Goal: Information Seeking & Learning: Learn about a topic

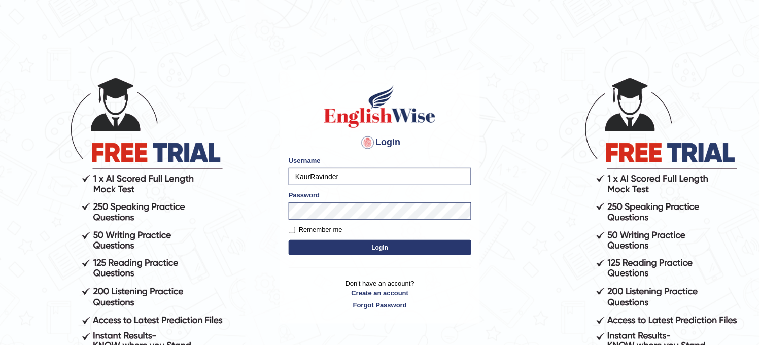
click at [379, 247] on button "Login" at bounding box center [380, 247] width 183 height 15
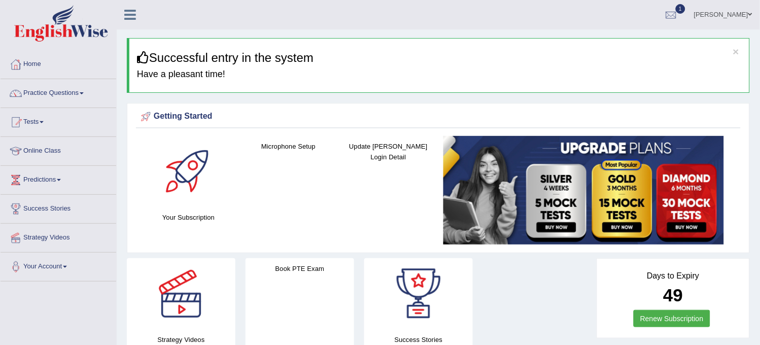
click at [87, 92] on link "Practice Questions" at bounding box center [59, 91] width 116 height 25
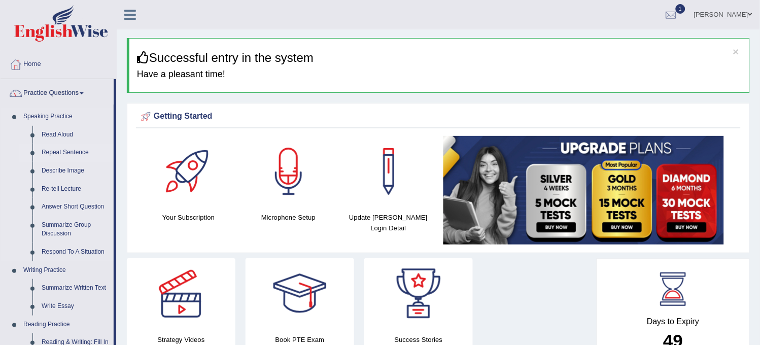
click at [62, 149] on link "Repeat Sentence" at bounding box center [75, 152] width 77 height 18
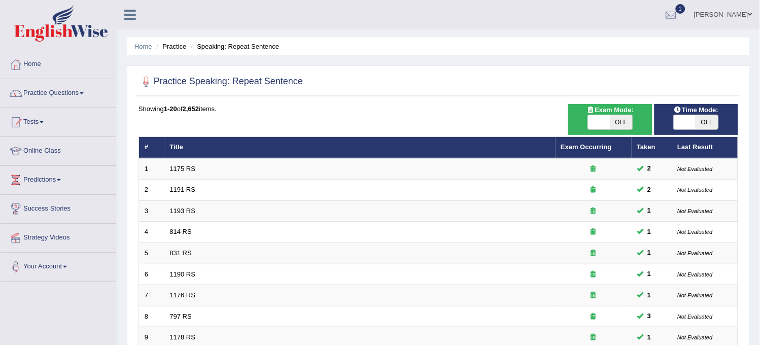
click at [621, 120] on span "OFF" at bounding box center [621, 122] width 22 height 14
checkbox input "true"
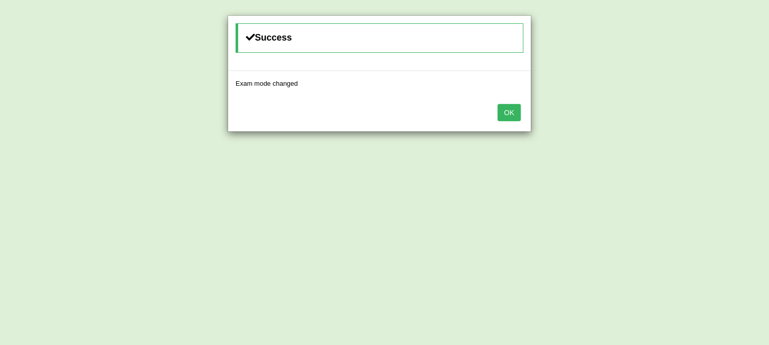
click at [516, 107] on button "OK" at bounding box center [509, 112] width 23 height 17
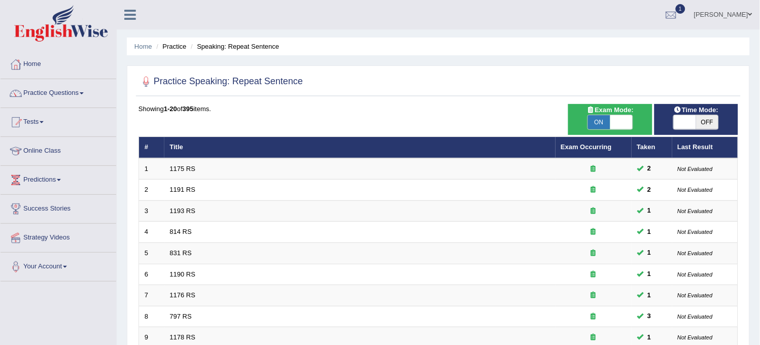
click at [716, 119] on span "OFF" at bounding box center [707, 122] width 22 height 14
checkbox input "true"
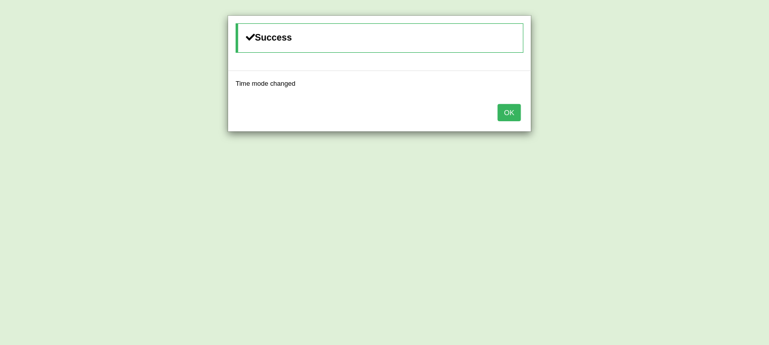
click at [505, 118] on button "OK" at bounding box center [509, 112] width 23 height 17
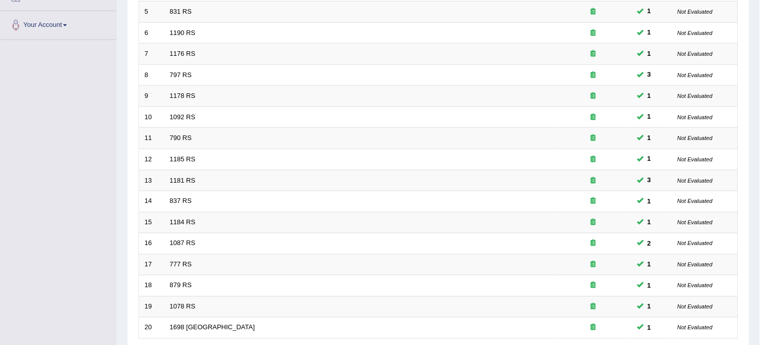
scroll to position [327, 0]
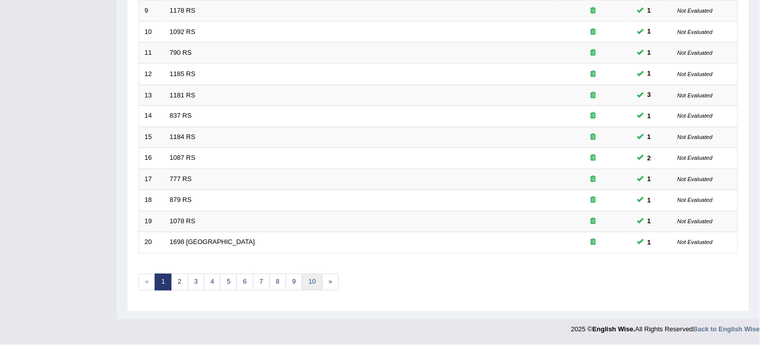
click at [311, 284] on link "10" at bounding box center [312, 282] width 20 height 17
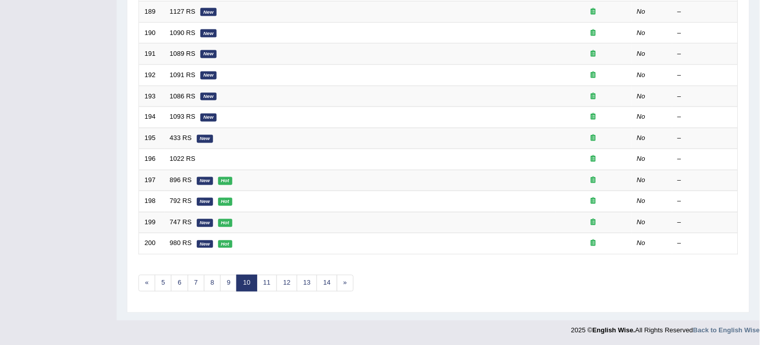
scroll to position [327, 0]
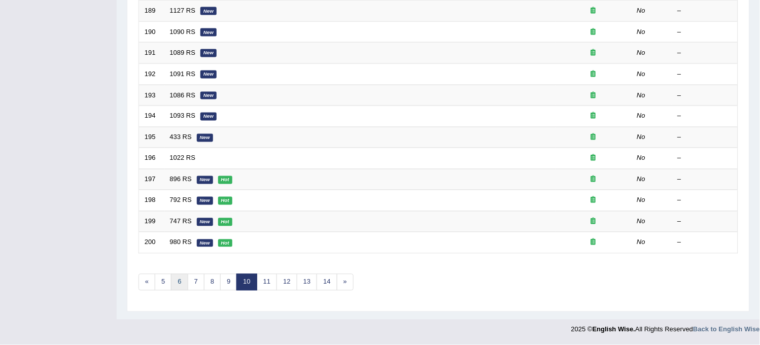
click at [180, 281] on link "6" at bounding box center [179, 282] width 17 height 17
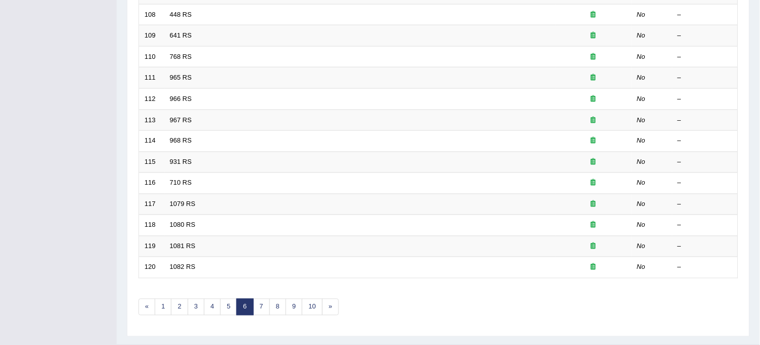
scroll to position [327, 0]
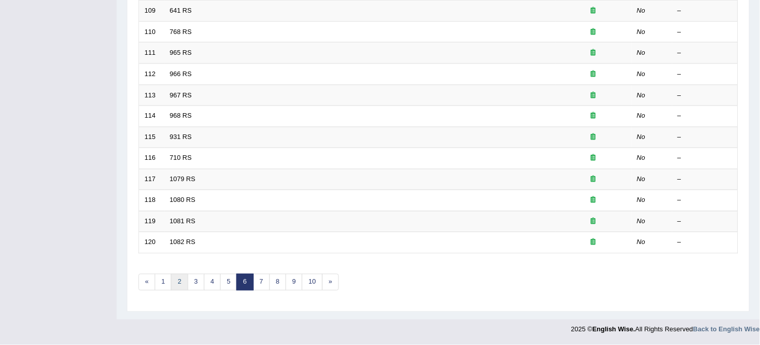
click at [181, 282] on link "2" at bounding box center [179, 282] width 17 height 17
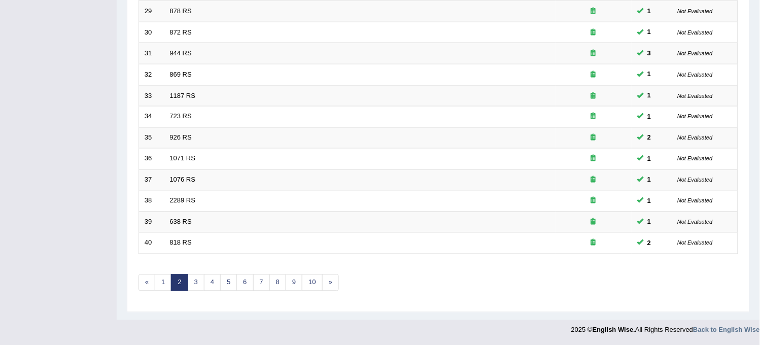
scroll to position [327, 0]
click at [190, 281] on link "3" at bounding box center [196, 282] width 17 height 17
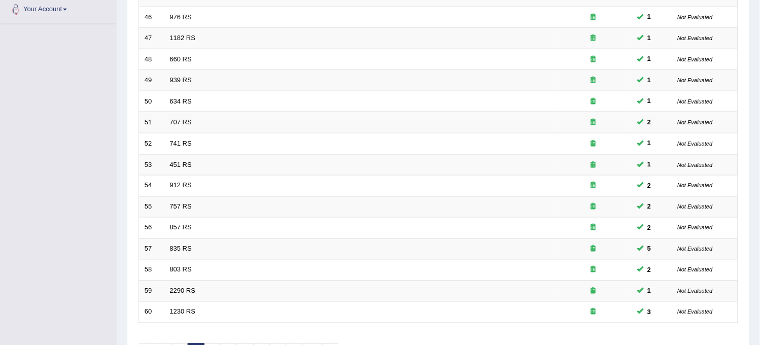
scroll to position [327, 0]
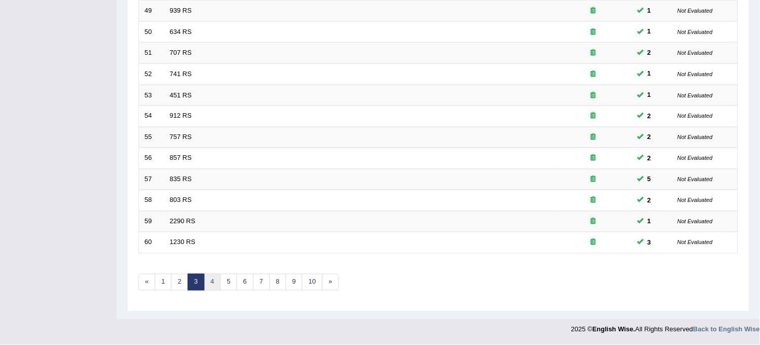
click at [211, 284] on link "4" at bounding box center [212, 282] width 17 height 17
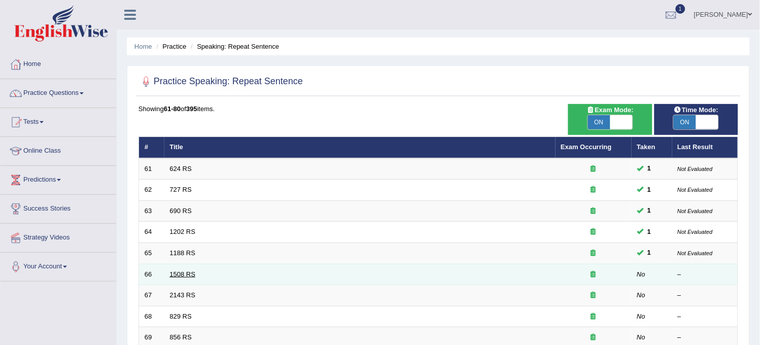
click at [181, 270] on link "1508 RS" at bounding box center [183, 274] width 26 height 8
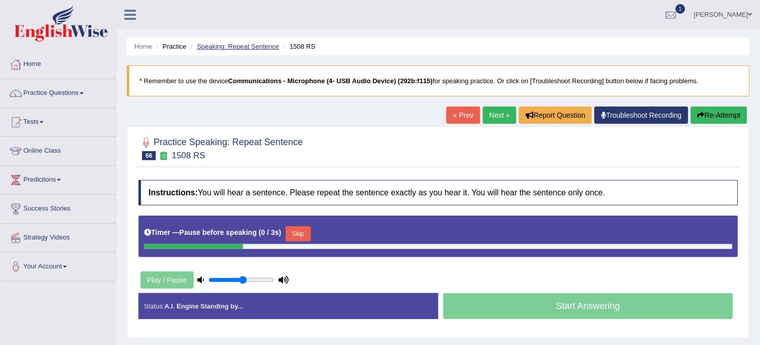
click at [235, 47] on link "Speaking: Repeat Sentence" at bounding box center [238, 47] width 82 height 8
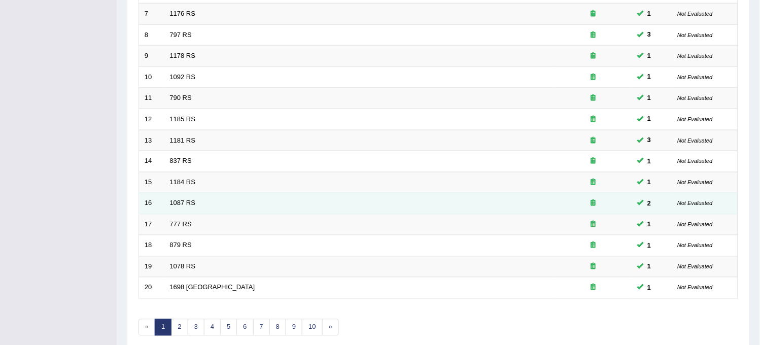
scroll to position [327, 0]
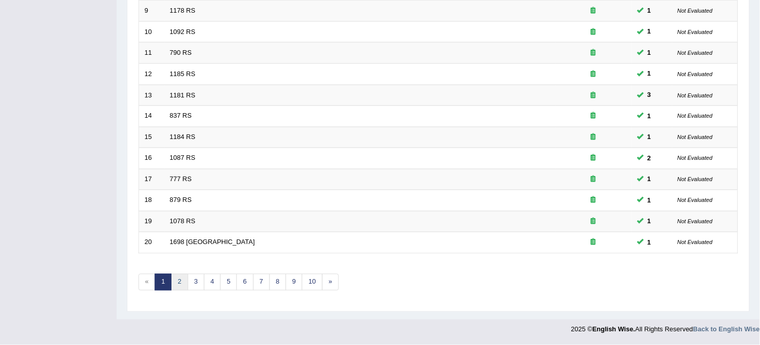
click at [184, 280] on link "2" at bounding box center [179, 282] width 17 height 17
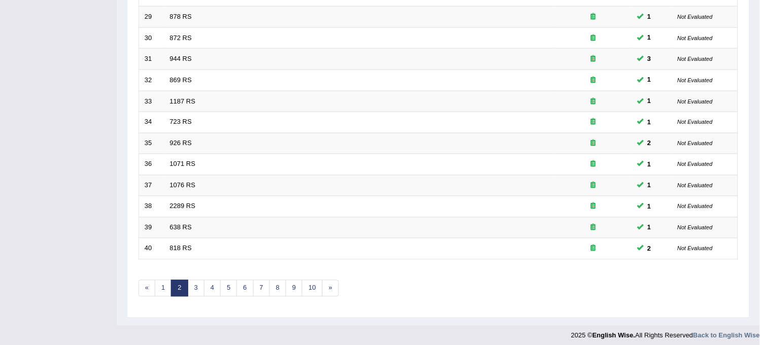
scroll to position [327, 0]
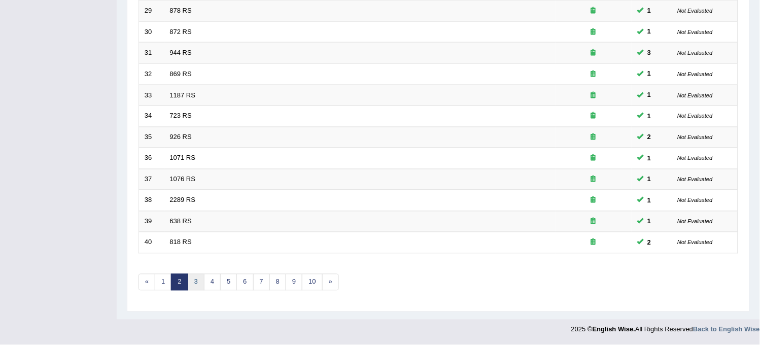
click at [198, 275] on link "3" at bounding box center [196, 282] width 17 height 17
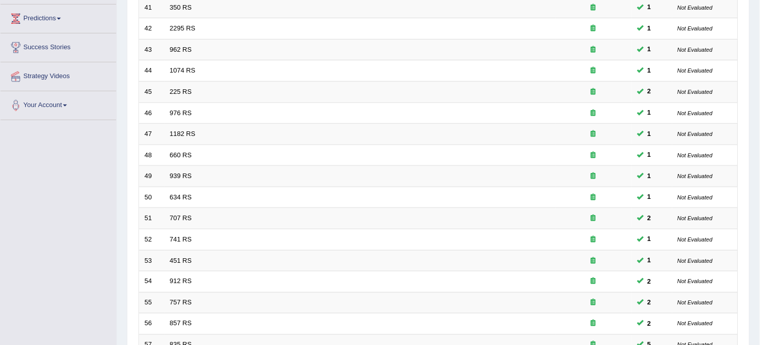
scroll to position [281, 0]
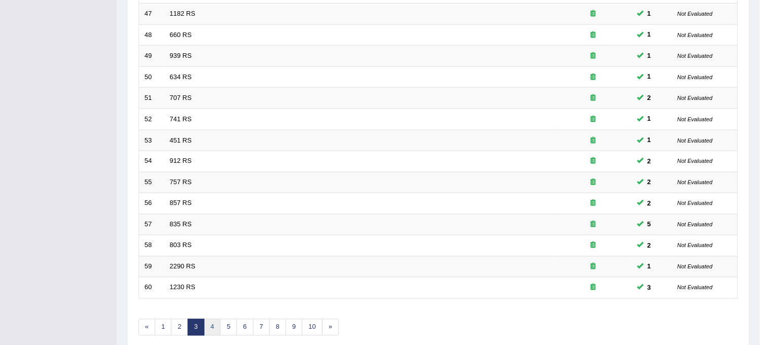
click at [220, 325] on link "4" at bounding box center [212, 327] width 17 height 17
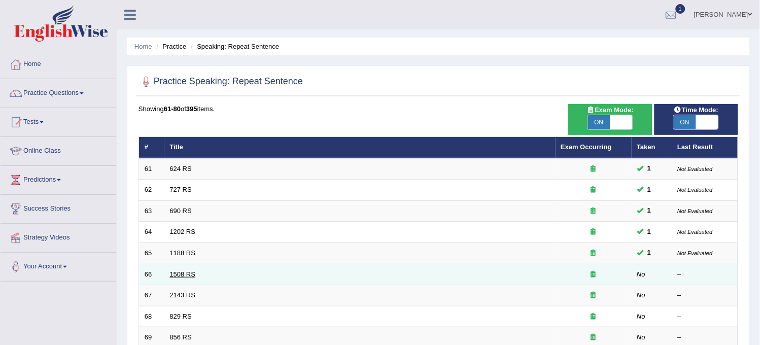
click at [176, 276] on link "1508 RS" at bounding box center [183, 274] width 26 height 8
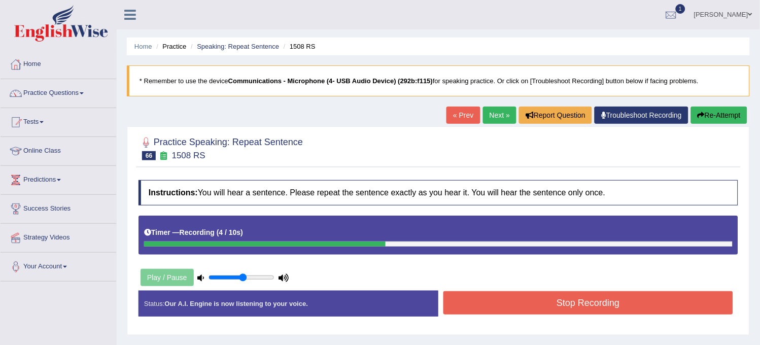
click at [561, 297] on button "Stop Recording" at bounding box center [588, 302] width 290 height 23
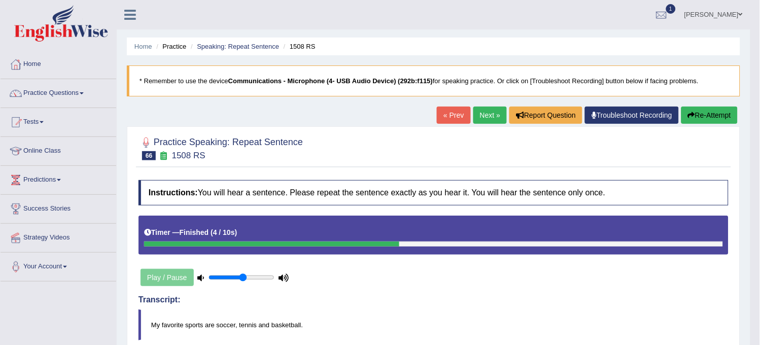
click at [493, 119] on link "Next »" at bounding box center [489, 114] width 33 height 17
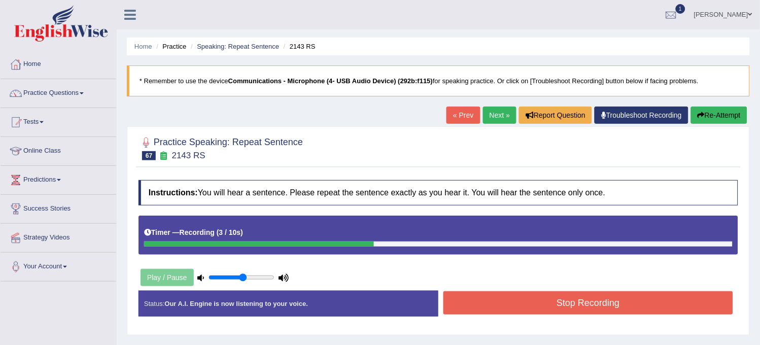
click at [537, 300] on button "Stop Recording" at bounding box center [588, 302] width 290 height 23
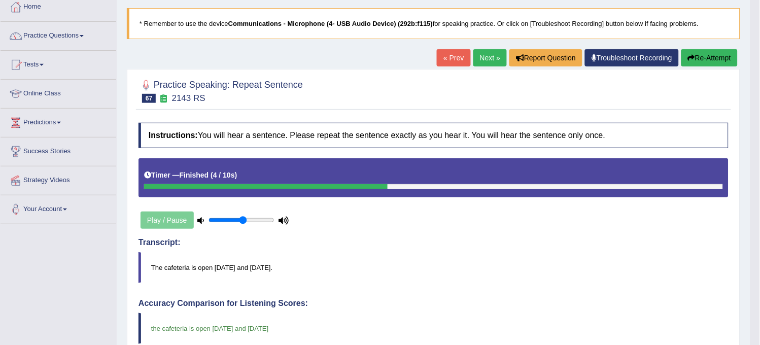
scroll to position [56, 0]
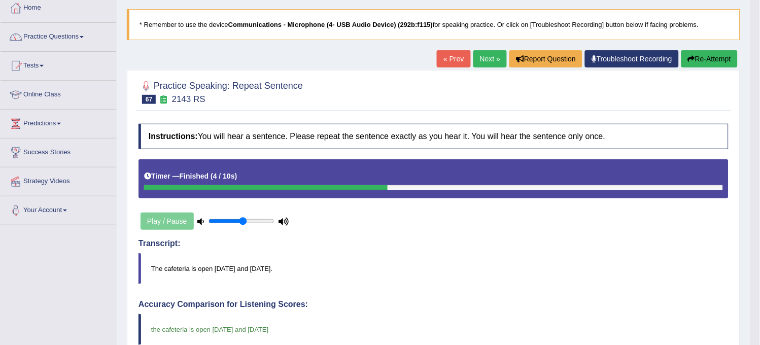
click at [482, 58] on link "Next »" at bounding box center [489, 58] width 33 height 17
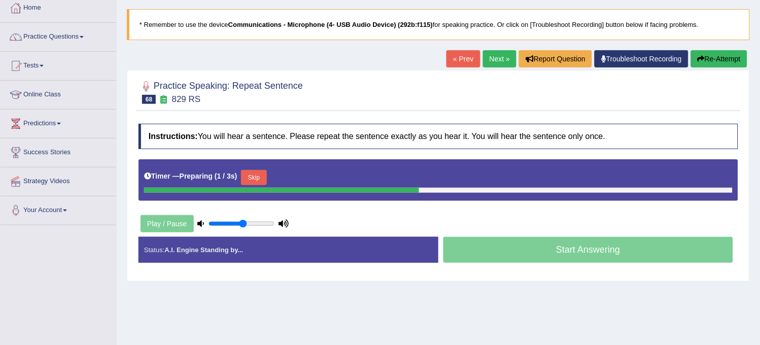
click at [266, 173] on button "Skip" at bounding box center [253, 177] width 25 height 15
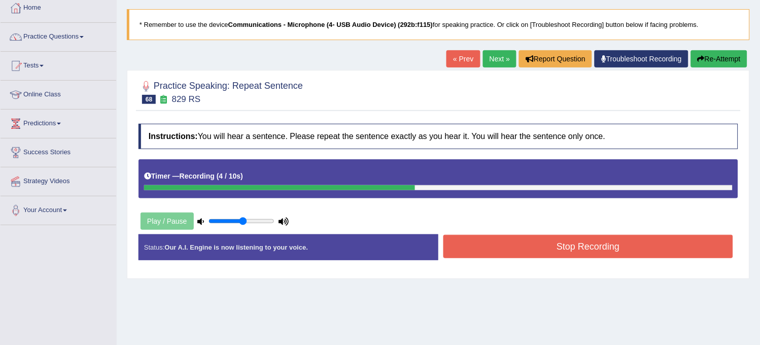
click at [515, 254] on button "Stop Recording" at bounding box center [588, 246] width 290 height 23
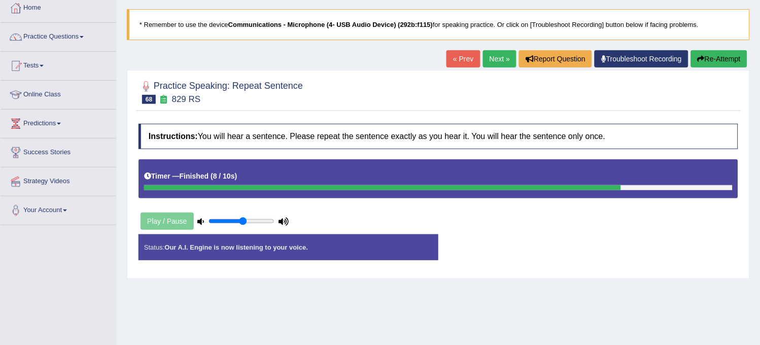
click at [712, 62] on button "Re-Attempt" at bounding box center [719, 58] width 56 height 17
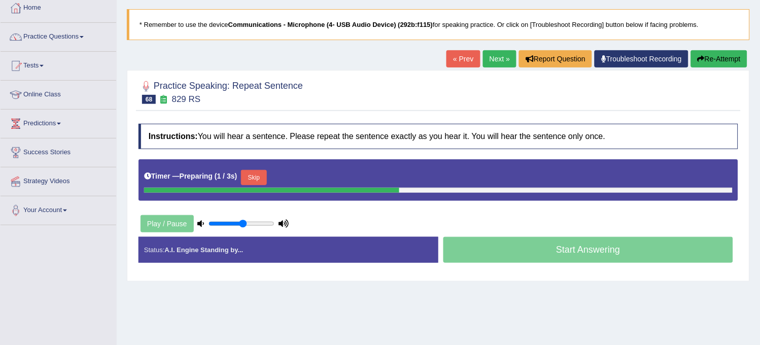
click at [252, 184] on button "Skip" at bounding box center [253, 177] width 25 height 15
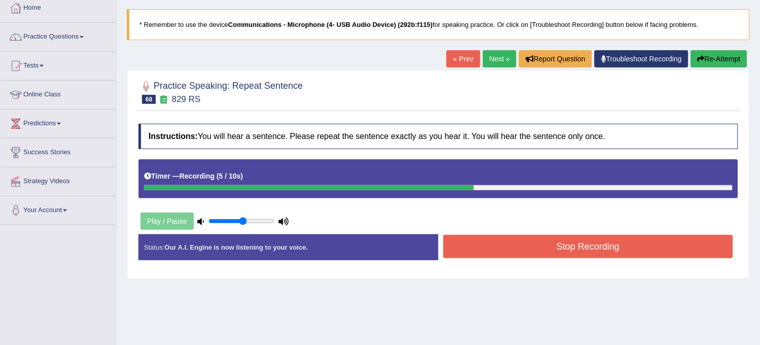
click at [493, 256] on button "Stop Recording" at bounding box center [588, 246] width 290 height 23
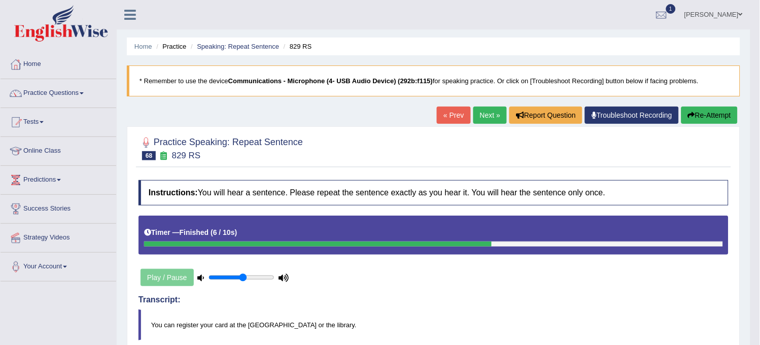
click at [485, 119] on link "Next »" at bounding box center [489, 114] width 33 height 17
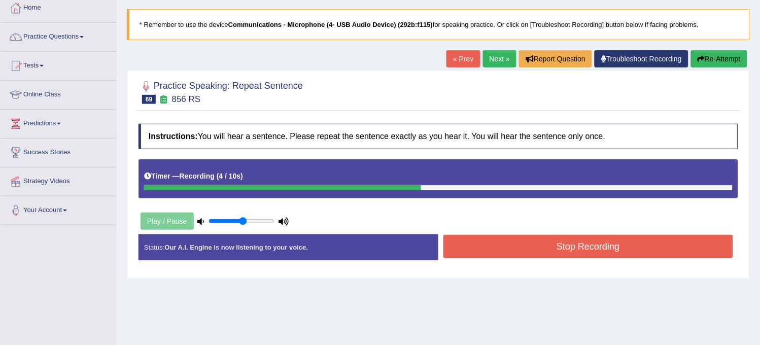
click at [480, 250] on button "Stop Recording" at bounding box center [588, 246] width 290 height 23
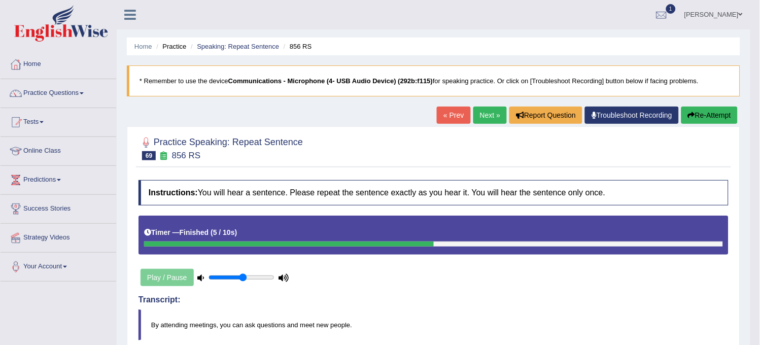
click at [494, 110] on link "Next »" at bounding box center [489, 114] width 33 height 17
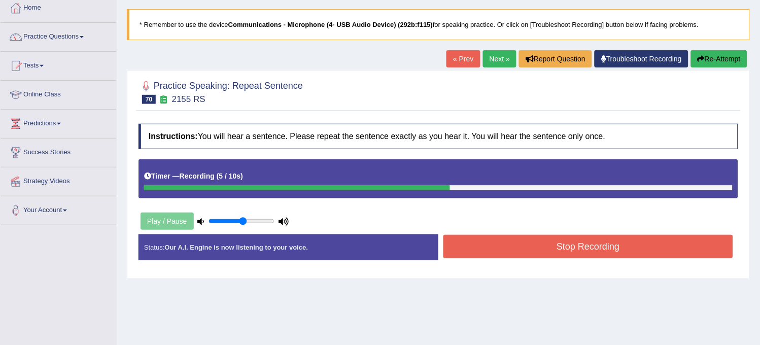
click at [491, 254] on button "Stop Recording" at bounding box center [588, 246] width 290 height 23
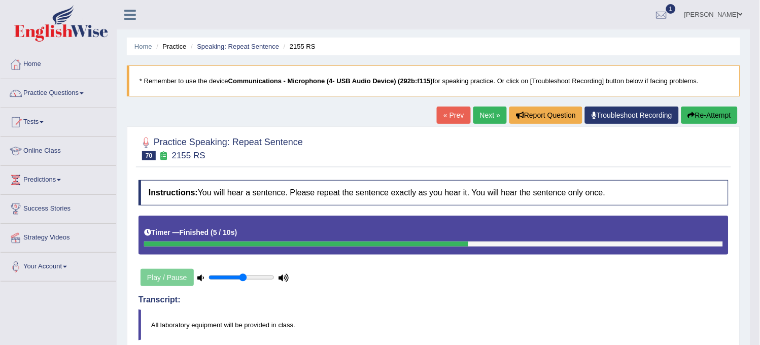
click at [492, 108] on link "Next »" at bounding box center [489, 114] width 33 height 17
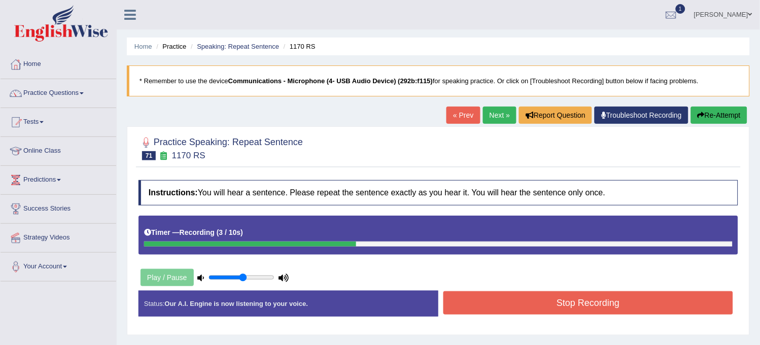
click at [497, 301] on button "Stop Recording" at bounding box center [588, 302] width 290 height 23
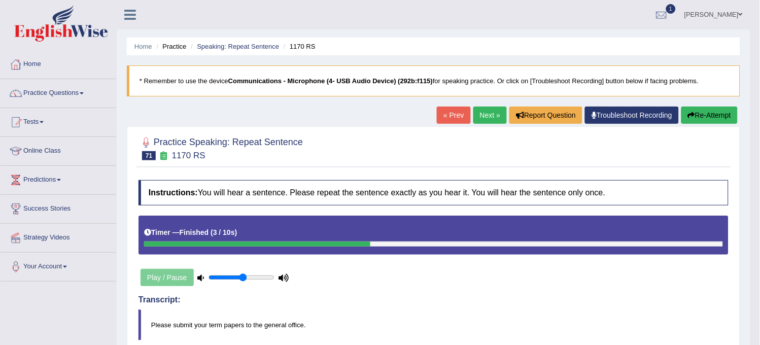
click at [700, 110] on button "Re-Attempt" at bounding box center [709, 114] width 56 height 17
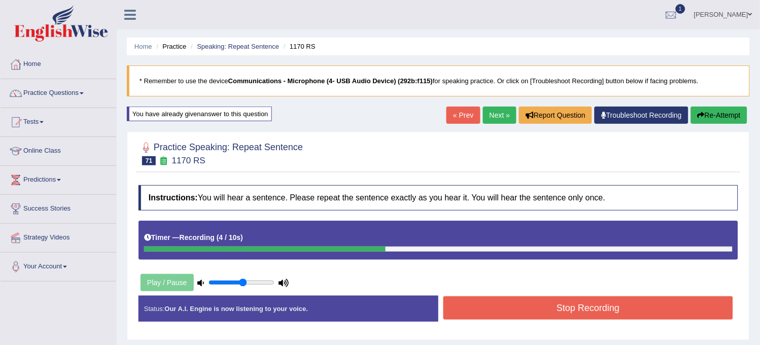
click at [515, 320] on div "Stop Recording" at bounding box center [588, 309] width 300 height 26
click at [517, 306] on button "Stop Recording" at bounding box center [588, 307] width 290 height 23
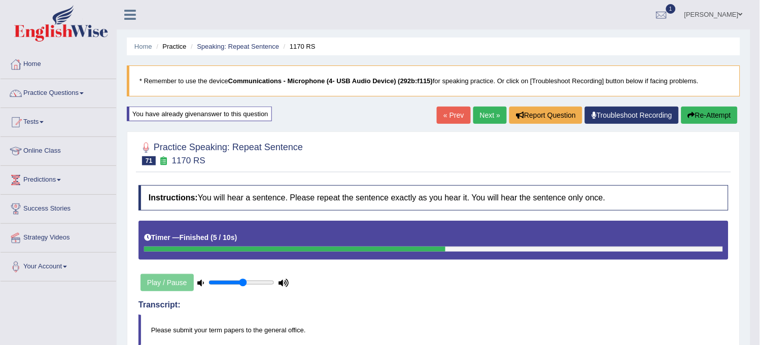
click at [478, 113] on link "Next »" at bounding box center [489, 114] width 33 height 17
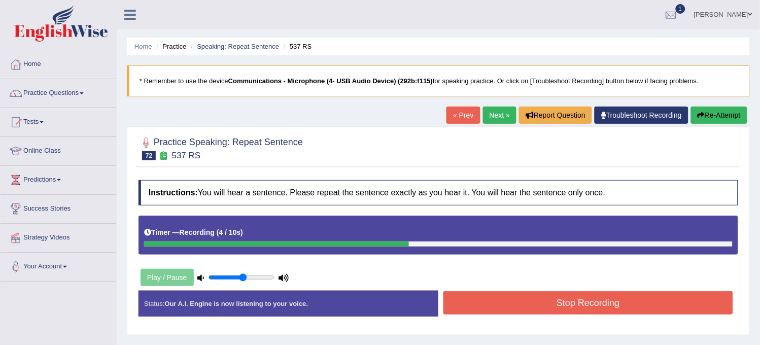
click at [571, 297] on button "Stop Recording" at bounding box center [588, 302] width 290 height 23
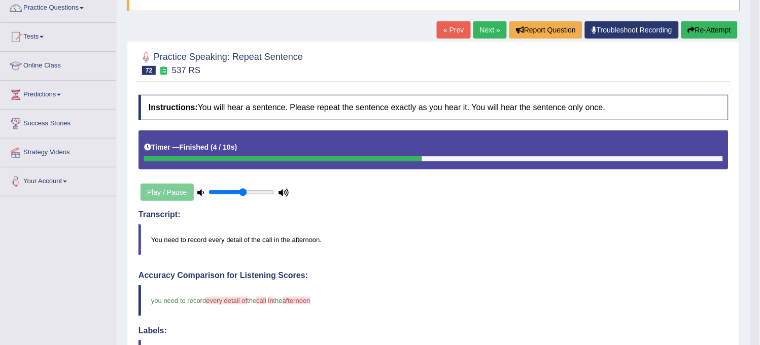
scroll to position [56, 0]
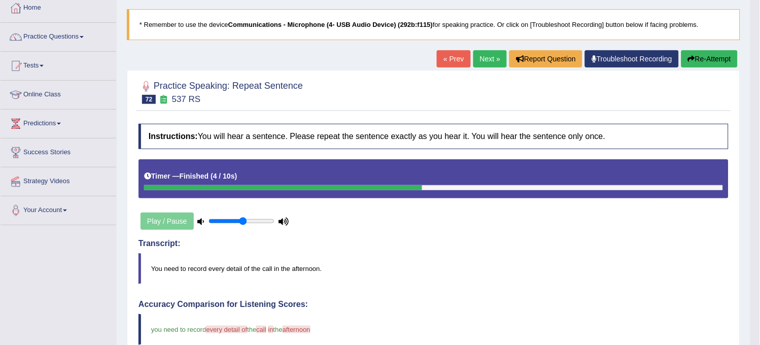
click at [706, 51] on button "Re-Attempt" at bounding box center [709, 58] width 56 height 17
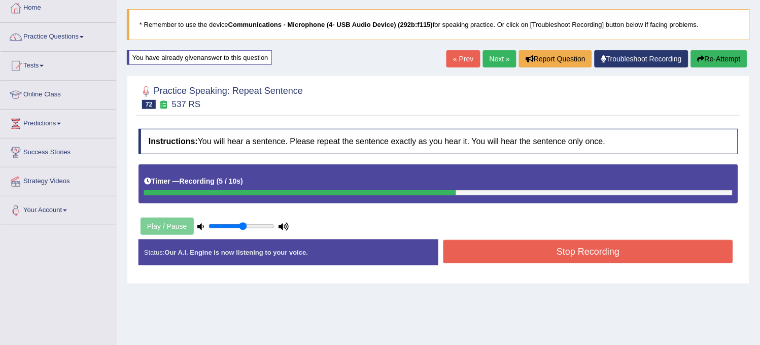
click at [617, 245] on button "Stop Recording" at bounding box center [588, 251] width 290 height 23
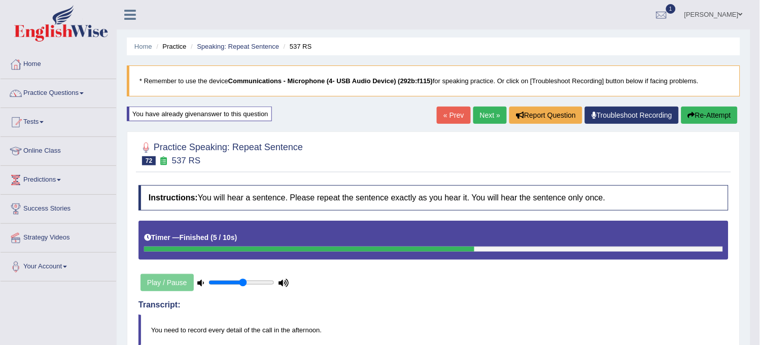
click at [479, 110] on link "Next »" at bounding box center [489, 114] width 33 height 17
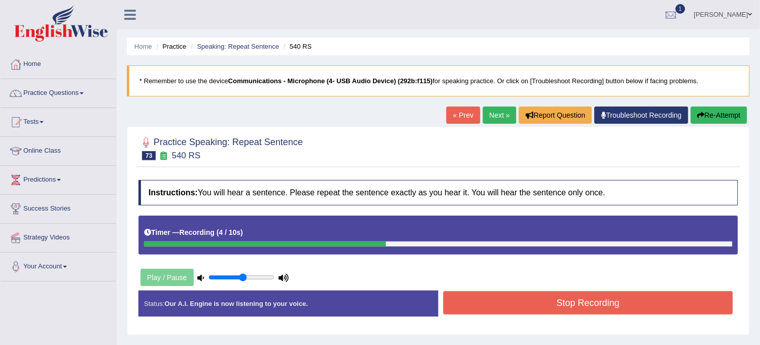
click at [592, 301] on button "Stop Recording" at bounding box center [588, 302] width 290 height 23
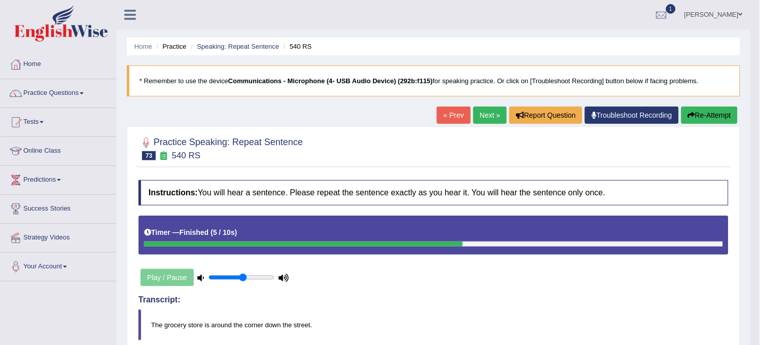
click at [475, 117] on link "Next »" at bounding box center [489, 114] width 33 height 17
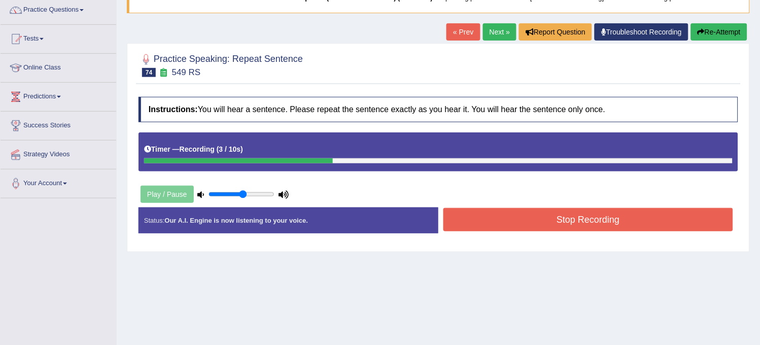
scroll to position [113, 0]
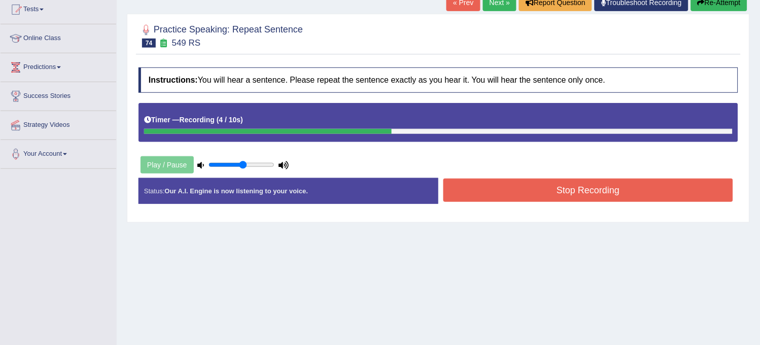
click at [554, 201] on button "Stop Recording" at bounding box center [588, 189] width 290 height 23
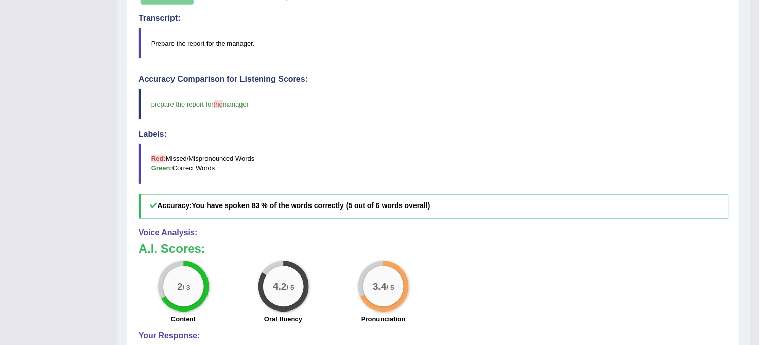
scroll to position [0, 0]
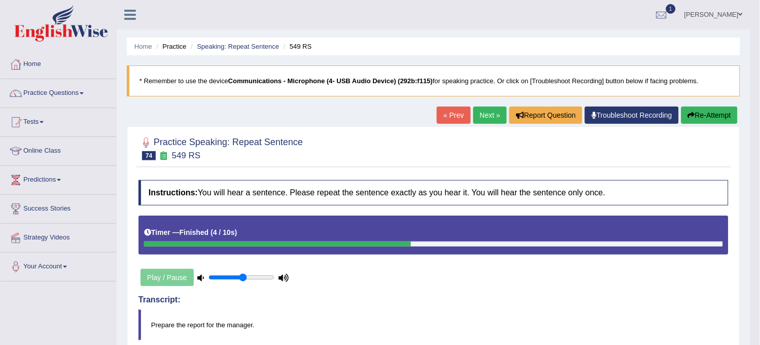
click at [482, 116] on link "Next »" at bounding box center [489, 114] width 33 height 17
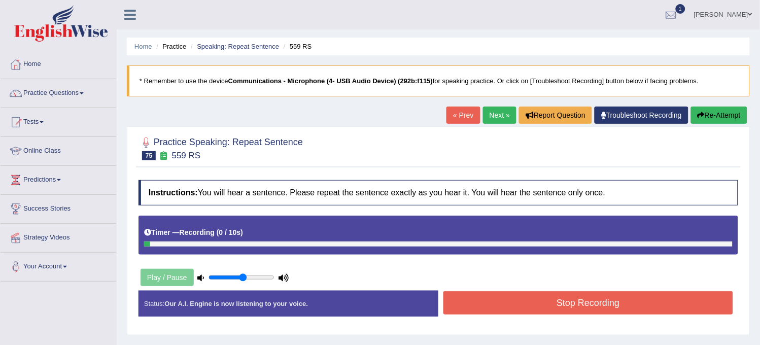
click at [711, 112] on button "Re-Attempt" at bounding box center [719, 114] width 56 height 17
click at [542, 303] on button "Stop Recording" at bounding box center [588, 302] width 290 height 23
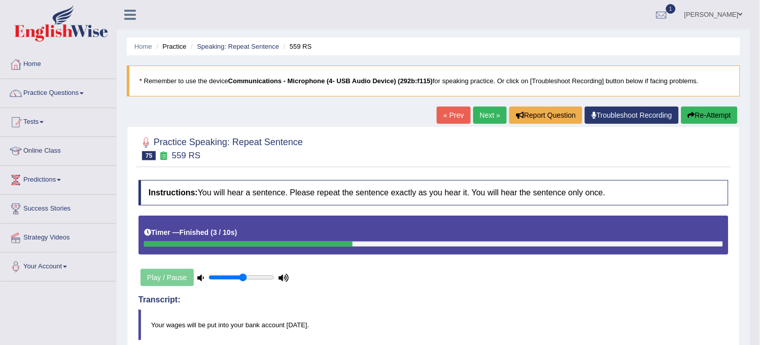
click at [719, 112] on button "Re-Attempt" at bounding box center [709, 114] width 56 height 17
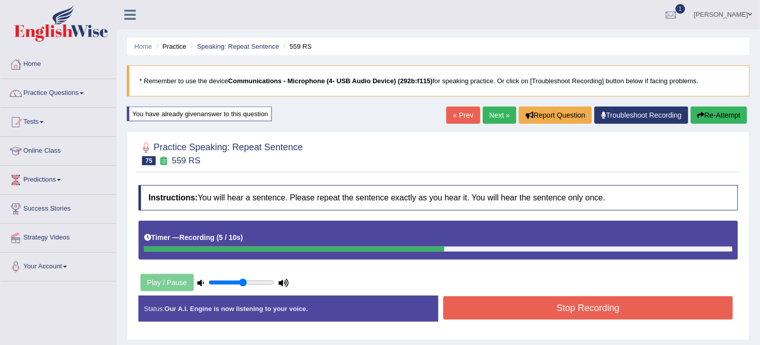
click at [623, 302] on button "Stop Recording" at bounding box center [588, 307] width 290 height 23
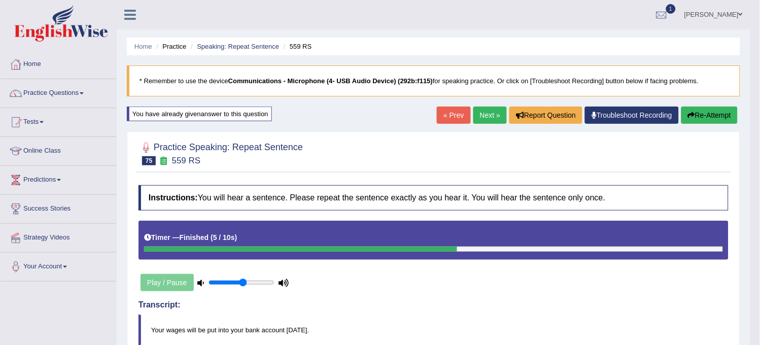
click at [484, 118] on link "Next »" at bounding box center [489, 114] width 33 height 17
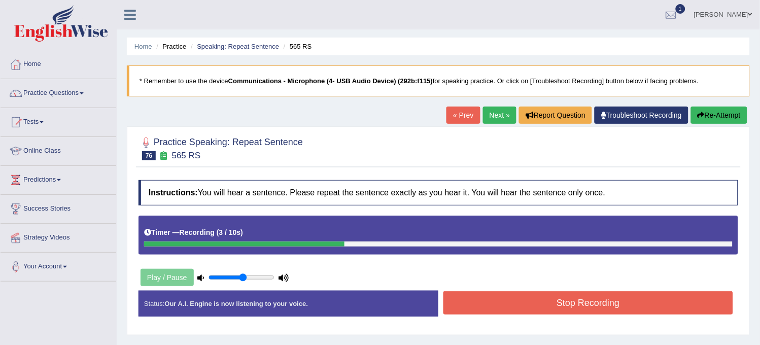
click at [485, 302] on button "Stop Recording" at bounding box center [588, 302] width 290 height 23
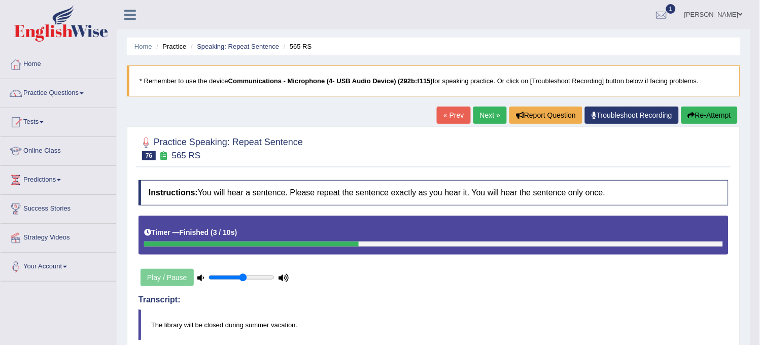
click at [479, 119] on link "Next »" at bounding box center [489, 114] width 33 height 17
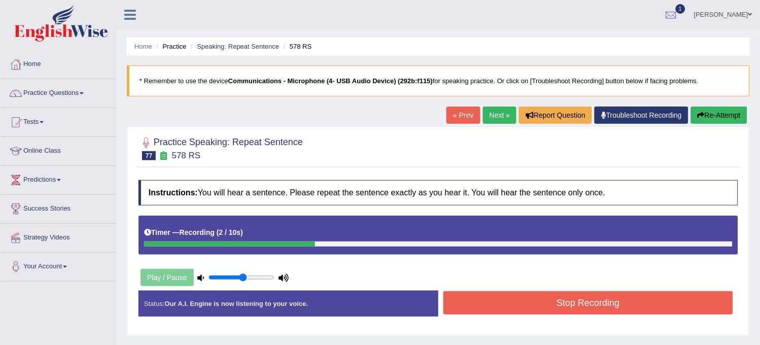
click at [577, 299] on button "Stop Recording" at bounding box center [588, 302] width 290 height 23
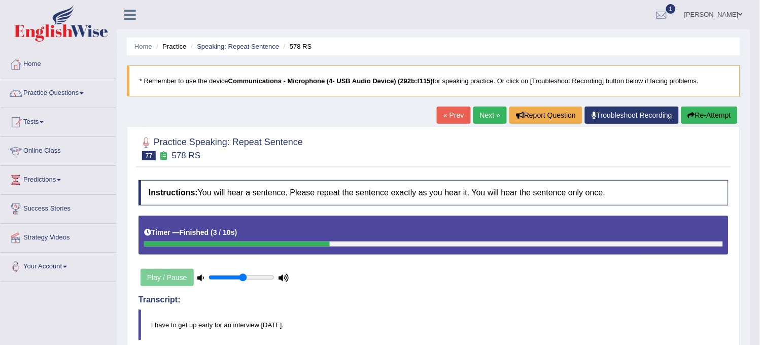
click at [702, 120] on button "Re-Attempt" at bounding box center [709, 114] width 56 height 17
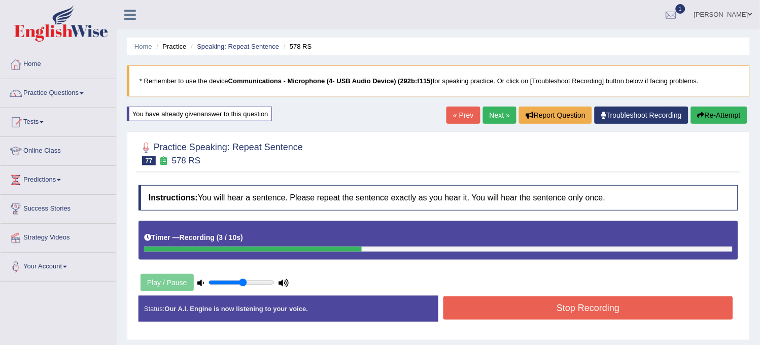
click at [630, 305] on button "Stop Recording" at bounding box center [588, 307] width 290 height 23
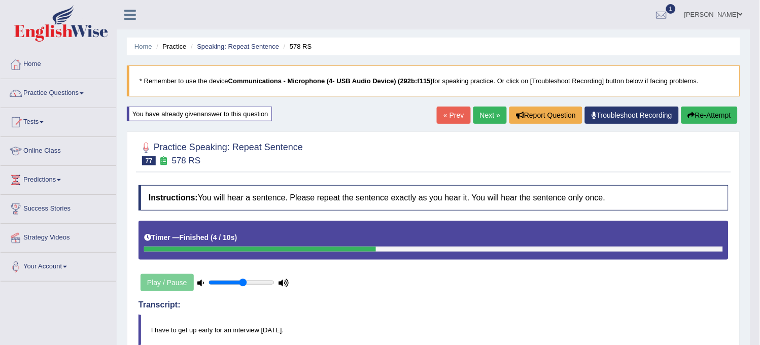
click at [487, 119] on link "Next »" at bounding box center [489, 114] width 33 height 17
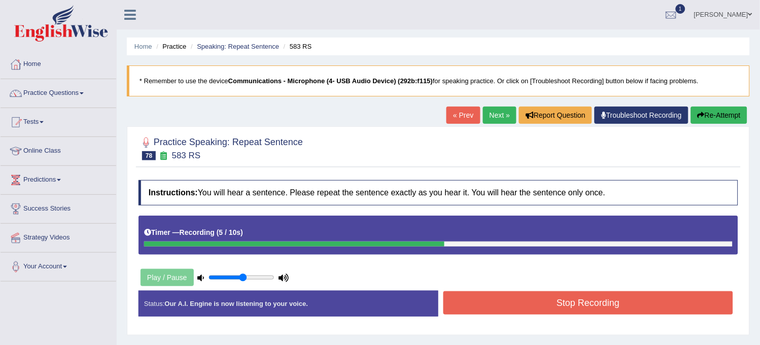
click at [492, 307] on button "Stop Recording" at bounding box center [588, 302] width 290 height 23
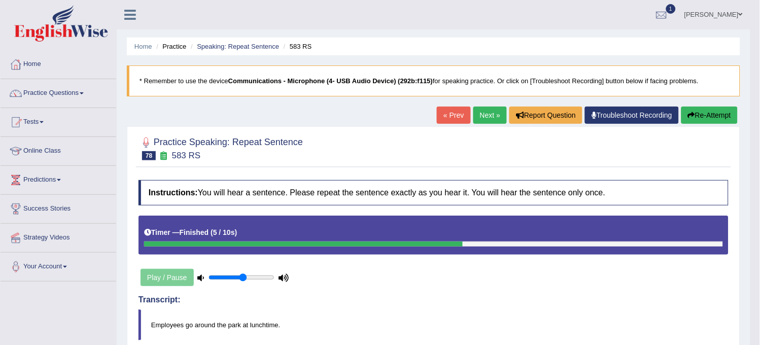
click at [699, 118] on button "Re-Attempt" at bounding box center [709, 114] width 56 height 17
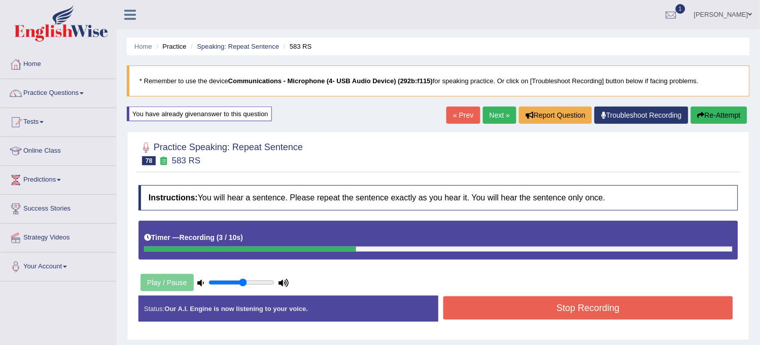
click at [561, 309] on button "Stop Recording" at bounding box center [588, 307] width 290 height 23
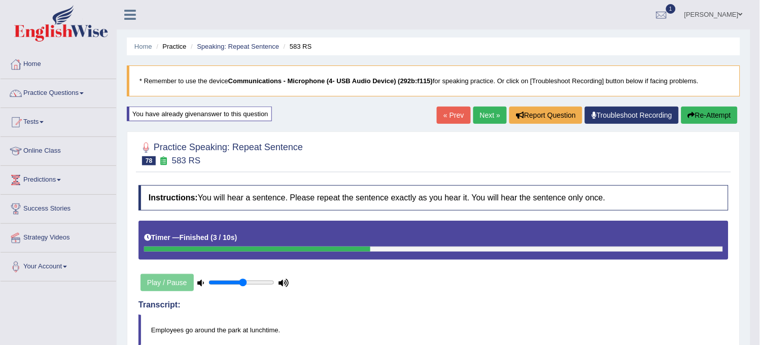
click at [479, 120] on link "Next »" at bounding box center [489, 114] width 33 height 17
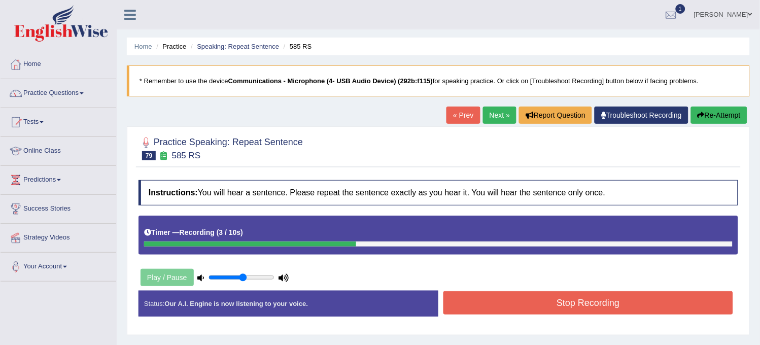
click at [512, 295] on button "Stop Recording" at bounding box center [588, 302] width 290 height 23
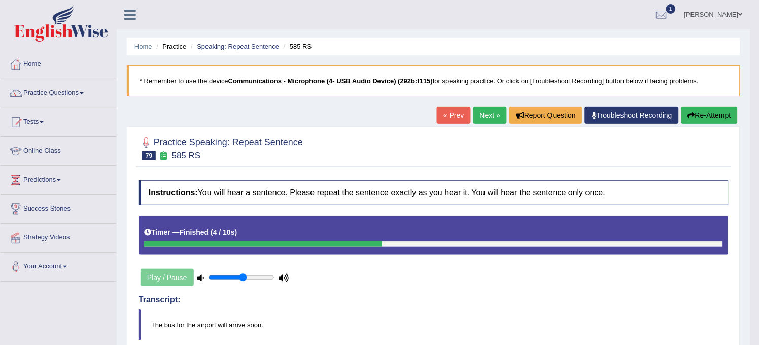
click at [482, 116] on link "Next »" at bounding box center [489, 114] width 33 height 17
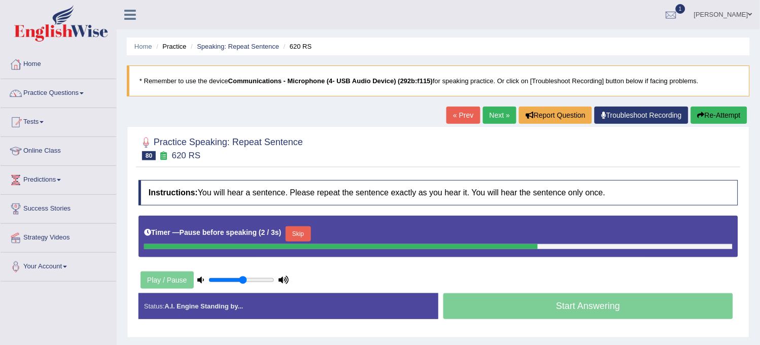
click at [721, 118] on button "Re-Attempt" at bounding box center [719, 114] width 56 height 17
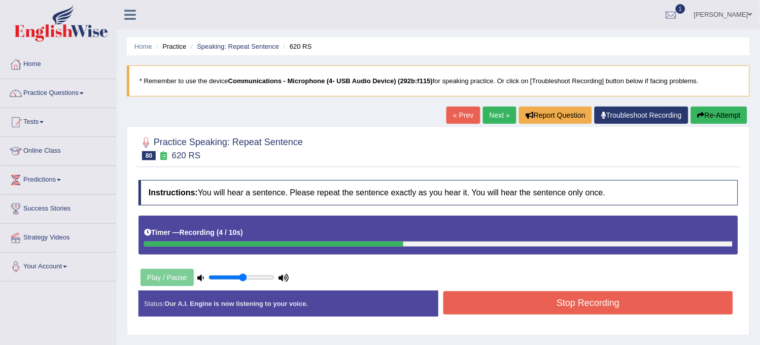
click at [594, 296] on button "Stop Recording" at bounding box center [588, 302] width 290 height 23
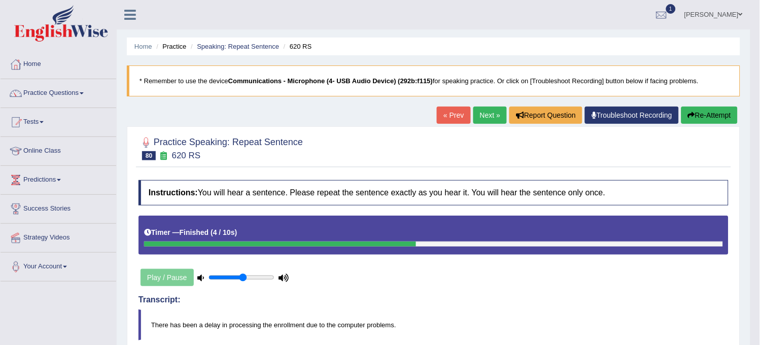
click at [484, 114] on link "Next »" at bounding box center [489, 114] width 33 height 17
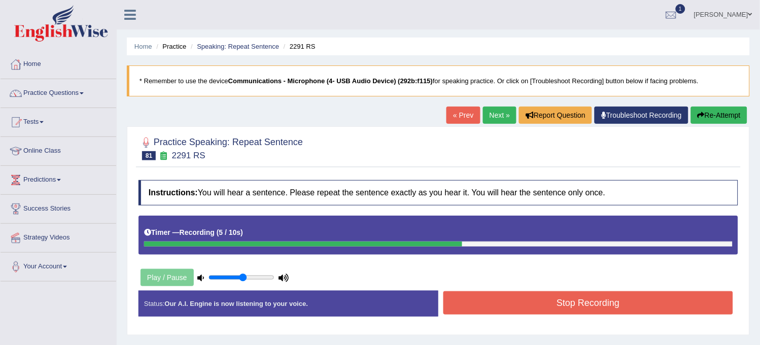
click at [510, 303] on button "Stop Recording" at bounding box center [588, 302] width 290 height 23
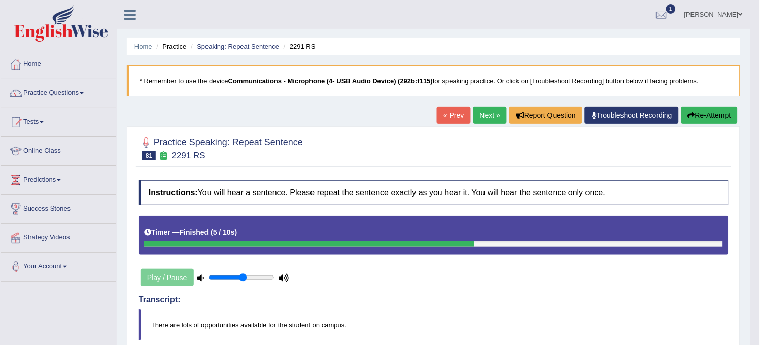
click at [473, 119] on link "Next »" at bounding box center [489, 114] width 33 height 17
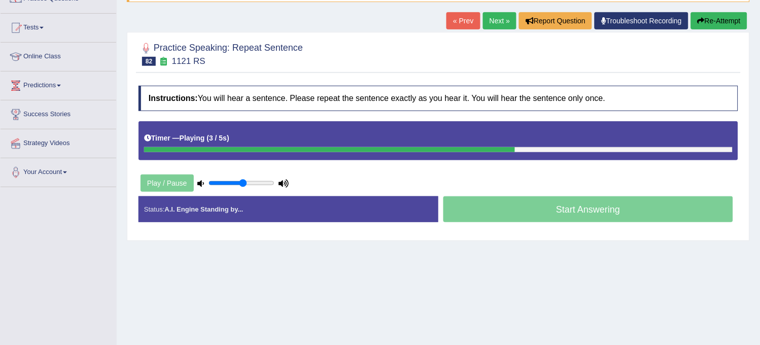
scroll to position [113, 0]
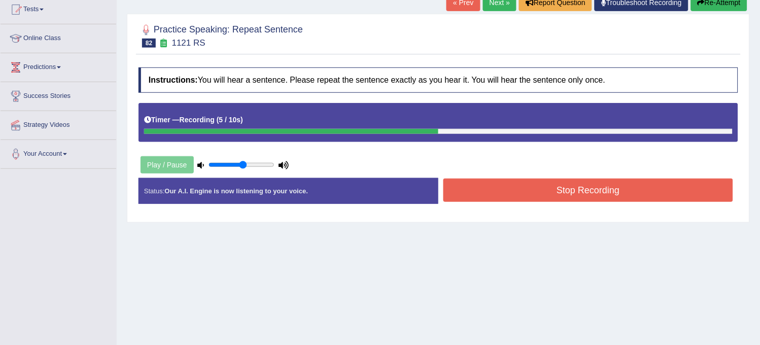
click at [715, 7] on button "Re-Attempt" at bounding box center [719, 2] width 56 height 17
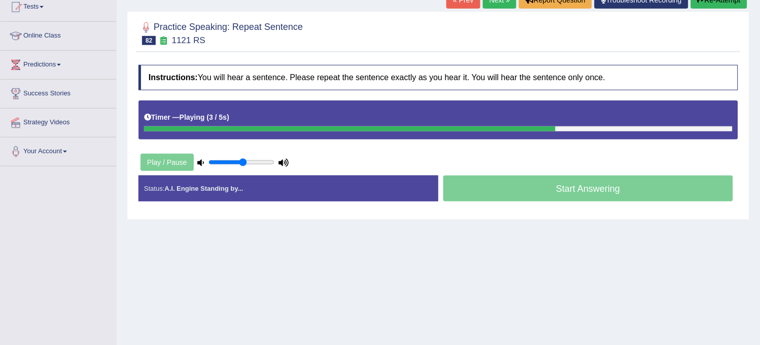
click at [715, 7] on button "Re-Attempt" at bounding box center [719, -1] width 56 height 17
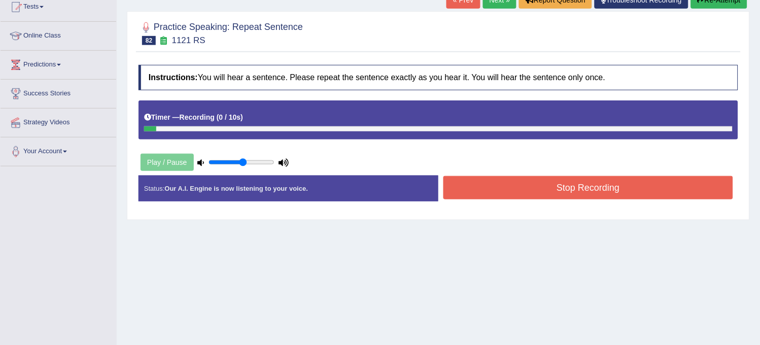
click at [732, 6] on button "Re-Attempt" at bounding box center [719, -1] width 56 height 17
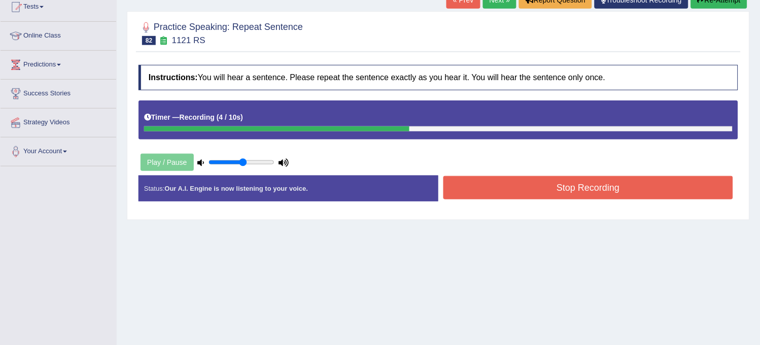
click at [663, 194] on button "Stop Recording" at bounding box center [588, 187] width 290 height 23
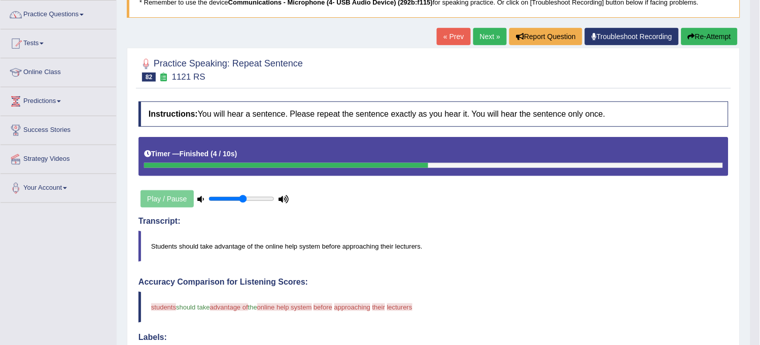
scroll to position [59, 0]
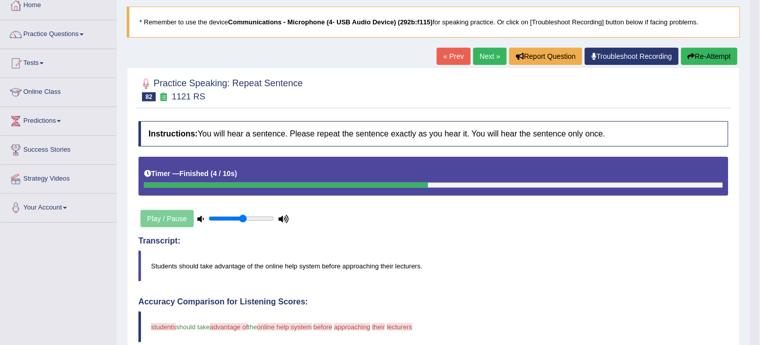
click at [697, 55] on button "Re-Attempt" at bounding box center [709, 56] width 56 height 17
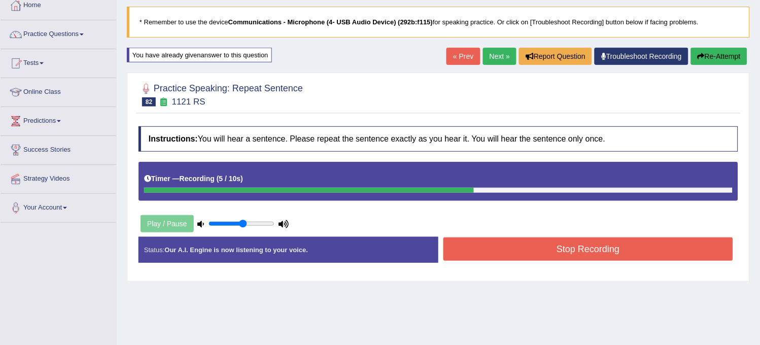
click at [624, 249] on button "Stop Recording" at bounding box center [588, 248] width 290 height 23
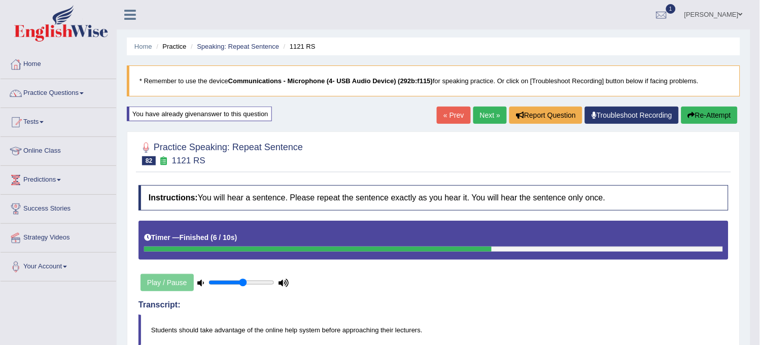
click at [483, 120] on link "Next »" at bounding box center [489, 114] width 33 height 17
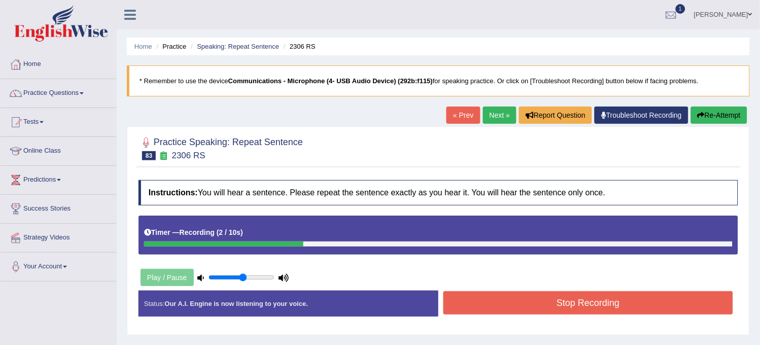
click at [711, 119] on button "Re-Attempt" at bounding box center [719, 114] width 56 height 17
click at [655, 298] on button "Stop Recording" at bounding box center [588, 302] width 290 height 23
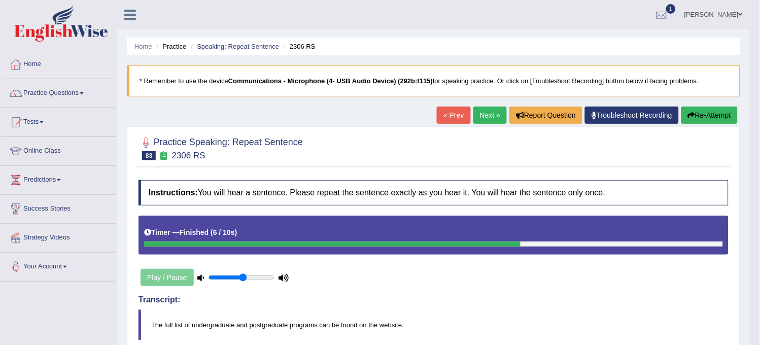
click at [708, 117] on button "Re-Attempt" at bounding box center [709, 114] width 56 height 17
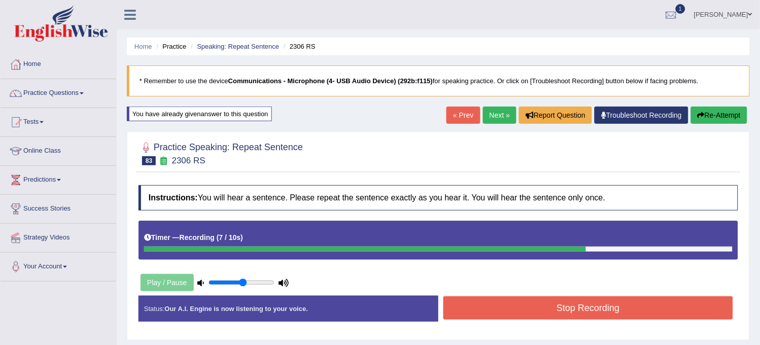
click at [595, 308] on button "Stop Recording" at bounding box center [588, 307] width 290 height 23
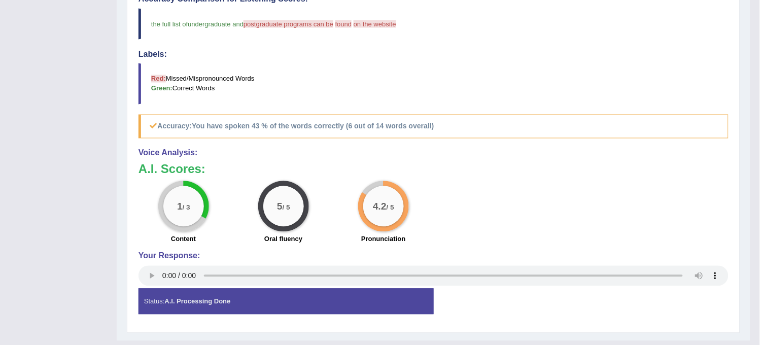
scroll to position [388, 0]
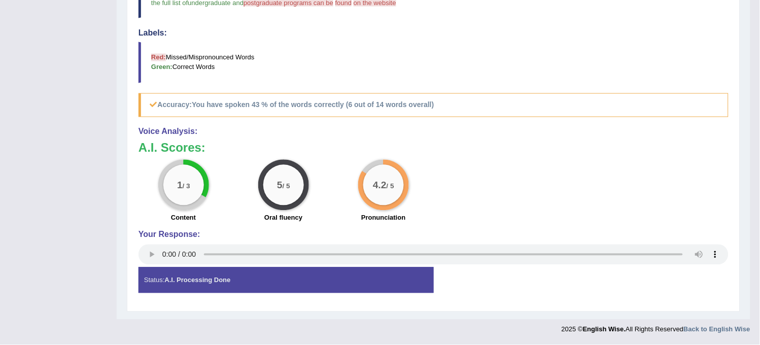
click at [595, 308] on div "Practice Speaking: Repeat Sentence 83 2306 RS Instructions: You will hear a sen…" at bounding box center [433, 27] width 613 height 568
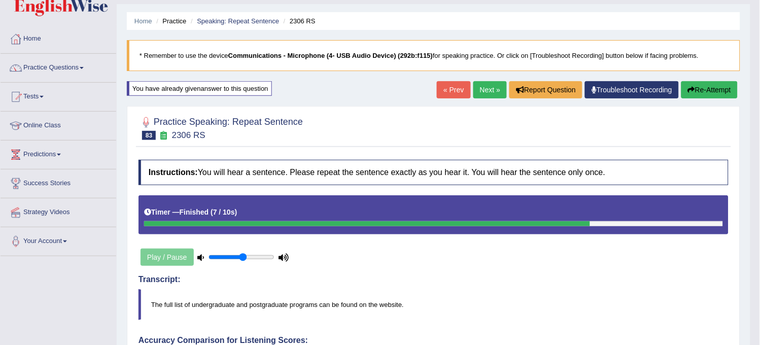
scroll to position [0, 0]
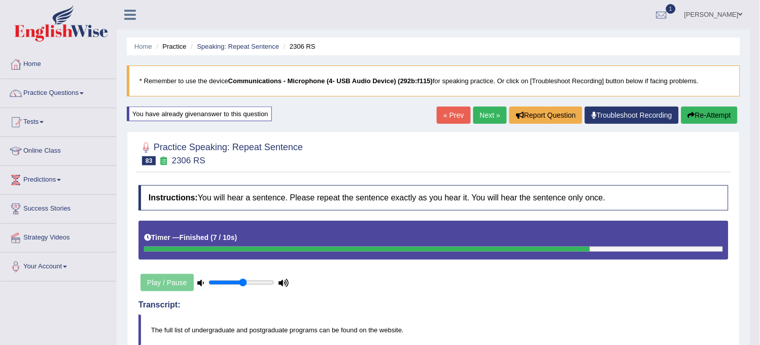
click at [485, 114] on link "Next »" at bounding box center [489, 114] width 33 height 17
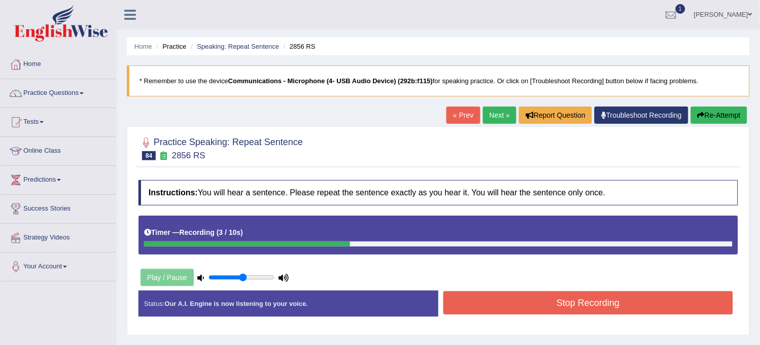
click at [491, 298] on button "Stop Recording" at bounding box center [588, 302] width 290 height 23
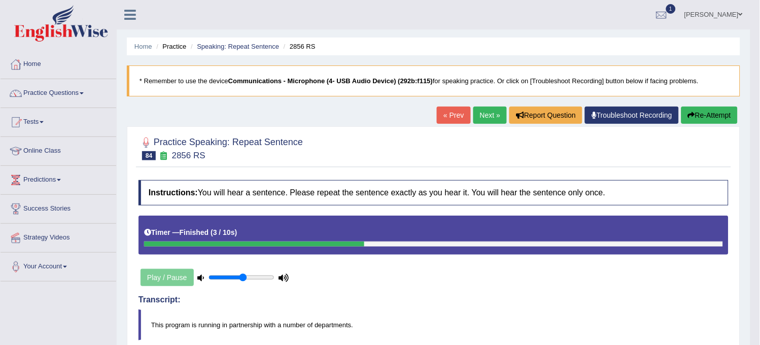
click at [488, 114] on link "Next »" at bounding box center [489, 114] width 33 height 17
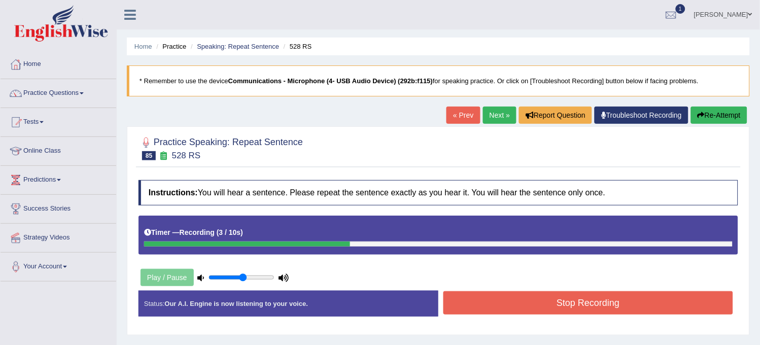
click at [556, 310] on button "Stop Recording" at bounding box center [588, 302] width 290 height 23
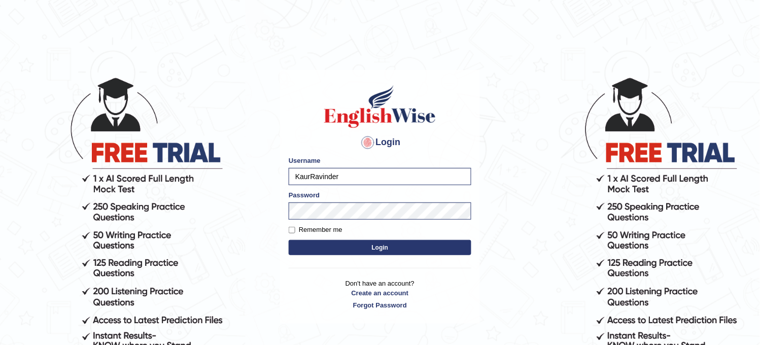
click at [378, 250] on button "Login" at bounding box center [380, 247] width 183 height 15
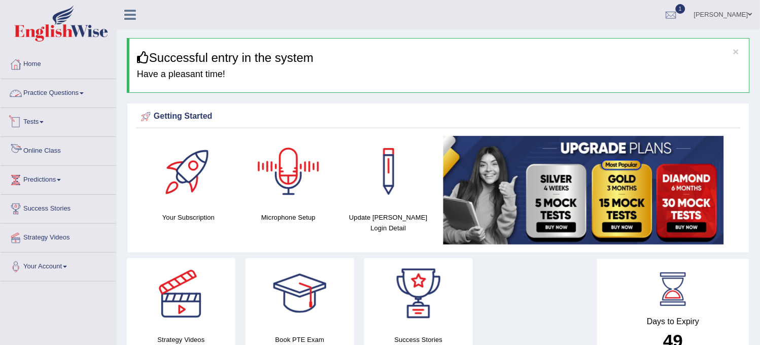
click at [68, 97] on link "Practice Questions" at bounding box center [59, 91] width 116 height 25
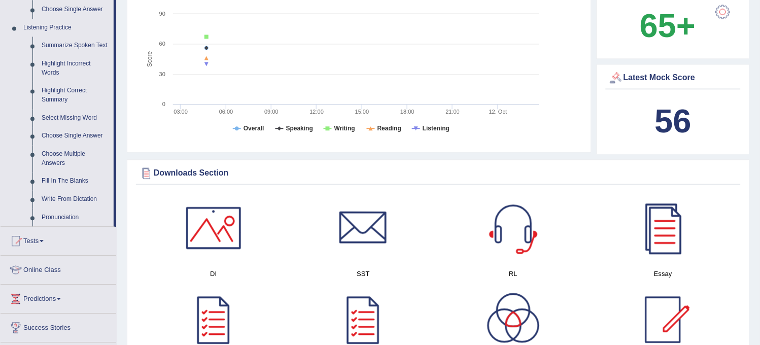
scroll to position [308, 0]
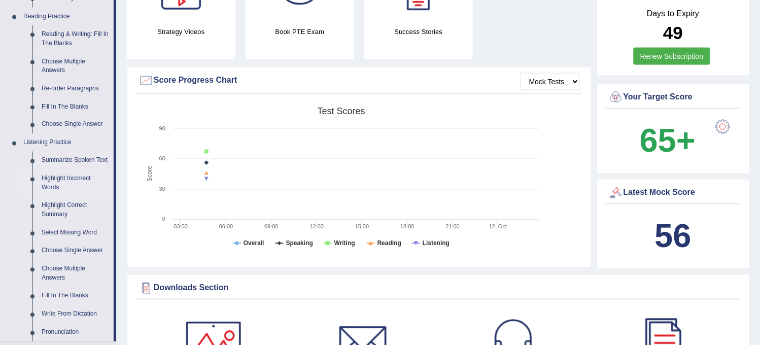
click at [66, 185] on link "Highlight Incorrect Words" at bounding box center [75, 183] width 77 height 27
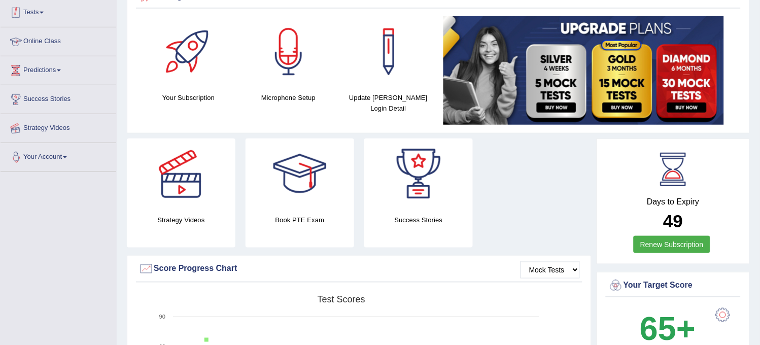
scroll to position [242, 0]
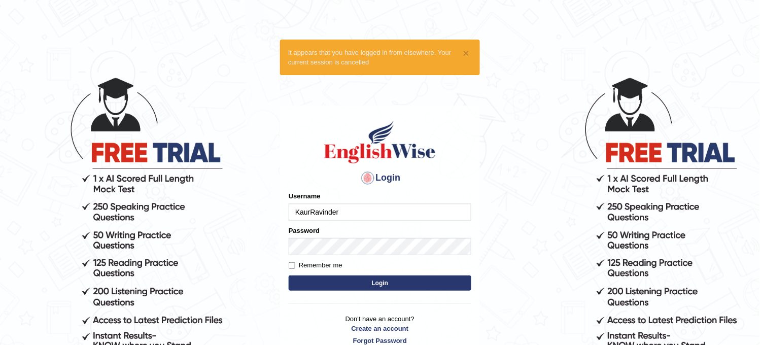
click at [370, 217] on input "KaurRavinder" at bounding box center [380, 211] width 183 height 17
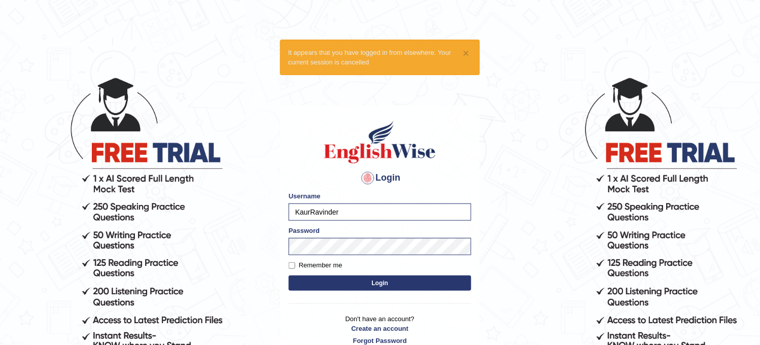
type input "Bhagwantbrar"
click at [326, 276] on button "Login" at bounding box center [380, 282] width 183 height 15
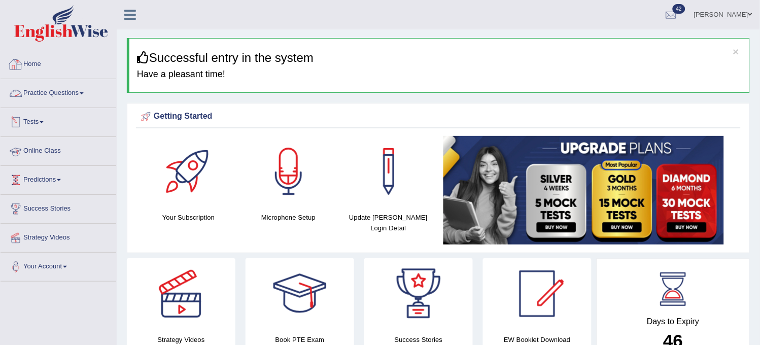
click at [52, 98] on link "Practice Questions" at bounding box center [59, 91] width 116 height 25
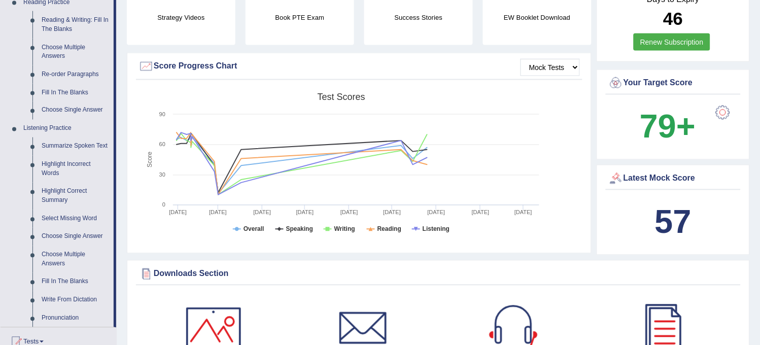
scroll to position [338, 0]
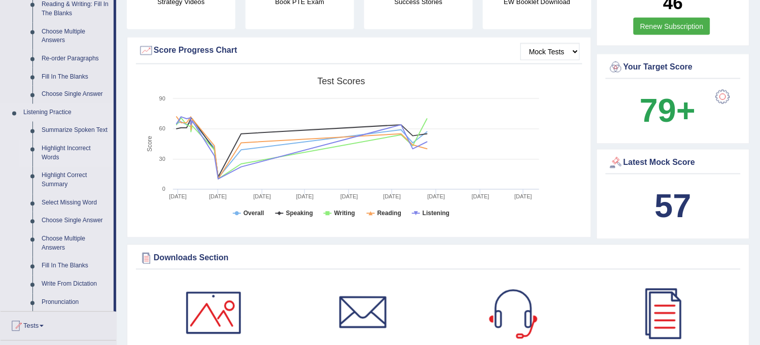
click at [69, 158] on link "Highlight Incorrect Words" at bounding box center [75, 153] width 77 height 27
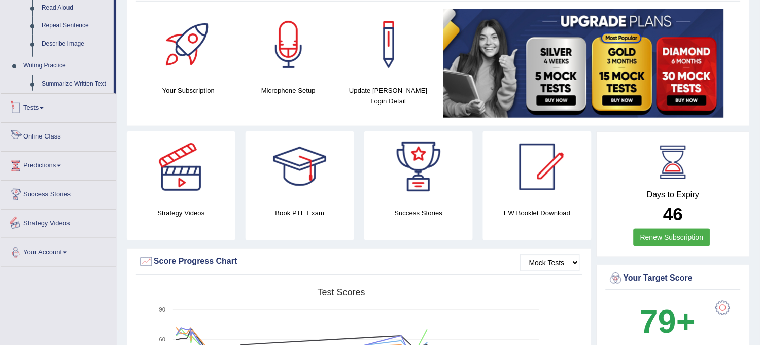
scroll to position [240, 0]
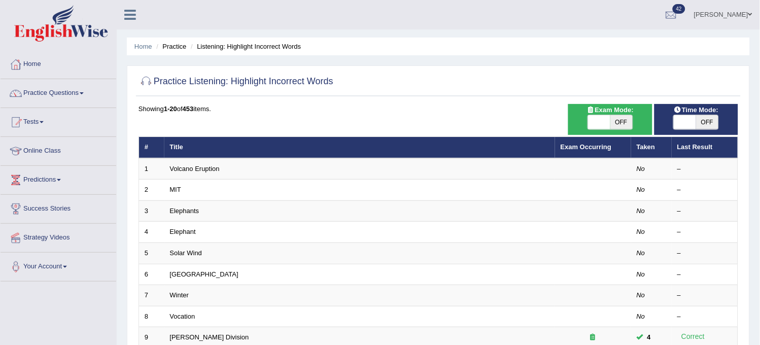
click at [706, 123] on span "OFF" at bounding box center [707, 122] width 22 height 14
checkbox input "true"
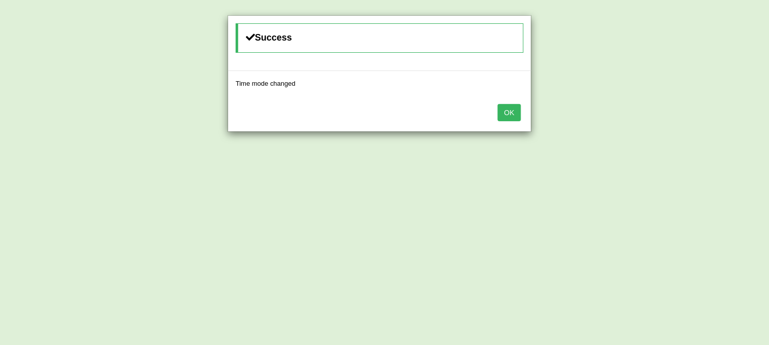
click at [513, 115] on button "OK" at bounding box center [509, 112] width 23 height 17
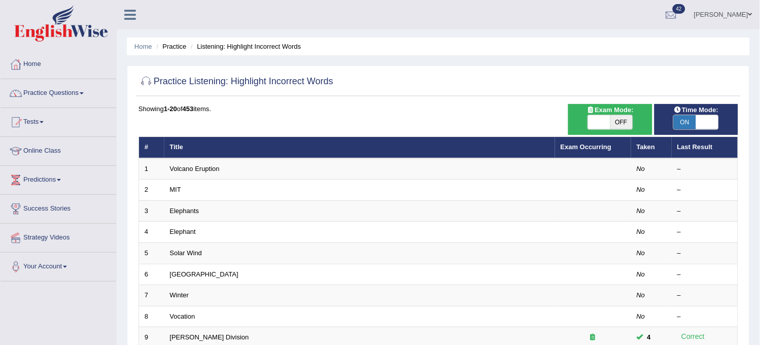
click at [626, 128] on span "OFF" at bounding box center [621, 122] width 22 height 14
checkbox input "true"
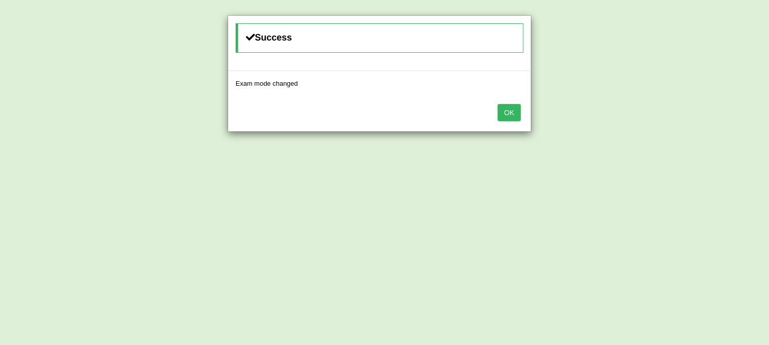
click at [509, 106] on button "OK" at bounding box center [509, 112] width 23 height 17
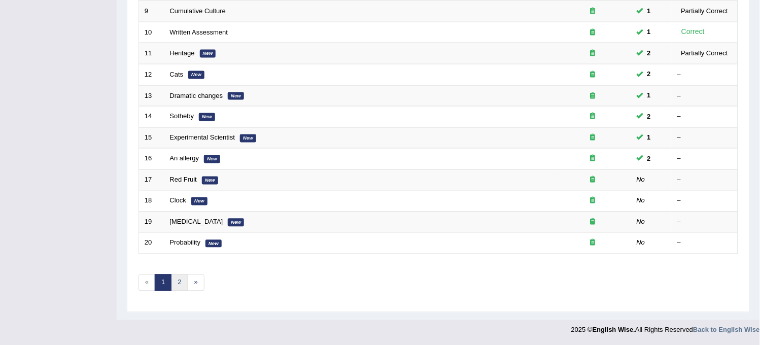
click at [178, 284] on link "2" at bounding box center [179, 282] width 17 height 17
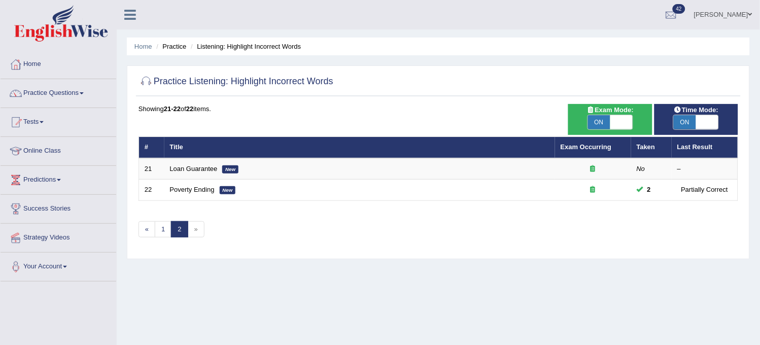
click at [593, 121] on span "ON" at bounding box center [599, 122] width 22 height 14
checkbox input "false"
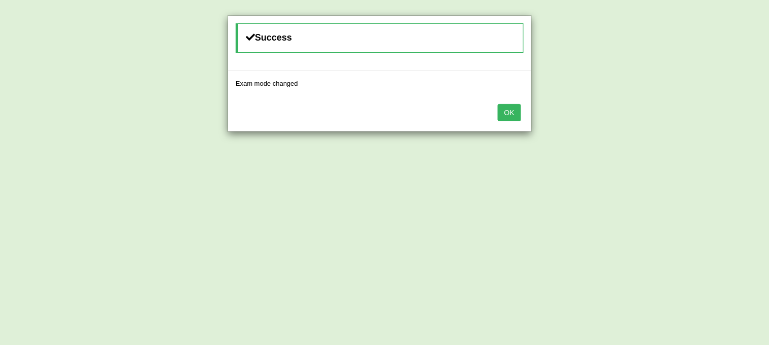
click at [513, 110] on button "OK" at bounding box center [509, 112] width 23 height 17
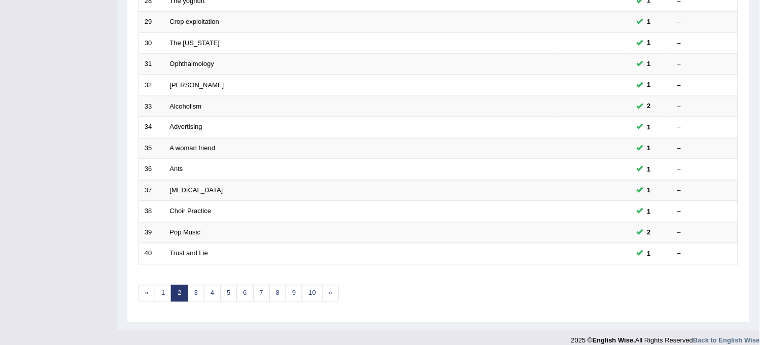
scroll to position [327, 0]
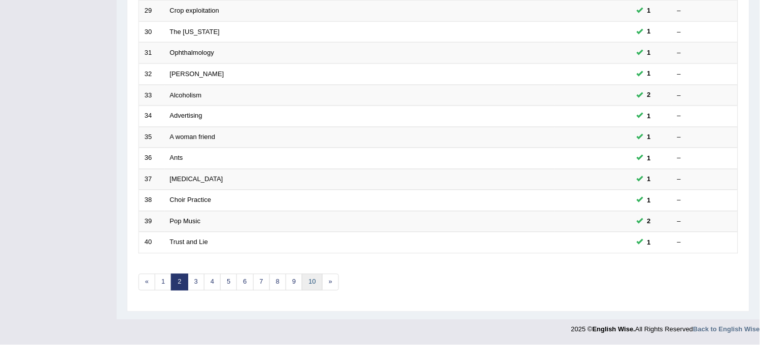
click at [305, 281] on link "10" at bounding box center [312, 282] width 20 height 17
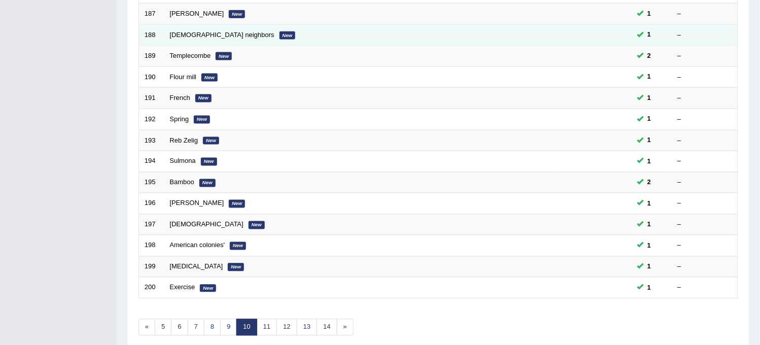
scroll to position [327, 0]
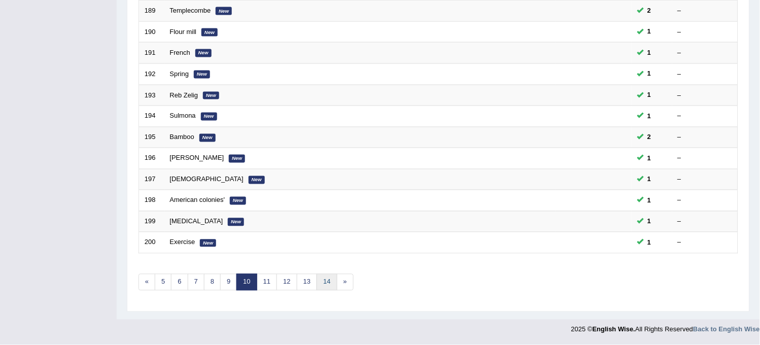
click at [333, 279] on link "14" at bounding box center [326, 282] width 20 height 17
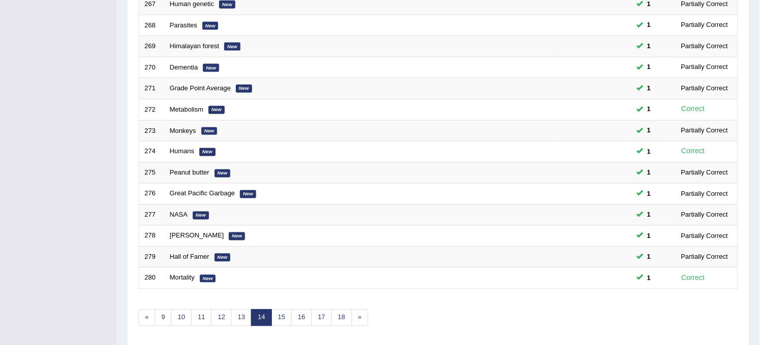
scroll to position [327, 0]
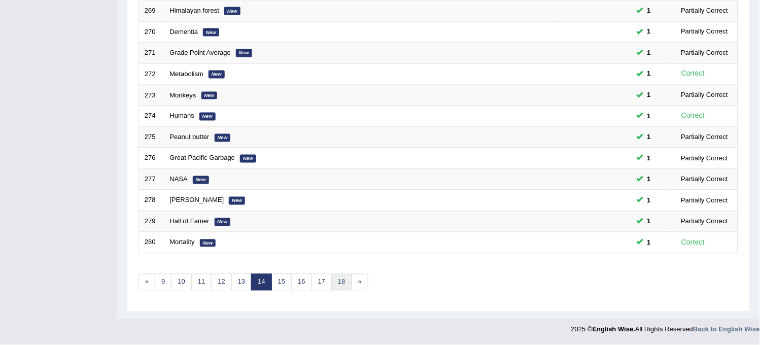
click at [333, 279] on link "18" at bounding box center [341, 282] width 20 height 17
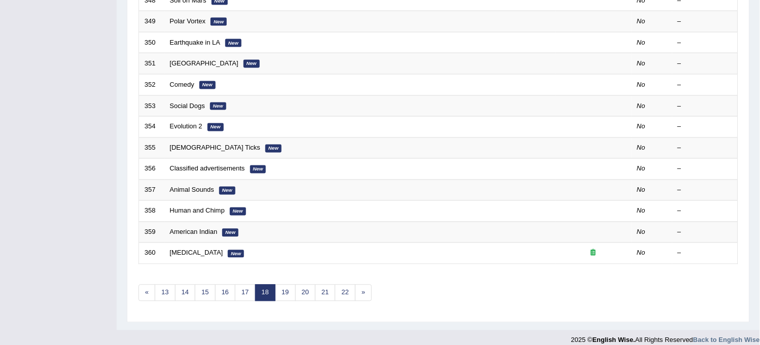
scroll to position [327, 0]
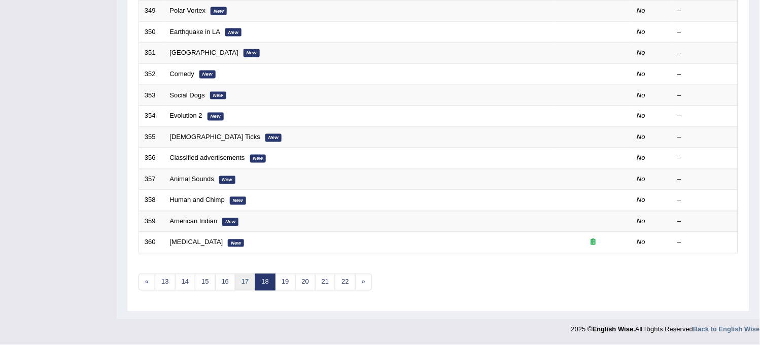
click at [251, 282] on link "17" at bounding box center [245, 282] width 20 height 17
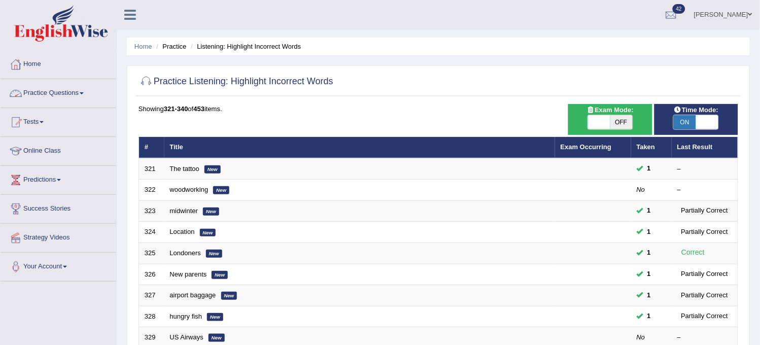
click at [78, 94] on link "Practice Questions" at bounding box center [59, 91] width 116 height 25
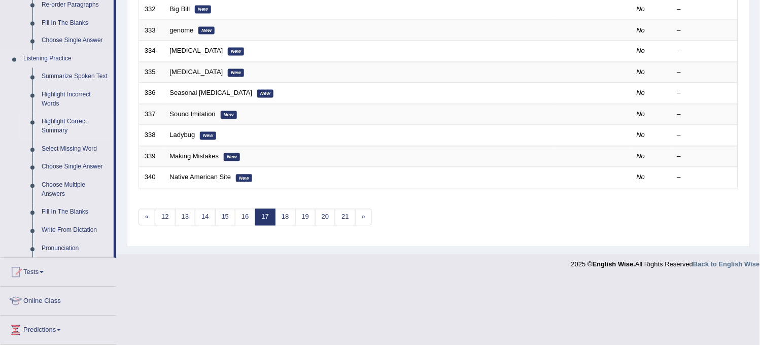
scroll to position [394, 0]
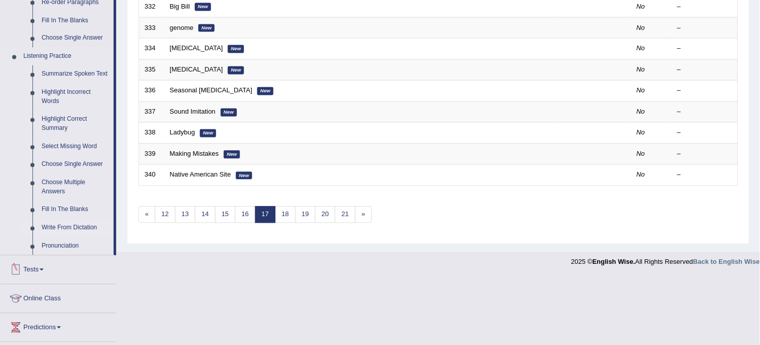
click at [89, 224] on link "Write From Dictation" at bounding box center [75, 228] width 77 height 18
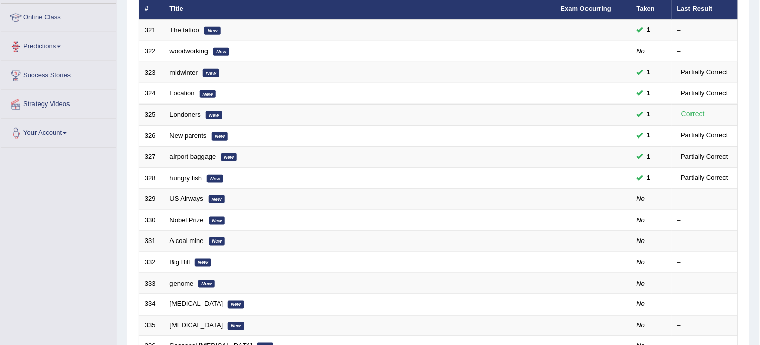
scroll to position [175, 0]
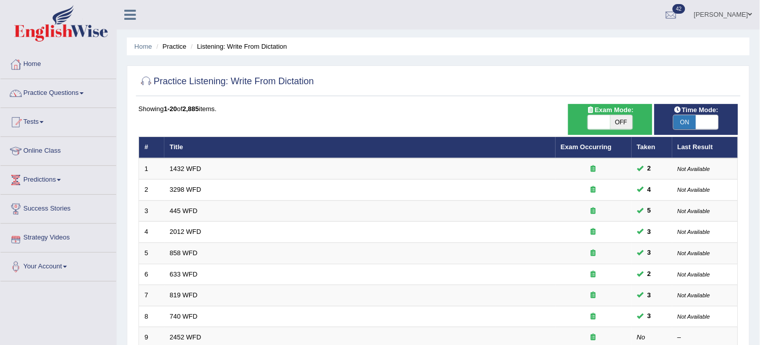
click at [627, 119] on span "OFF" at bounding box center [621, 122] width 22 height 14
checkbox input "true"
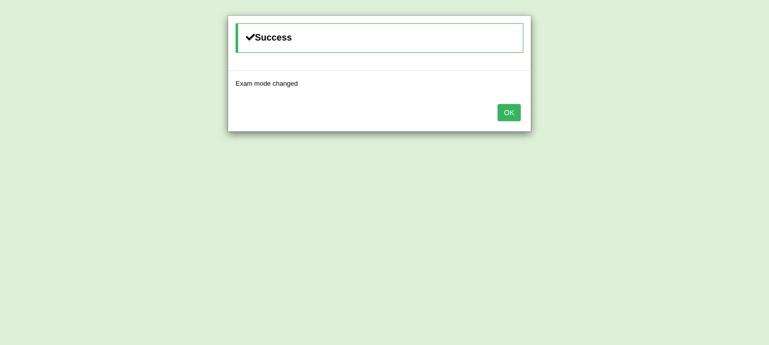
click at [506, 112] on button "OK" at bounding box center [509, 112] width 23 height 17
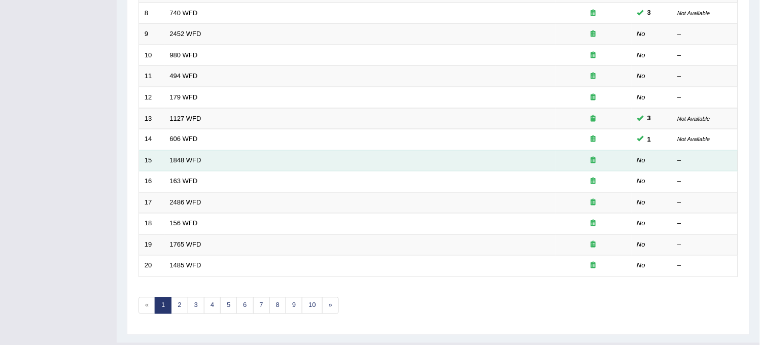
scroll to position [327, 0]
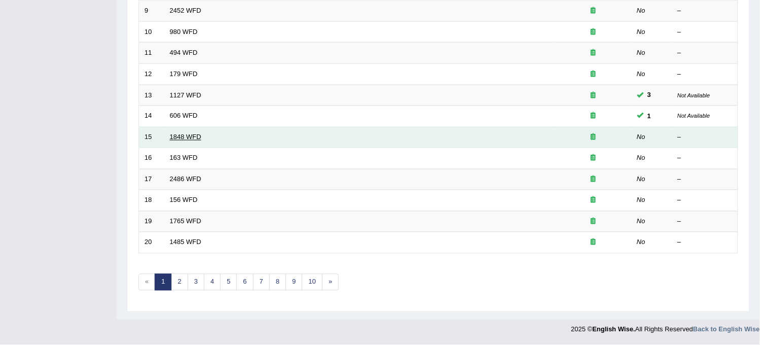
click at [195, 133] on link "1848 WFD" at bounding box center [185, 137] width 31 height 8
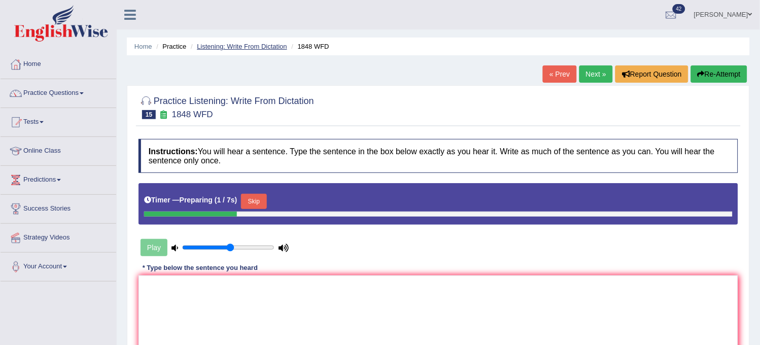
click at [225, 43] on link "Listening: Write From Dictation" at bounding box center [242, 47] width 90 height 8
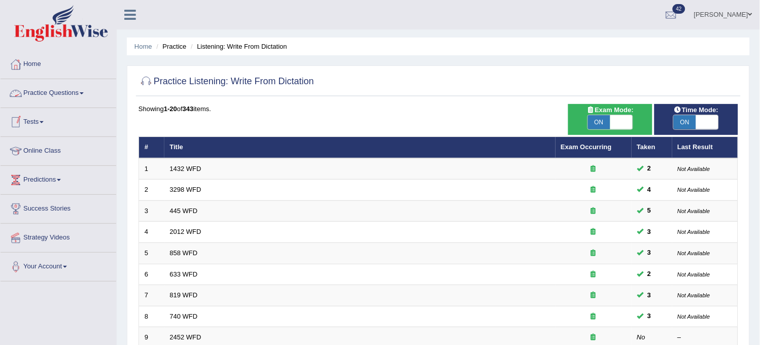
click at [96, 100] on link "Practice Questions" at bounding box center [59, 91] width 116 height 25
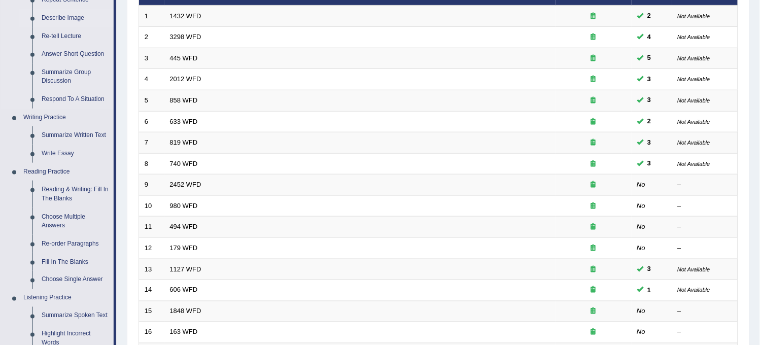
scroll to position [169, 0]
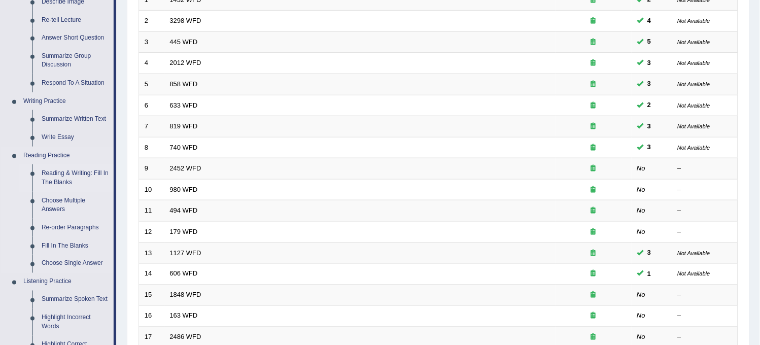
click at [95, 184] on link "Reading & Writing: Fill In The Blanks" at bounding box center [75, 177] width 77 height 27
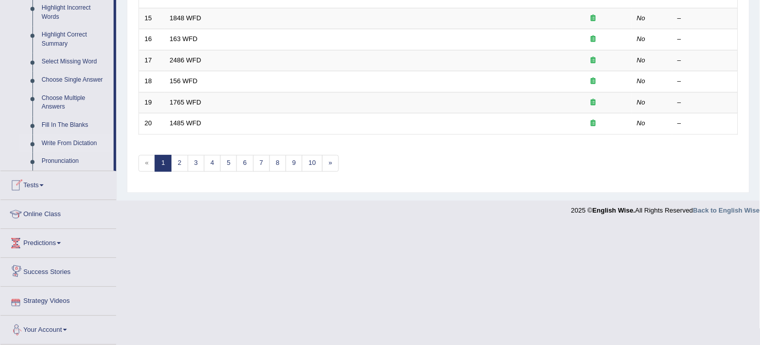
scroll to position [479, 0]
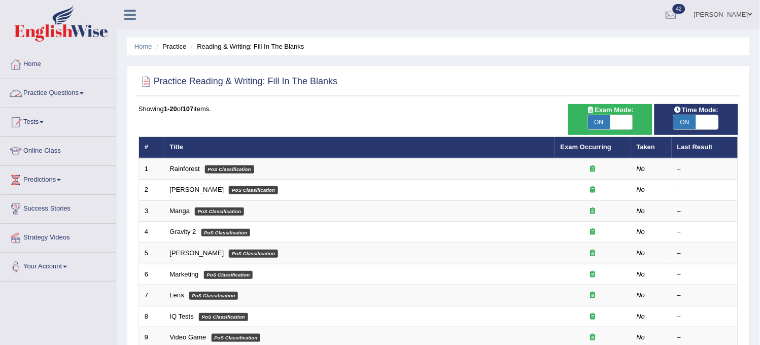
click at [102, 99] on link "Practice Questions" at bounding box center [59, 91] width 116 height 25
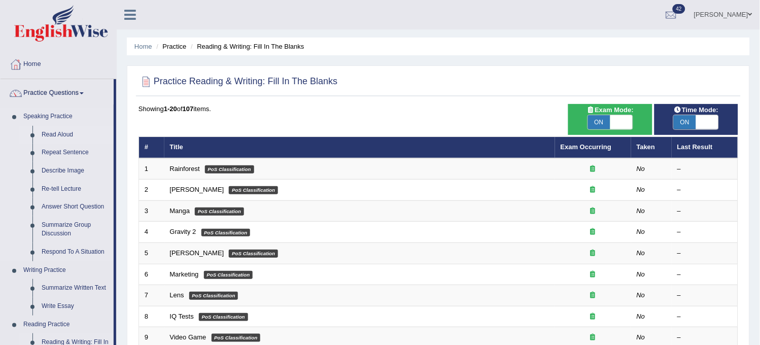
click at [60, 133] on link "Read Aloud" at bounding box center [75, 135] width 77 height 18
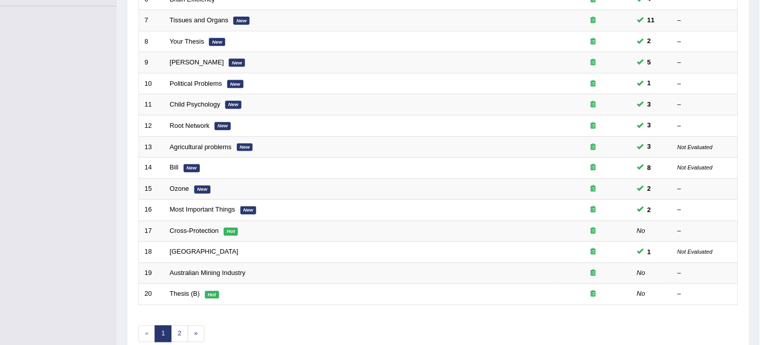
scroll to position [327, 0]
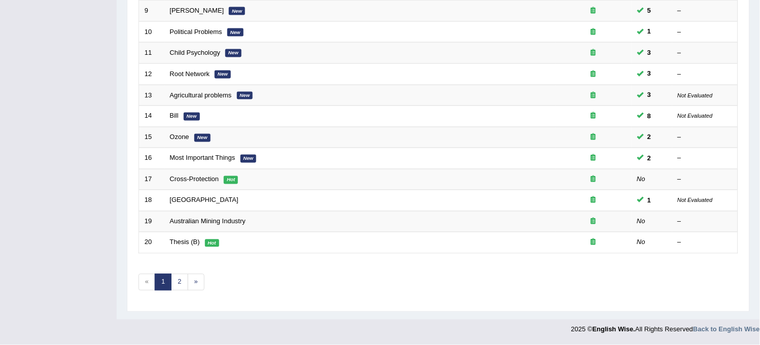
click at [169, 287] on link "1" at bounding box center [163, 282] width 17 height 17
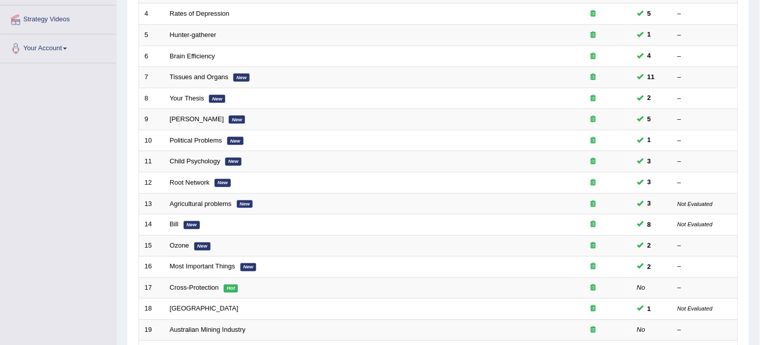
scroll to position [327, 0]
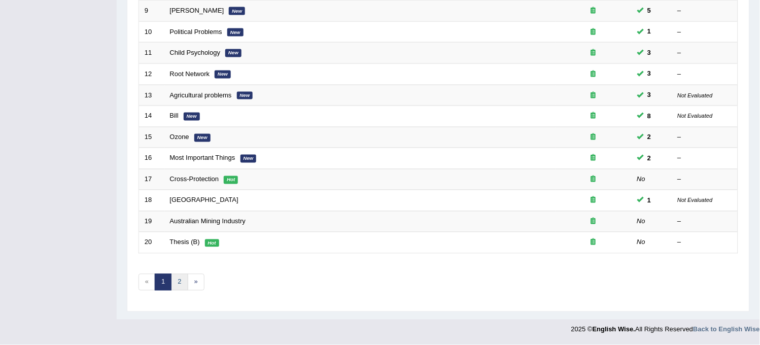
click at [179, 283] on link "2" at bounding box center [179, 282] width 17 height 17
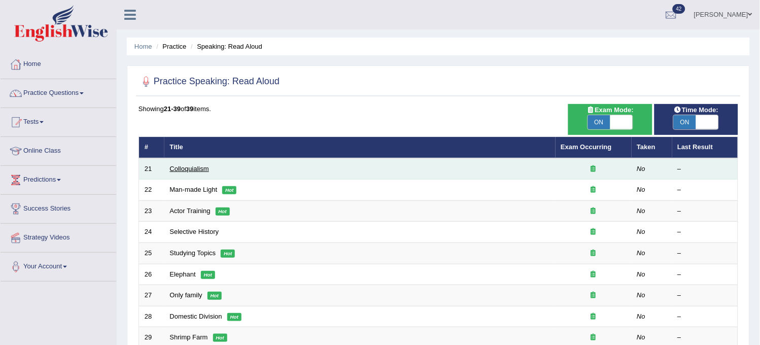
click at [188, 168] on link "Colloquialism" at bounding box center [189, 169] width 39 height 8
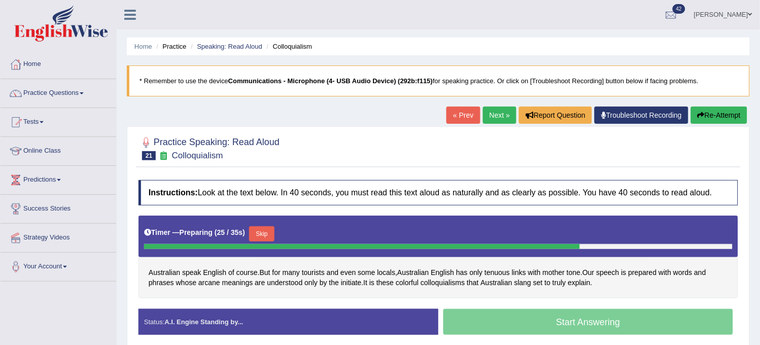
click at [710, 109] on button "Re-Attempt" at bounding box center [719, 114] width 56 height 17
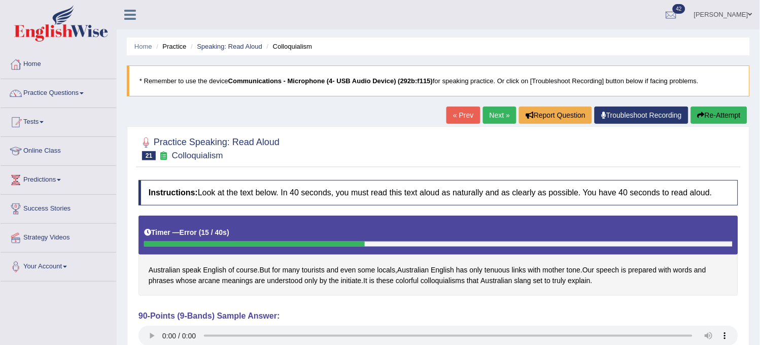
click at [712, 113] on button "Re-Attempt" at bounding box center [719, 114] width 56 height 17
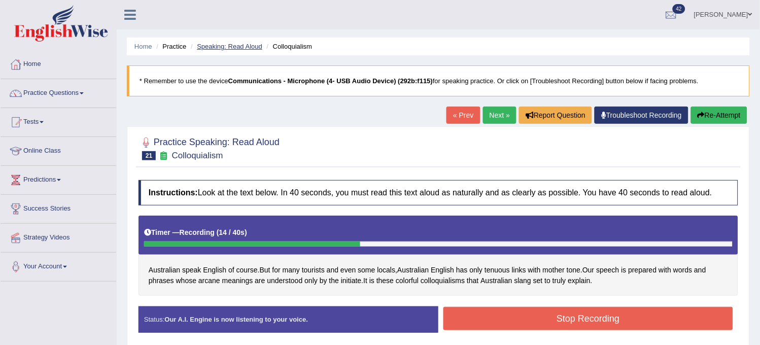
click at [213, 43] on link "Speaking: Read Aloud" at bounding box center [229, 47] width 65 height 8
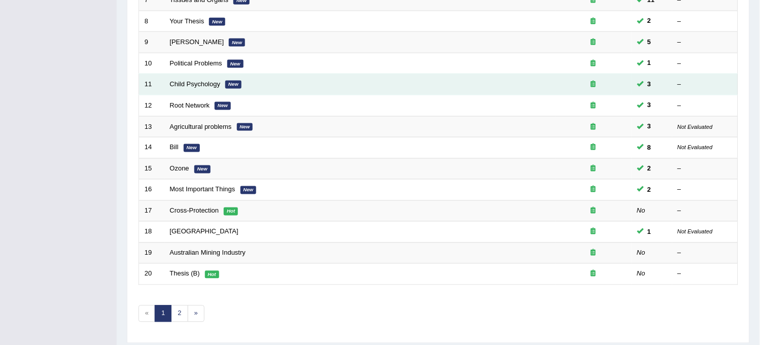
scroll to position [327, 0]
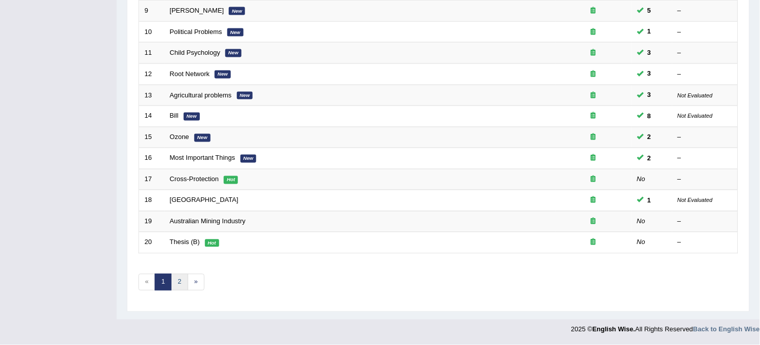
click at [183, 282] on link "2" at bounding box center [179, 282] width 17 height 17
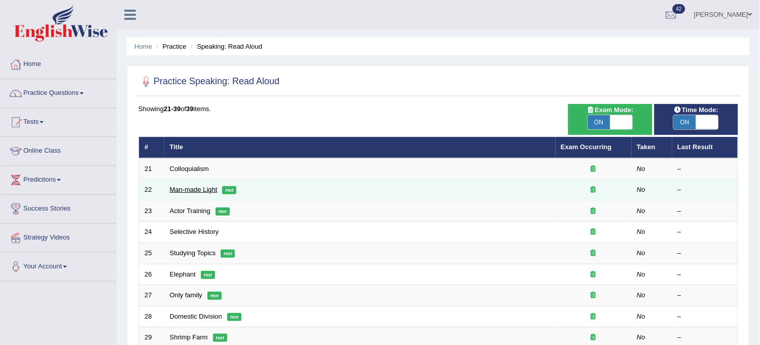
click at [199, 191] on link "Man-made Light" at bounding box center [194, 190] width 48 height 8
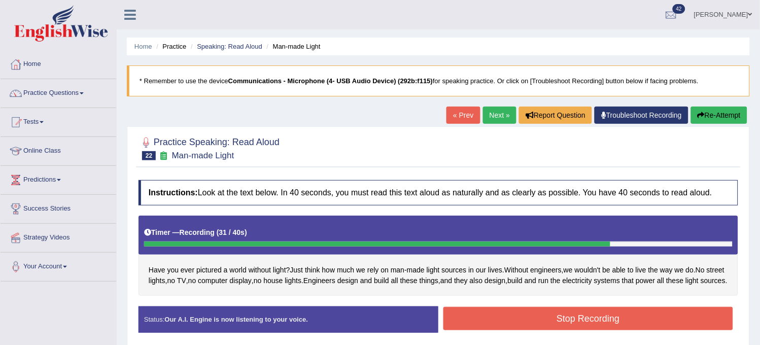
click at [457, 330] on button "Stop Recording" at bounding box center [588, 318] width 290 height 23
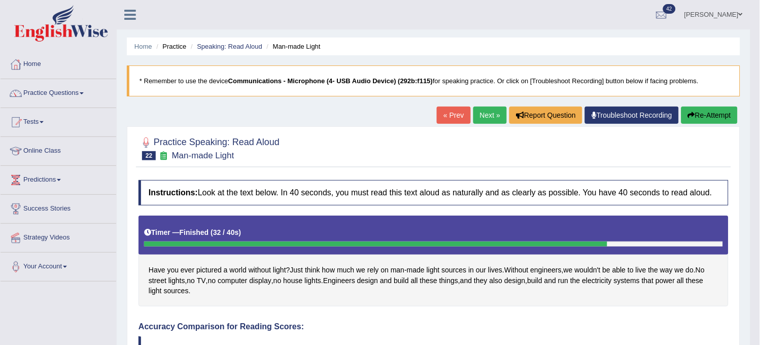
click at [482, 117] on link "Next »" at bounding box center [489, 114] width 33 height 17
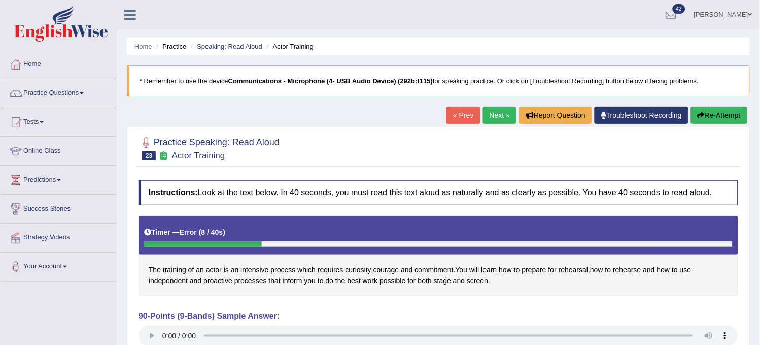
click at [491, 116] on link "Next »" at bounding box center [499, 114] width 33 height 17
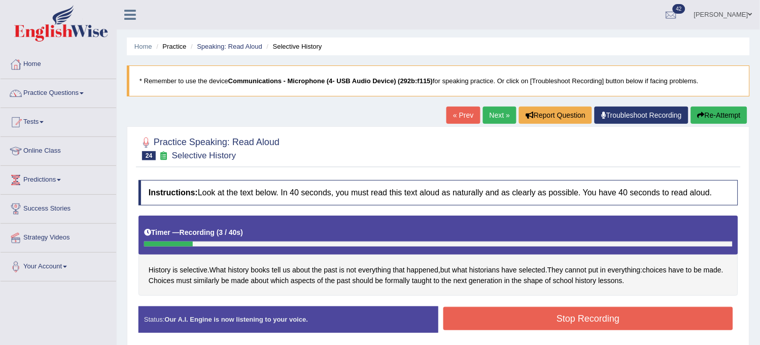
click at [715, 117] on button "Re-Attempt" at bounding box center [719, 114] width 56 height 17
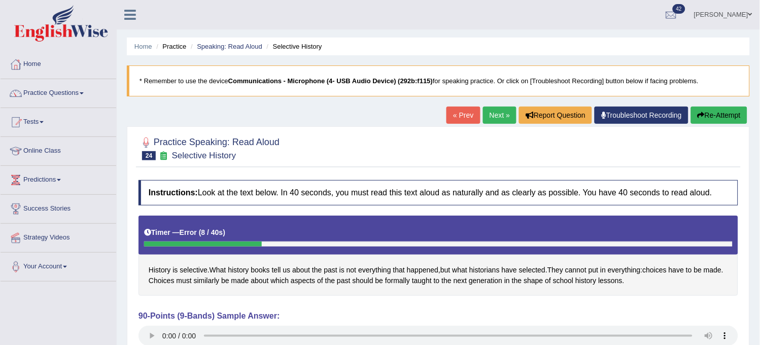
click at [707, 117] on button "Re-Attempt" at bounding box center [719, 114] width 56 height 17
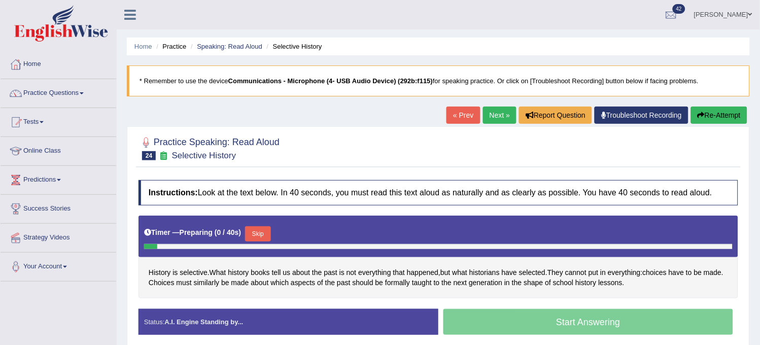
click at [485, 117] on link "Next »" at bounding box center [499, 114] width 33 height 17
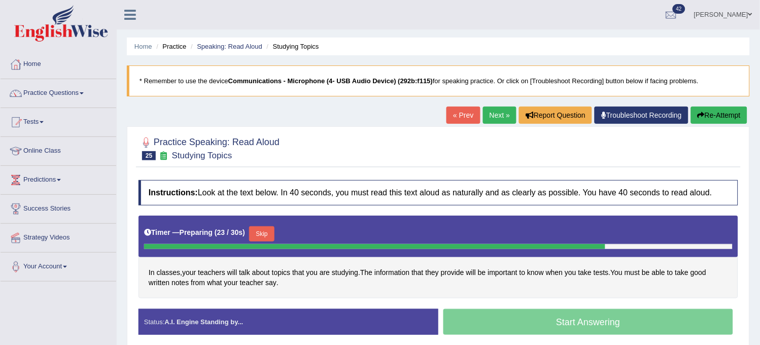
click at [734, 120] on button "Re-Attempt" at bounding box center [719, 114] width 56 height 17
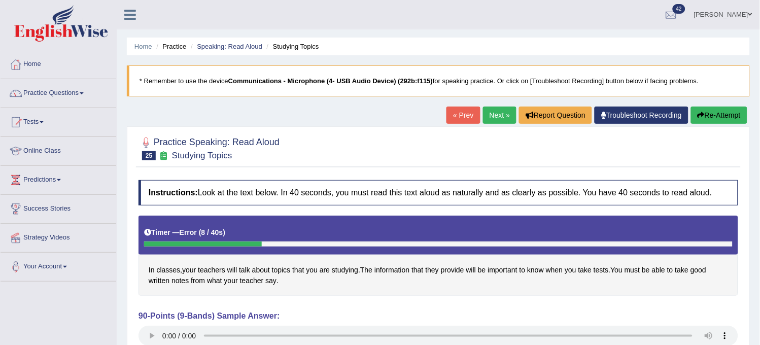
click at [724, 111] on button "Re-Attempt" at bounding box center [719, 114] width 56 height 17
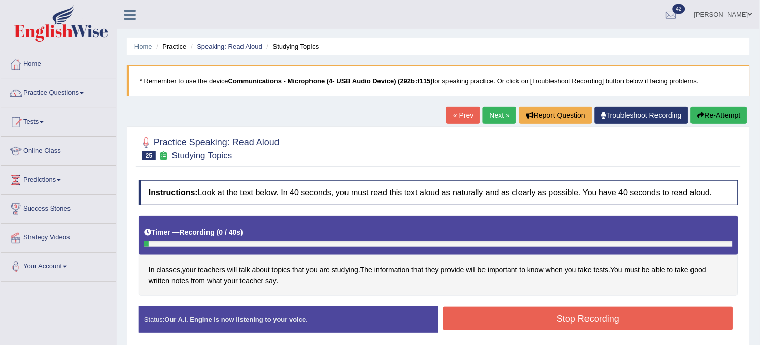
click at [724, 111] on button "Re-Attempt" at bounding box center [719, 114] width 56 height 17
click at [721, 107] on button "Re-Attempt" at bounding box center [719, 114] width 56 height 17
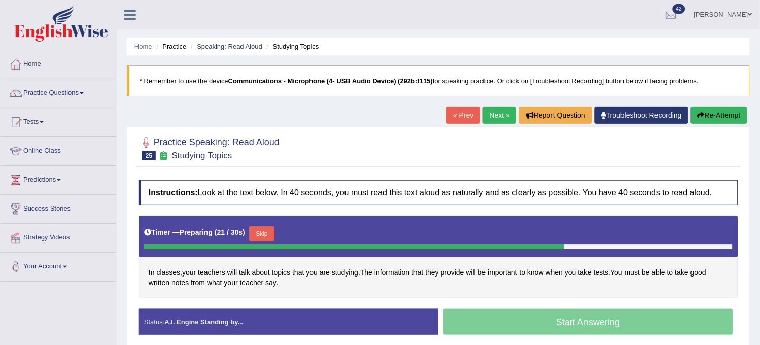
click at [550, 229] on div "Timer — Preparing ( 21 / 30s ) Skip" at bounding box center [438, 234] width 588 height 20
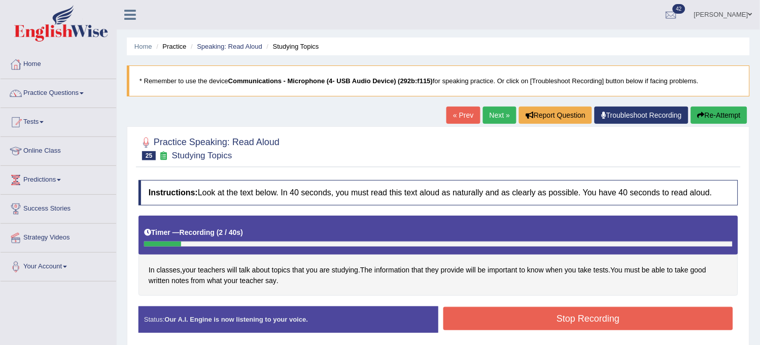
click at [487, 118] on link "Next »" at bounding box center [499, 114] width 33 height 17
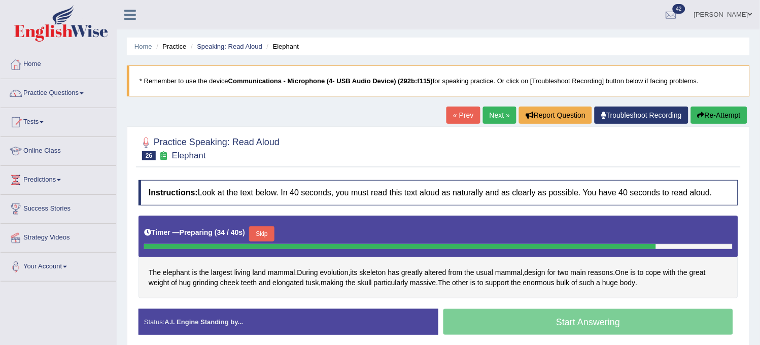
click at [724, 113] on button "Re-Attempt" at bounding box center [719, 114] width 56 height 17
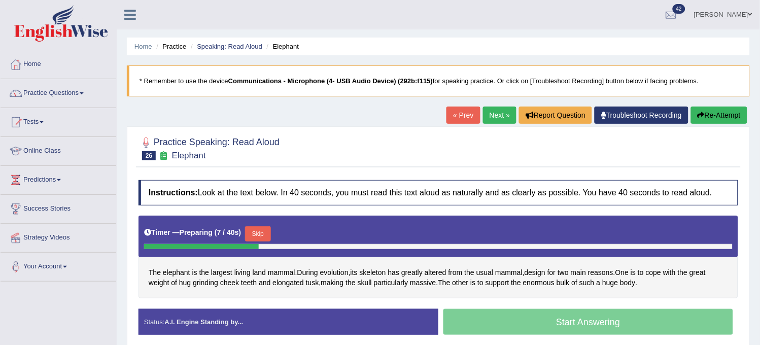
click at [724, 113] on button "Re-Attempt" at bounding box center [719, 114] width 56 height 17
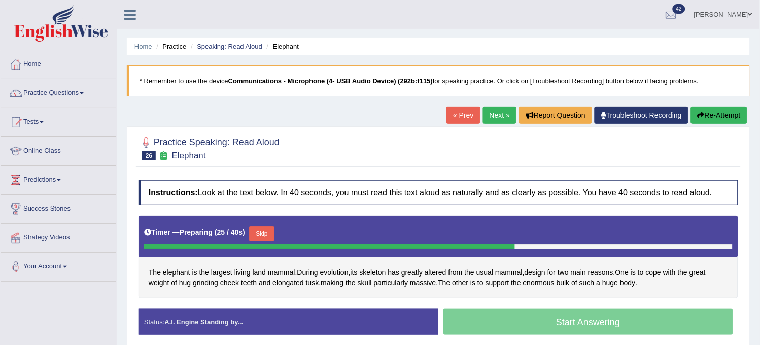
click at [698, 113] on icon "button" at bounding box center [700, 115] width 7 height 7
click at [697, 114] on icon "button" at bounding box center [700, 115] width 7 height 7
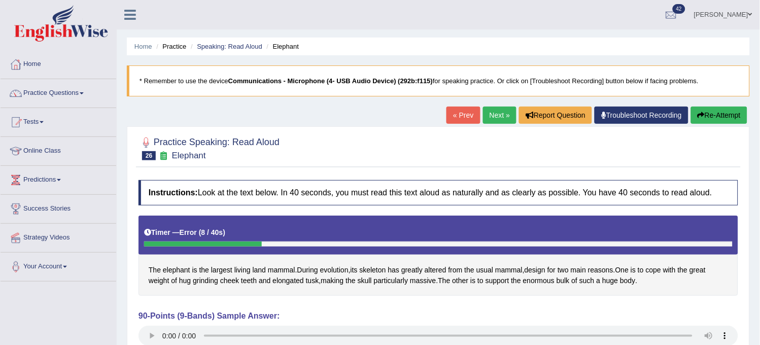
click at [697, 114] on icon "button" at bounding box center [700, 115] width 7 height 7
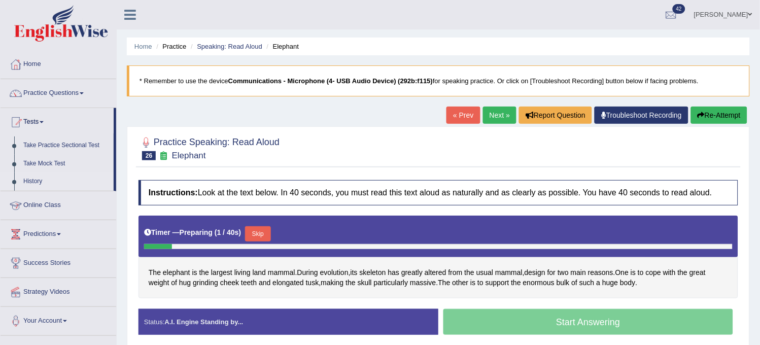
click at [29, 175] on link "History" at bounding box center [66, 181] width 95 height 18
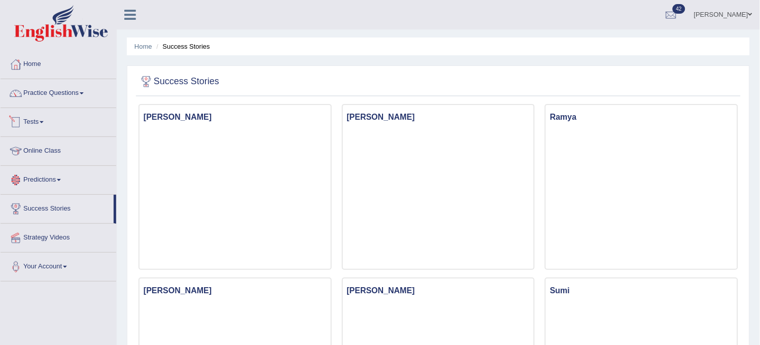
click at [48, 117] on link "Tests" at bounding box center [59, 120] width 116 height 25
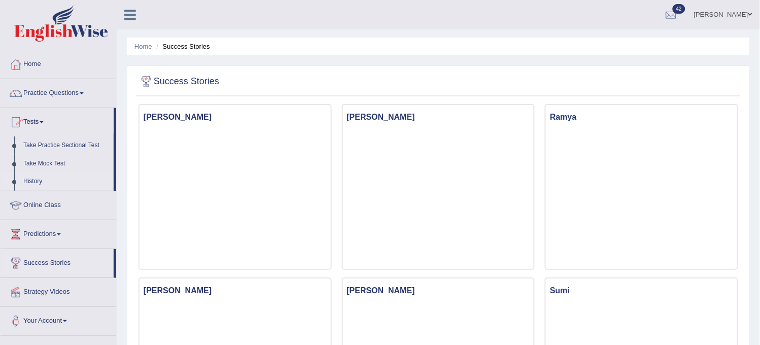
click at [27, 178] on link "History" at bounding box center [66, 181] width 95 height 18
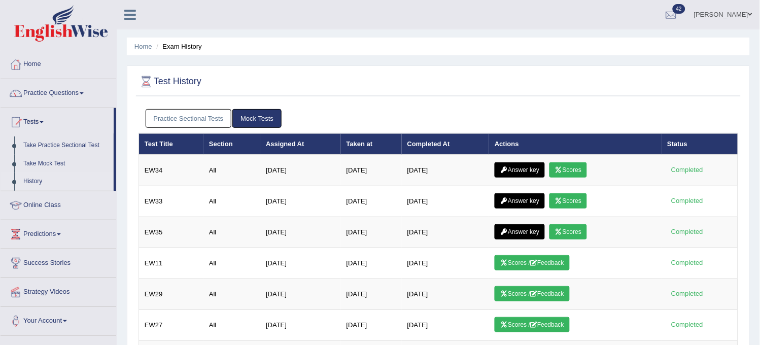
click at [748, 9] on link "[PERSON_NAME]" at bounding box center [723, 13] width 74 height 26
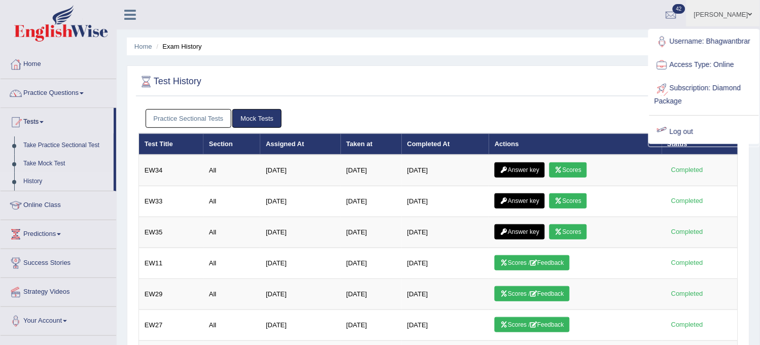
click at [690, 127] on link "Log out" at bounding box center [704, 131] width 110 height 23
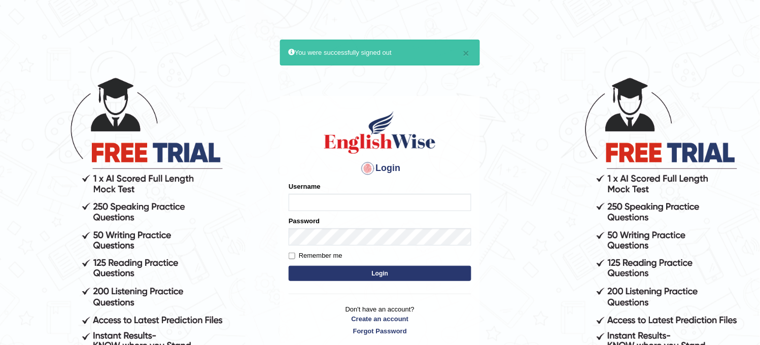
type input "Bhagwantbrar"
click at [367, 204] on input "Bhagwantbrar" at bounding box center [380, 202] width 183 height 17
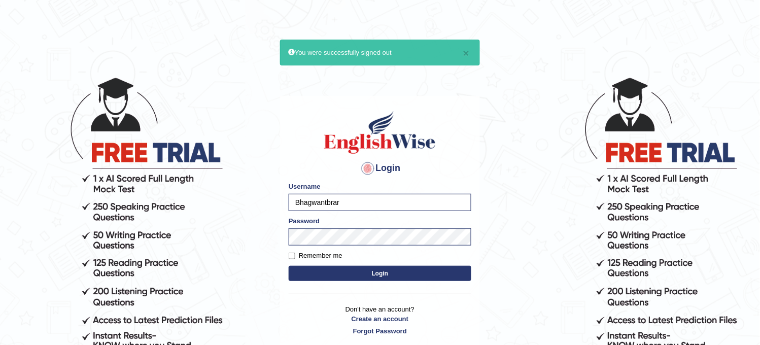
click at [331, 276] on button "Login" at bounding box center [380, 273] width 183 height 15
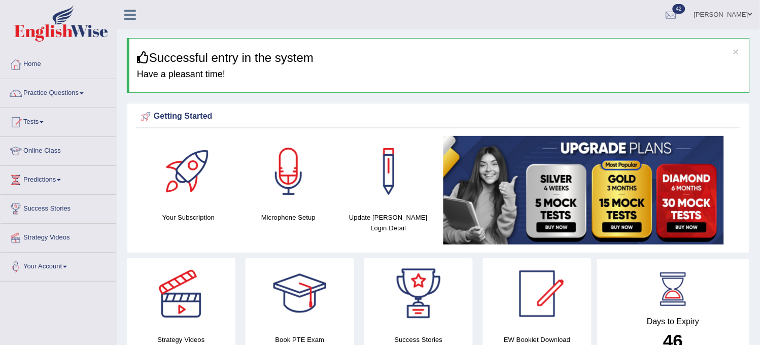
click at [66, 100] on link "Practice Questions" at bounding box center [59, 91] width 116 height 25
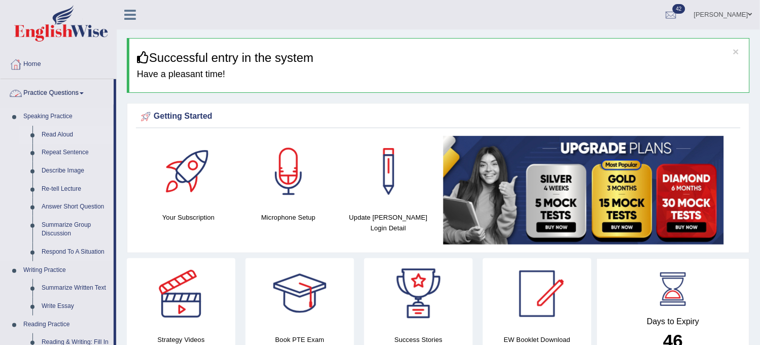
click at [52, 126] on link "Read Aloud" at bounding box center [75, 135] width 77 height 18
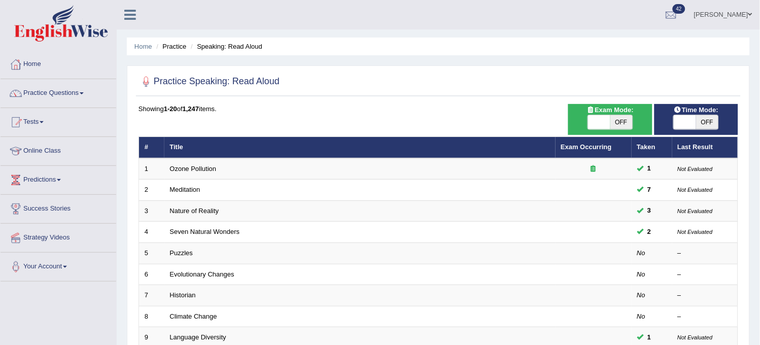
click at [700, 126] on span "OFF" at bounding box center [707, 122] width 22 height 14
checkbox input "true"
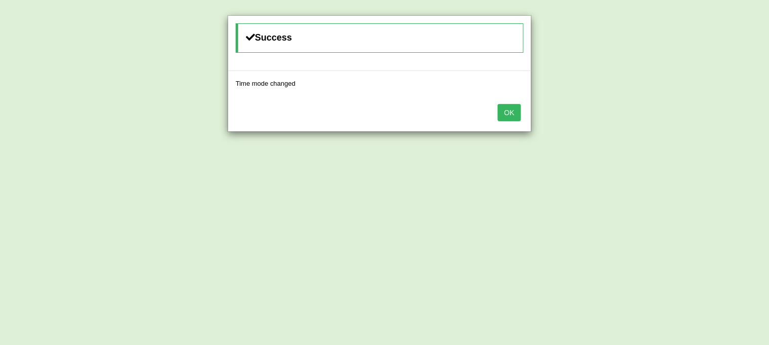
click at [513, 114] on button "OK" at bounding box center [509, 112] width 23 height 17
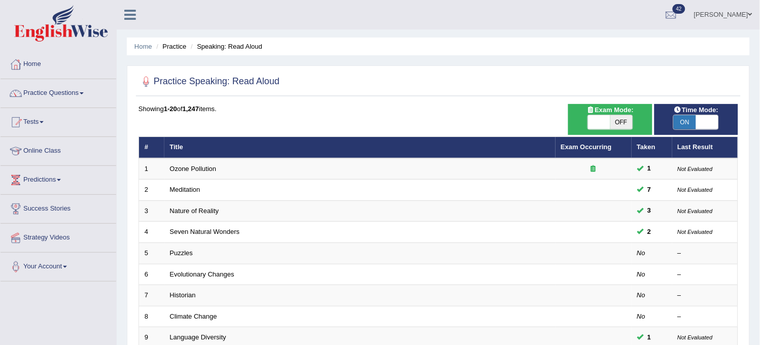
click at [622, 122] on span "OFF" at bounding box center [621, 122] width 22 height 14
checkbox input "true"
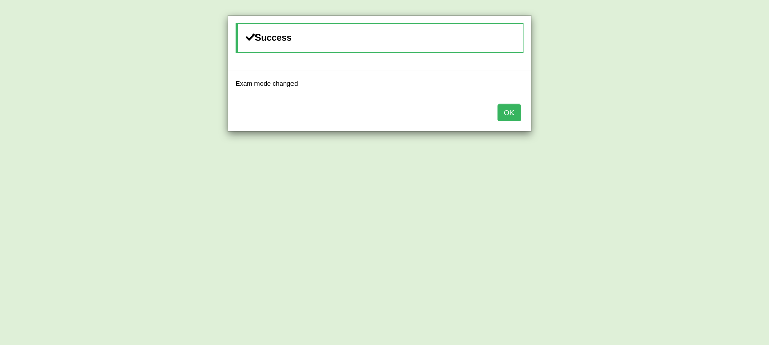
click at [505, 113] on button "OK" at bounding box center [509, 112] width 23 height 17
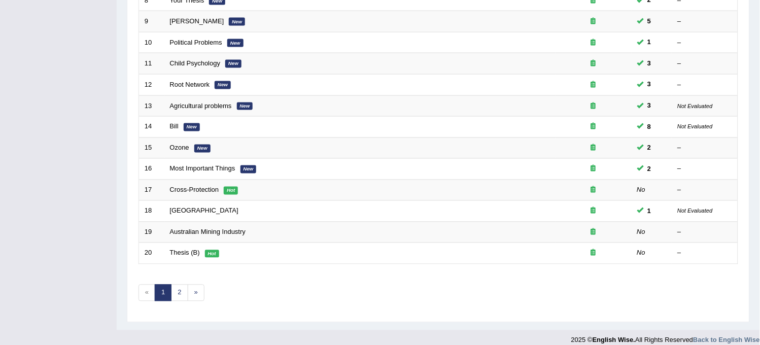
scroll to position [327, 0]
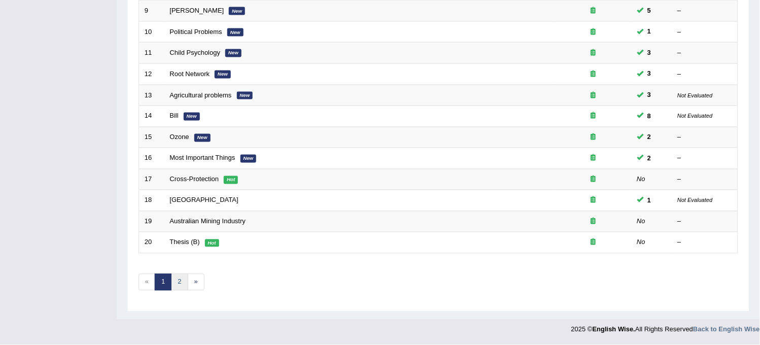
click at [182, 284] on link "2" at bounding box center [179, 282] width 17 height 17
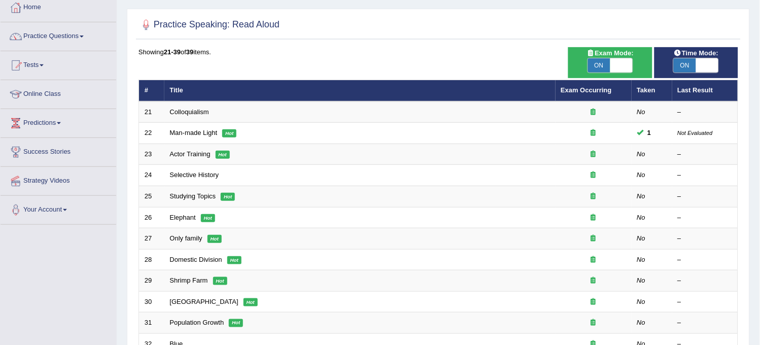
scroll to position [23, 0]
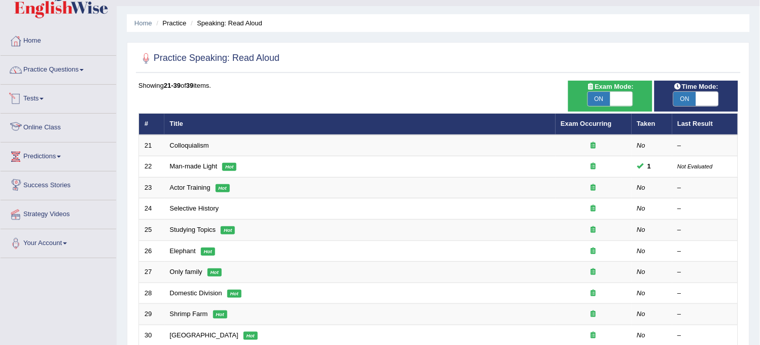
click at [46, 112] on li "Tests Take Practice Sectional Test Take Mock Test History" at bounding box center [59, 99] width 116 height 29
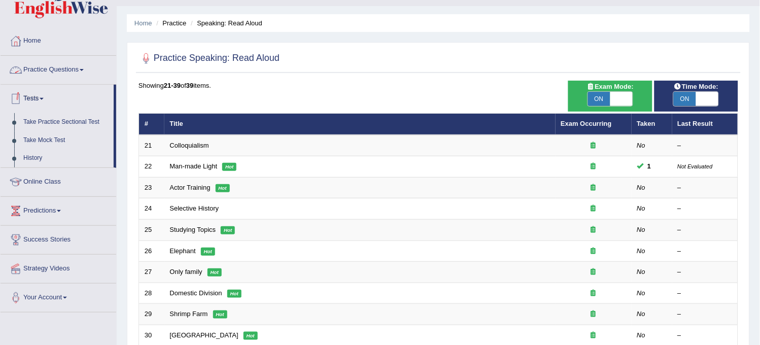
click at [73, 67] on link "Practice Questions" at bounding box center [59, 68] width 116 height 25
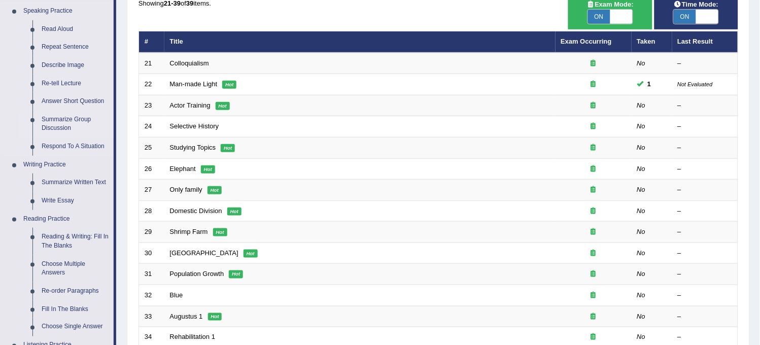
scroll to position [305, 0]
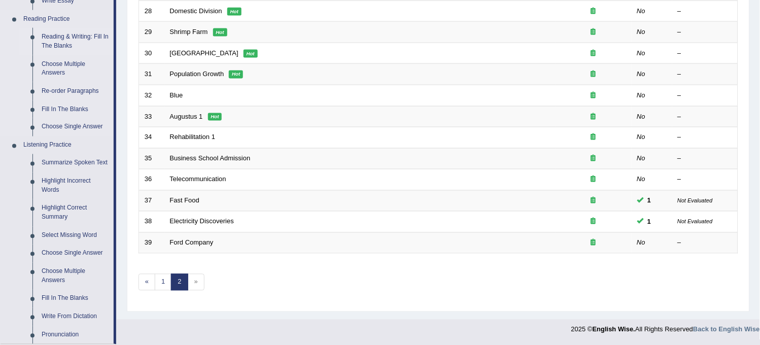
click at [88, 33] on link "Reading & Writing: Fill In The Blanks" at bounding box center [75, 41] width 77 height 27
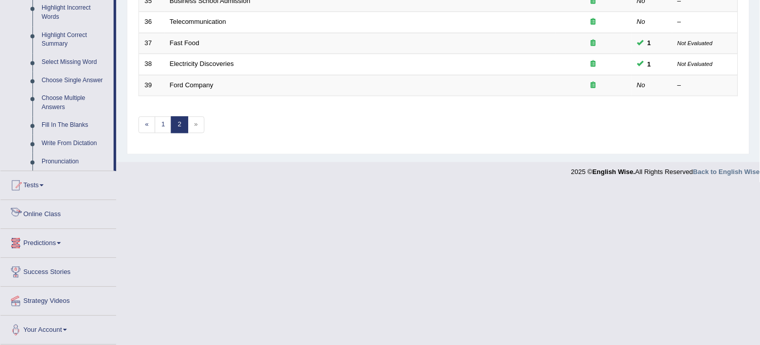
scroll to position [452, 0]
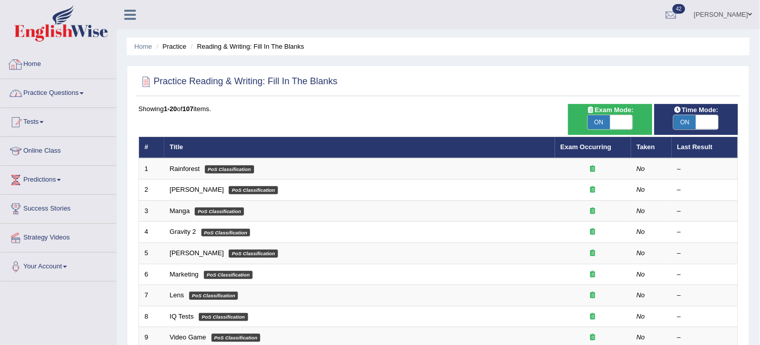
click at [85, 92] on link "Practice Questions" at bounding box center [59, 91] width 116 height 25
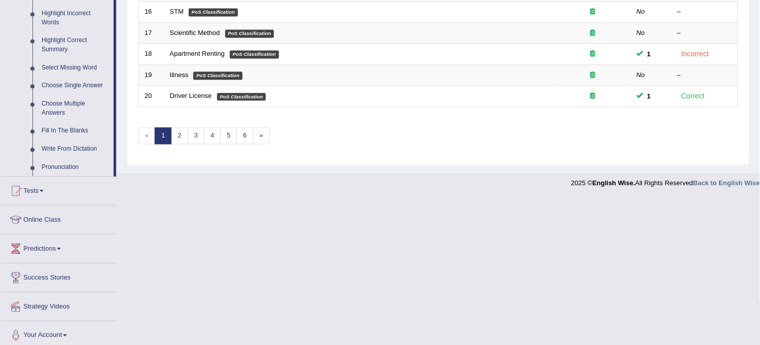
scroll to position [479, 0]
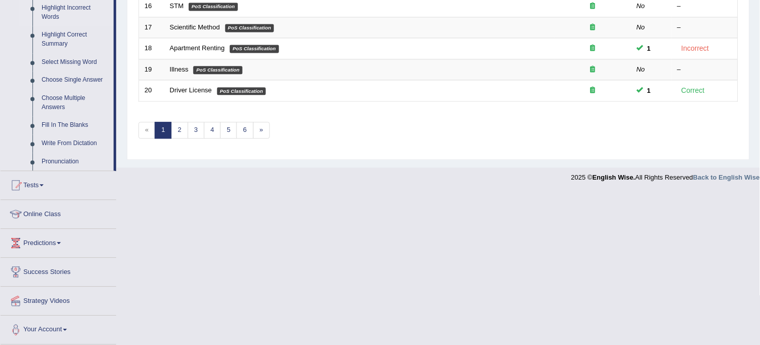
click at [48, 17] on link "Highlight Incorrect Words" at bounding box center [75, 12] width 77 height 27
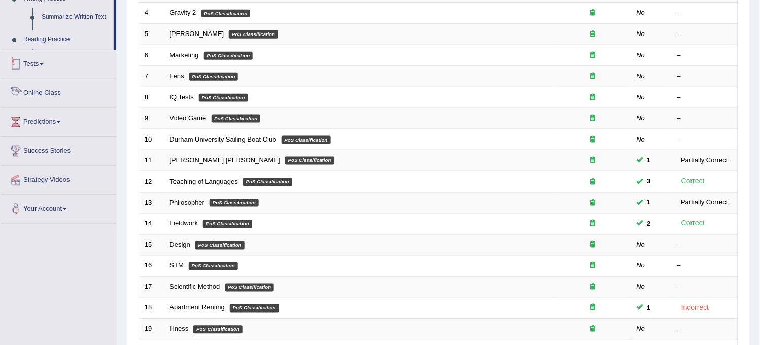
scroll to position [327, 0]
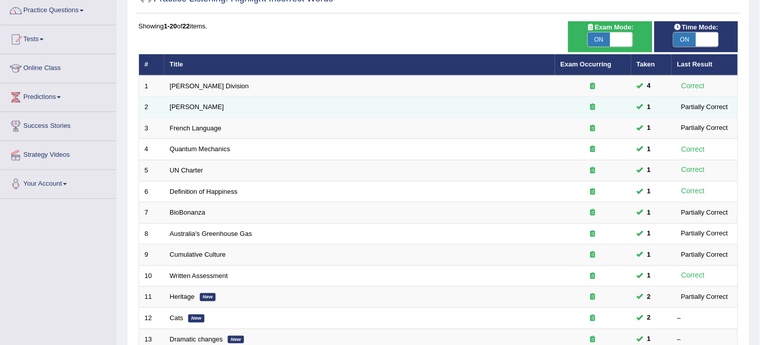
click at [470, 192] on tbody "1 [PERSON_NAME] Division 4 Correct 2 [PERSON_NAME] 1 Partially Correct 3 French…" at bounding box center [438, 287] width 599 height 422
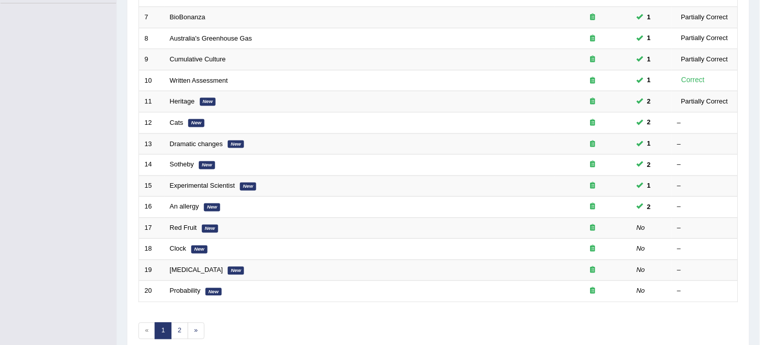
scroll to position [327, 0]
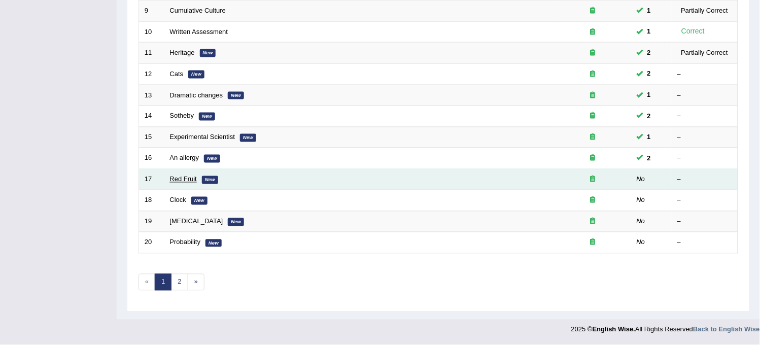
click at [174, 181] on link "Red Fruit" at bounding box center [183, 179] width 27 height 8
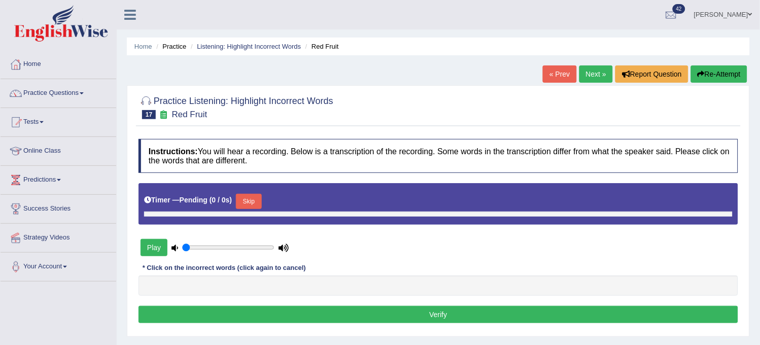
type input "0.55"
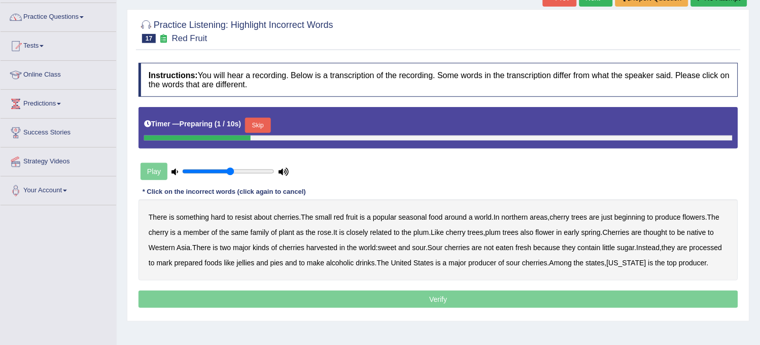
scroll to position [75, 0]
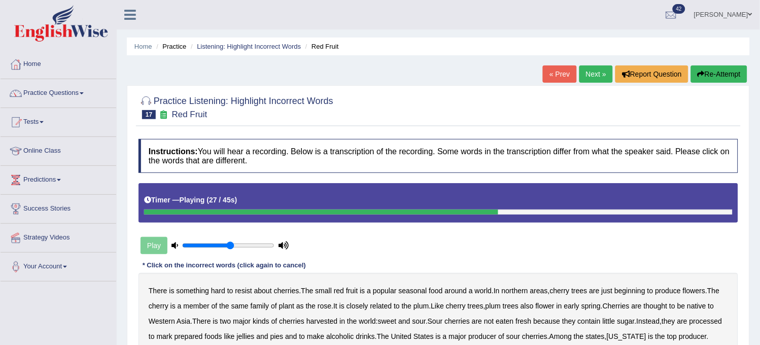
click at [597, 74] on link "Next »" at bounding box center [595, 73] width 33 height 17
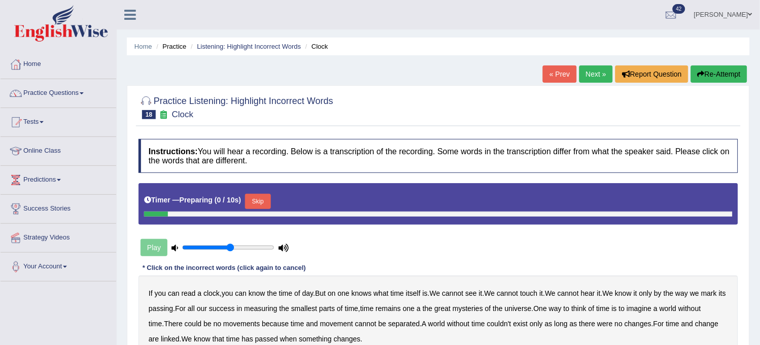
click at [555, 79] on link "« Prev" at bounding box center [559, 73] width 33 height 17
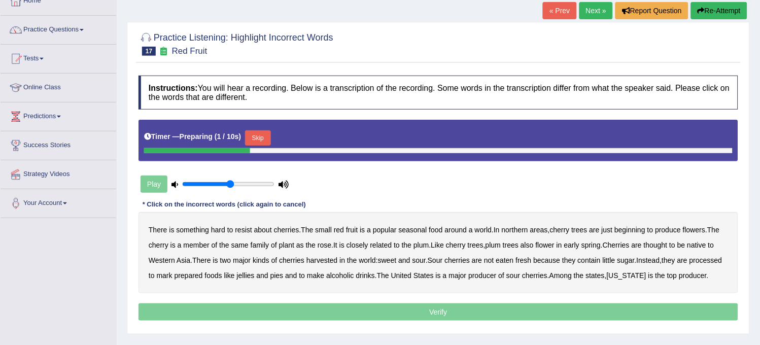
scroll to position [113, 0]
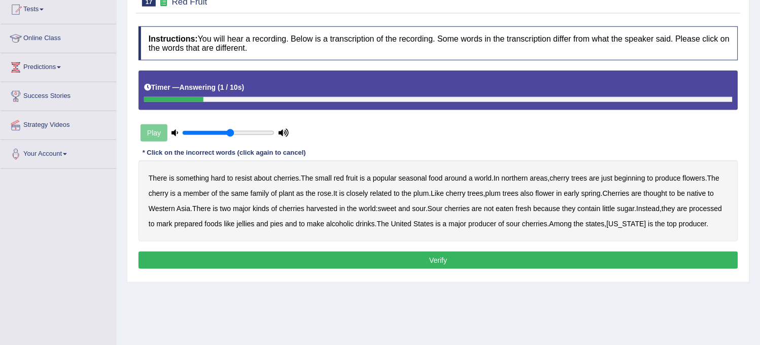
click at [475, 269] on button "Verify" at bounding box center [437, 259] width 599 height 17
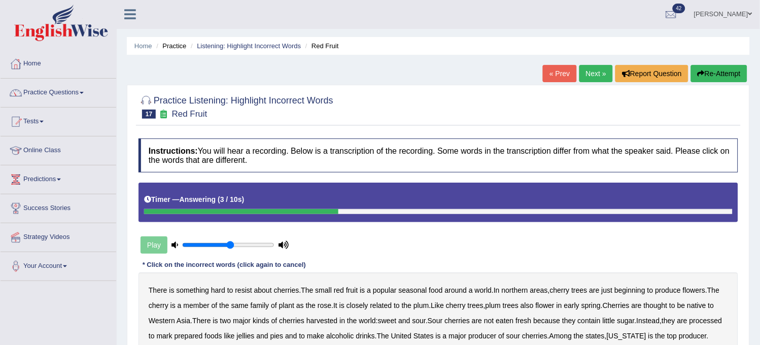
scroll to position [0, 0]
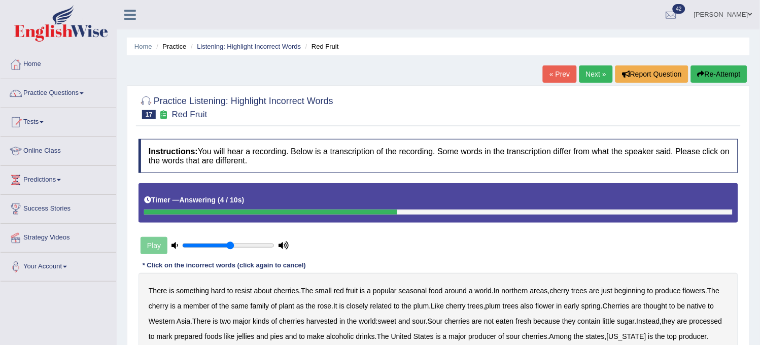
click at [724, 71] on button "Re-Attempt" at bounding box center [719, 73] width 56 height 17
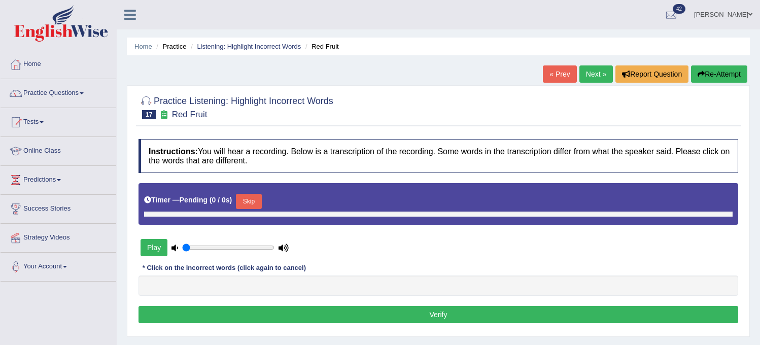
type input "0.55"
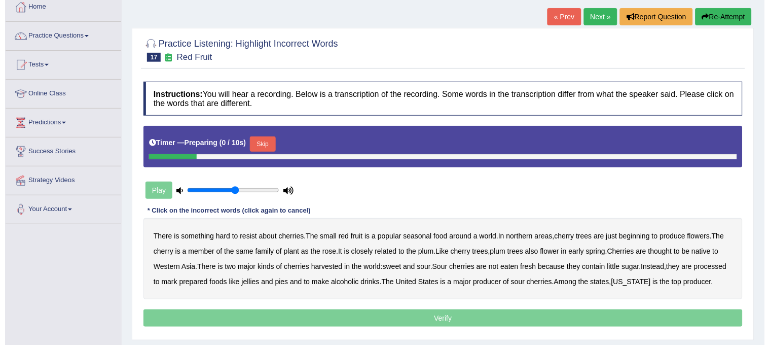
scroll to position [113, 0]
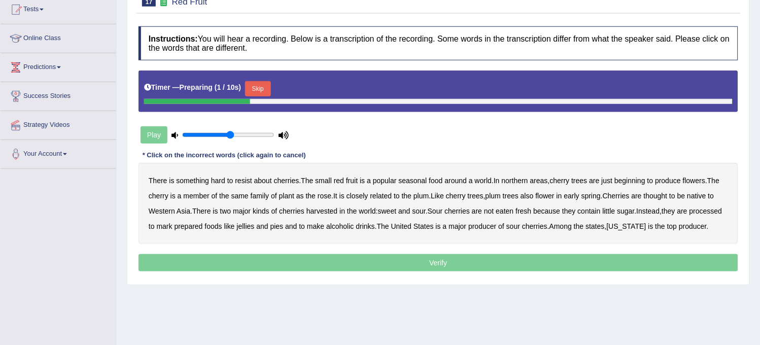
click at [264, 88] on button "Skip" at bounding box center [257, 88] width 25 height 15
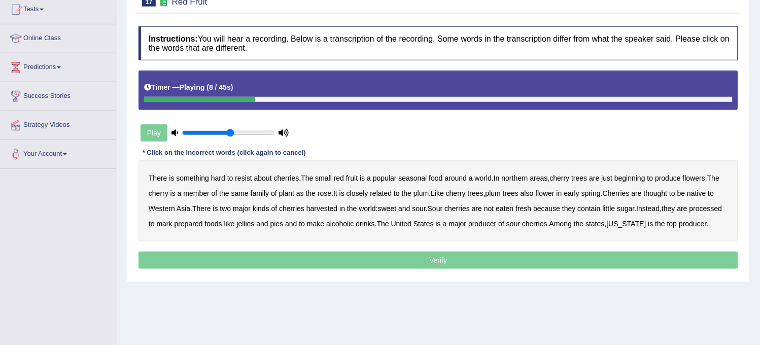
click at [472, 178] on b "a" at bounding box center [471, 178] width 4 height 8
click at [179, 195] on b "a" at bounding box center [179, 193] width 4 height 8
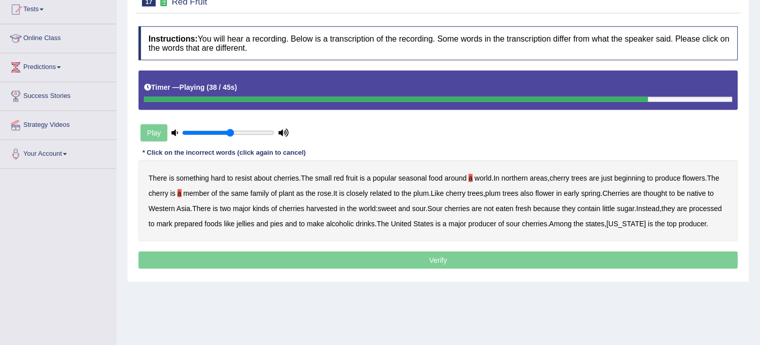
click at [172, 226] on b "mark" at bounding box center [165, 224] width 16 height 8
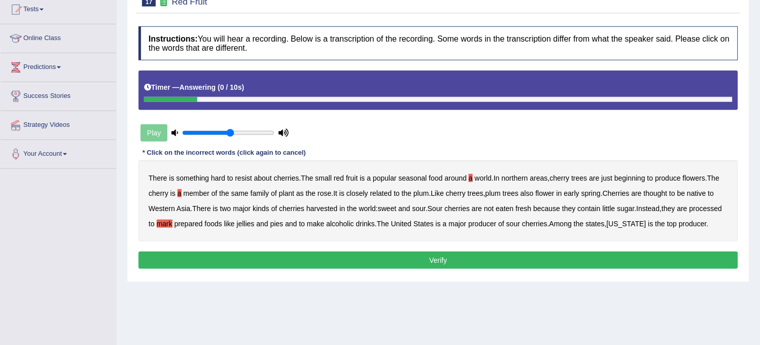
click at [364, 269] on button "Verify" at bounding box center [437, 259] width 599 height 17
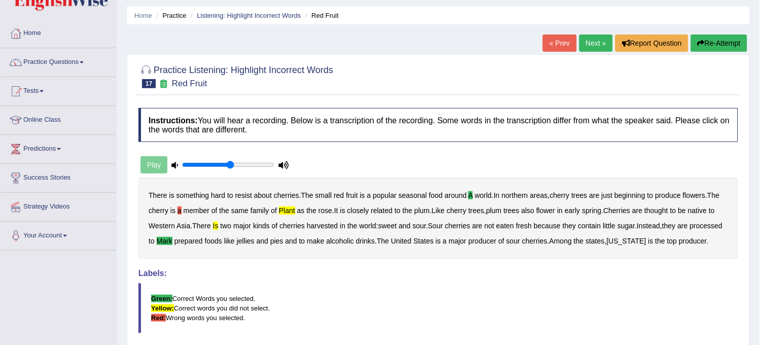
scroll to position [0, 0]
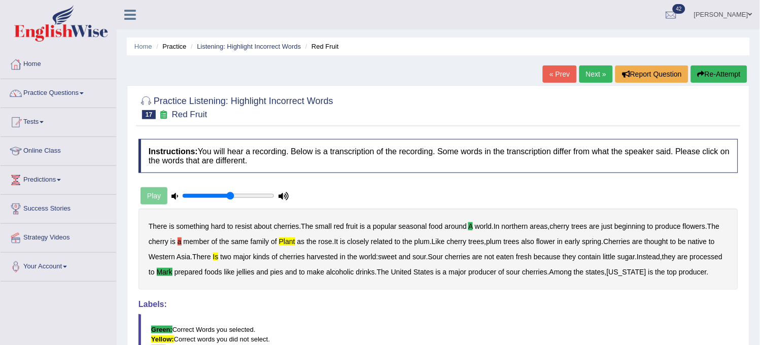
click at [591, 81] on link "Next »" at bounding box center [595, 73] width 33 height 17
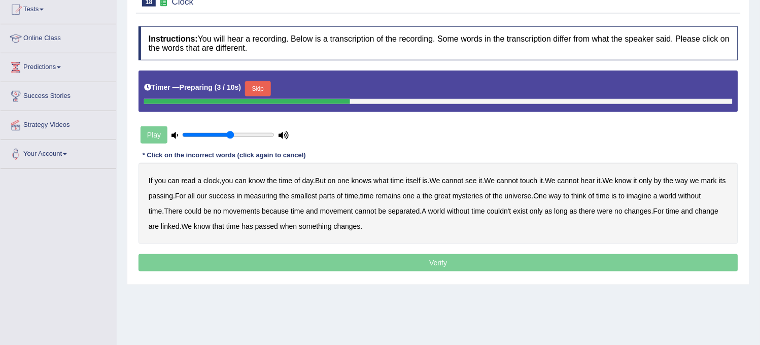
click at [247, 86] on div "Timer — Preparing ( 3 / 10s ) Skip" at bounding box center [438, 89] width 588 height 20
click at [253, 87] on button "Skip" at bounding box center [257, 88] width 25 height 15
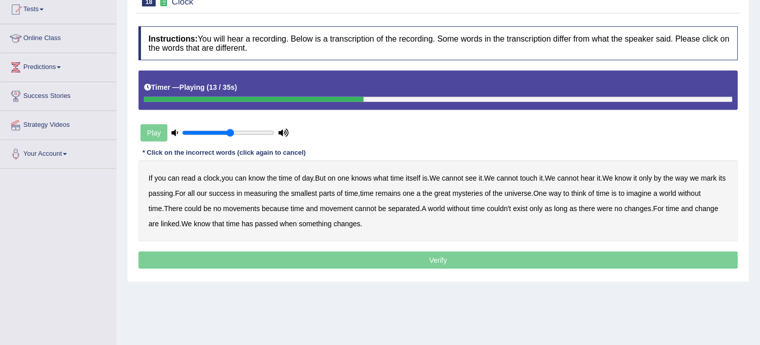
click at [701, 182] on b "mark" at bounding box center [709, 178] width 16 height 8
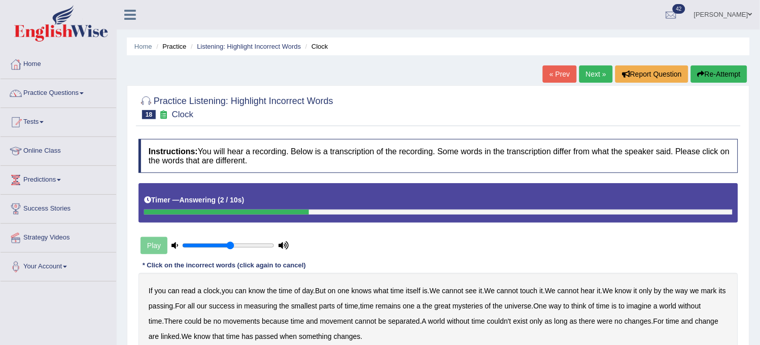
click at [724, 70] on button "Re-Attempt" at bounding box center [719, 73] width 56 height 17
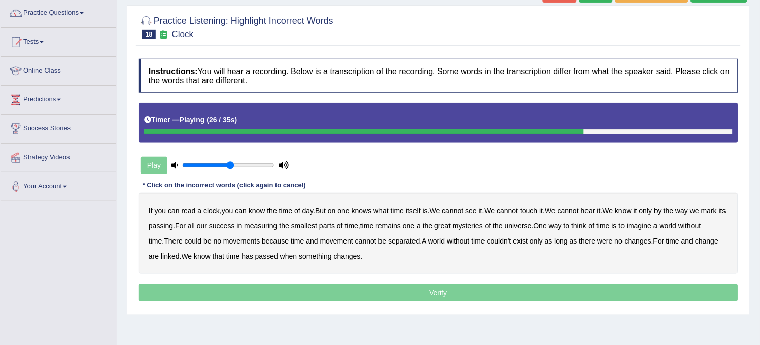
scroll to position [75, 0]
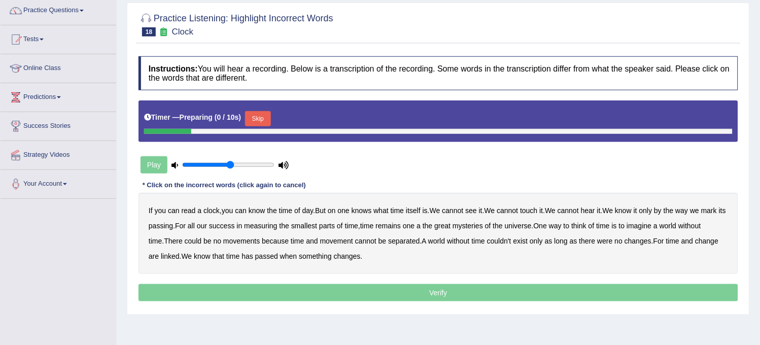
drag, startPoint x: 0, startPoint y: 0, endPoint x: 203, endPoint y: 239, distance: 313.7
click at [183, 239] on b "There" at bounding box center [173, 241] width 19 height 8
click at [261, 112] on button "Skip" at bounding box center [257, 118] width 25 height 15
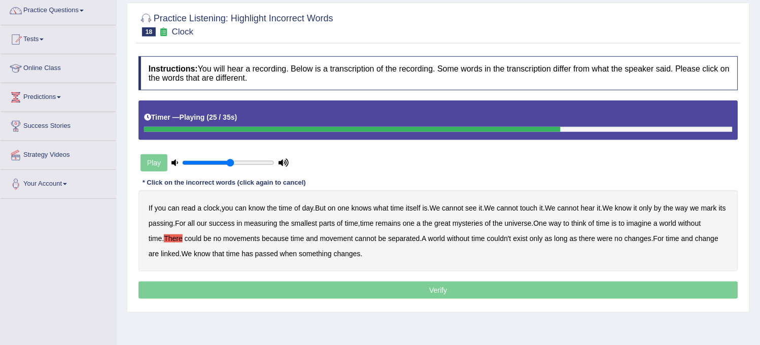
click at [183, 236] on b "There" at bounding box center [173, 238] width 19 height 8
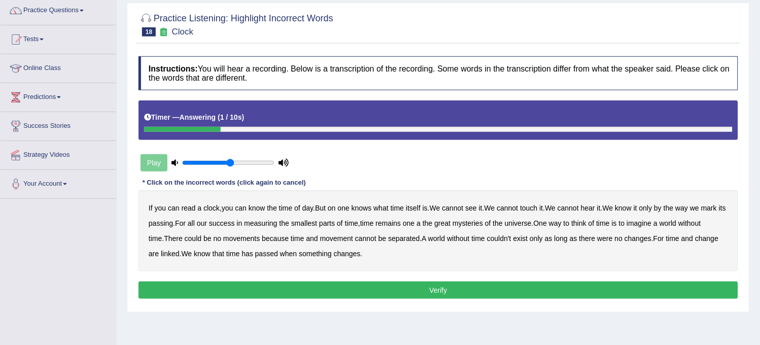
click at [312, 248] on div "If you can read a clock , you can know the time of day . But on one knows what …" at bounding box center [437, 230] width 599 height 81
click at [297, 256] on b "when" at bounding box center [288, 253] width 17 height 8
click at [306, 284] on button "Verify" at bounding box center [437, 289] width 599 height 17
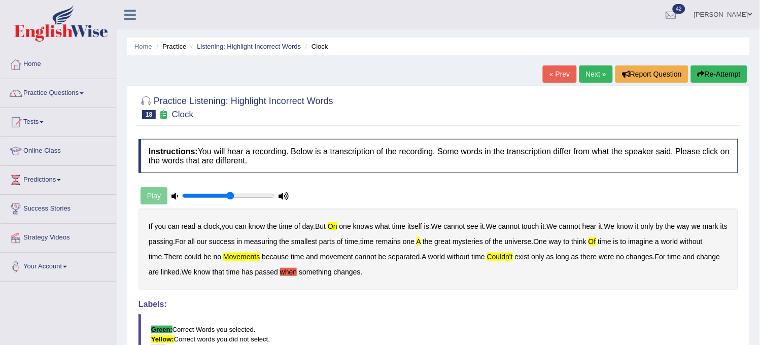
click at [716, 64] on div "Home Practice Listening: Highlight Incorrect Words Clock « Prev Next » Report Q…" at bounding box center [438, 253] width 643 height 507
click at [710, 71] on button "Re-Attempt" at bounding box center [719, 73] width 56 height 17
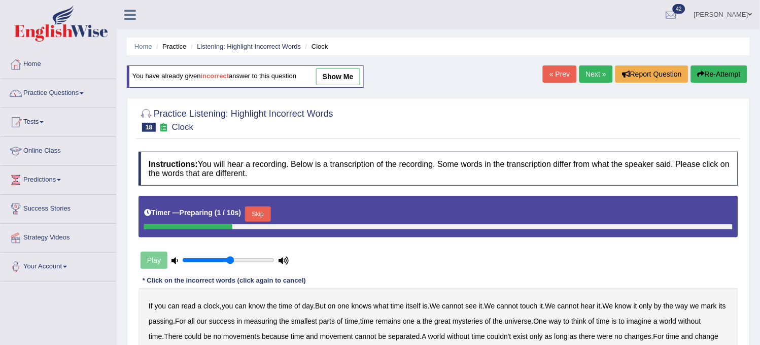
click at [264, 214] on button "Skip" at bounding box center [257, 213] width 25 height 15
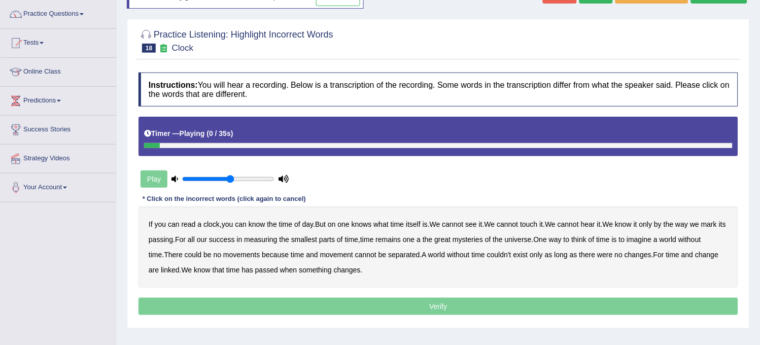
scroll to position [113, 0]
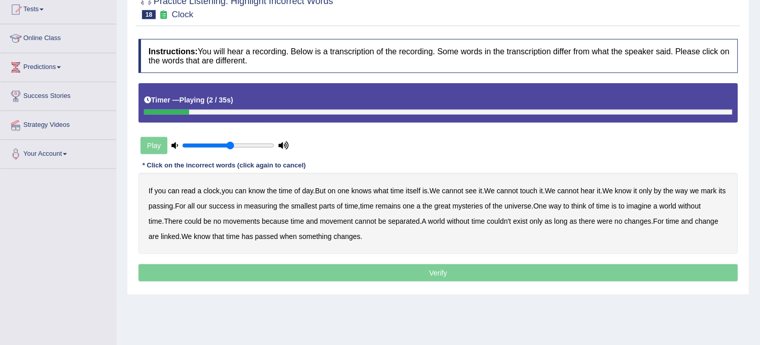
click at [332, 194] on b "on" at bounding box center [332, 191] width 8 height 8
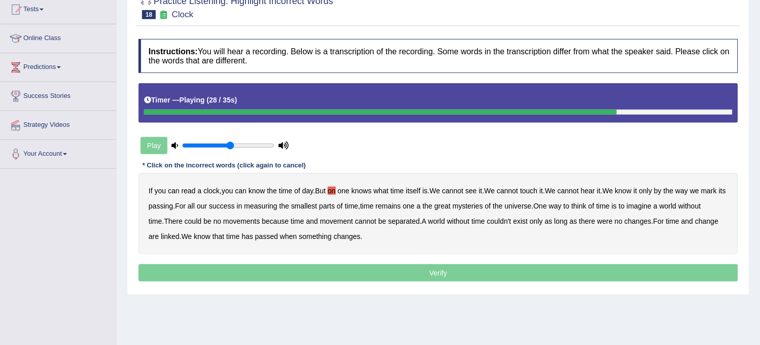
click at [304, 221] on b "time" at bounding box center [297, 221] width 13 height 8
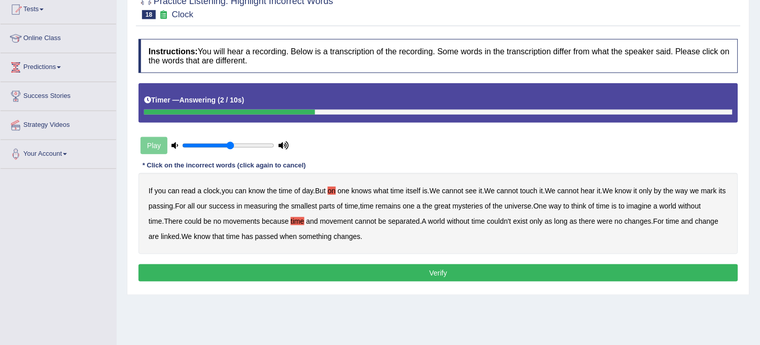
click at [395, 271] on button "Verify" at bounding box center [437, 272] width 599 height 17
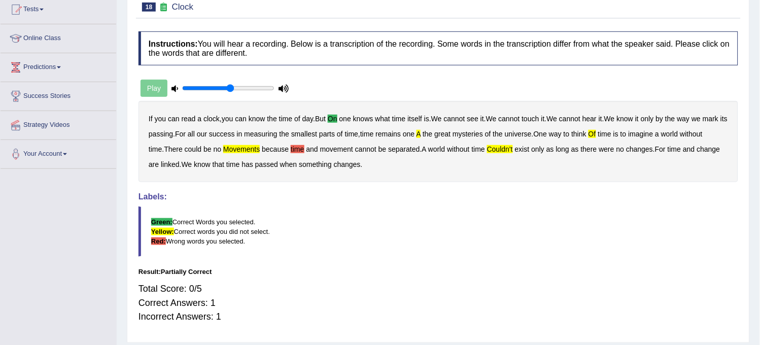
scroll to position [56, 0]
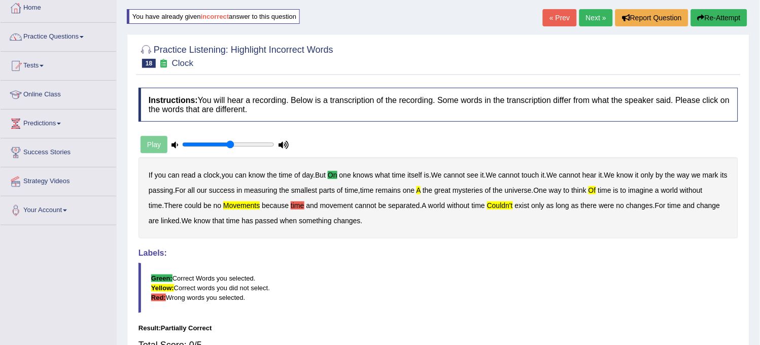
click at [708, 22] on button "Re-Attempt" at bounding box center [719, 17] width 56 height 17
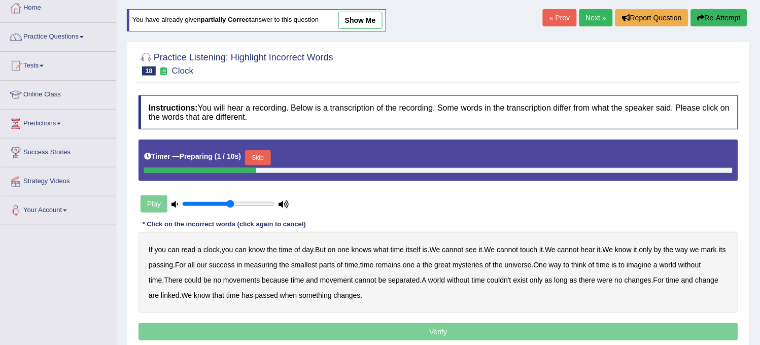
click at [261, 284] on div "If you can read a clock , you can know the time of day . But on one knows what …" at bounding box center [437, 272] width 599 height 81
click at [260, 280] on b "movements" at bounding box center [241, 280] width 37 height 8
click at [447, 265] on div "If you can read a clock , you can know the time of day . But on one knows what …" at bounding box center [437, 272] width 599 height 81
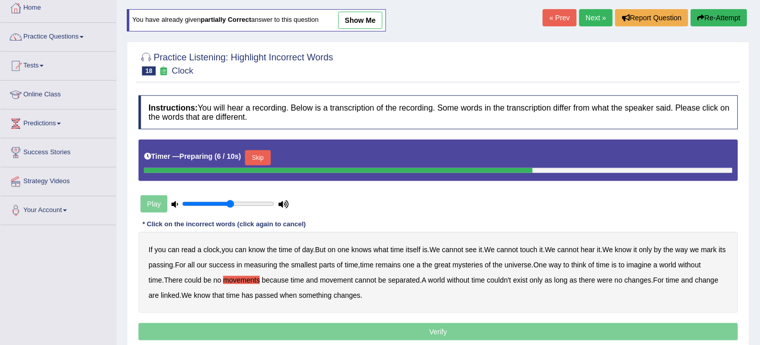
click at [420, 266] on b "a" at bounding box center [418, 265] width 4 height 8
click at [335, 246] on b "on" at bounding box center [332, 249] width 8 height 8
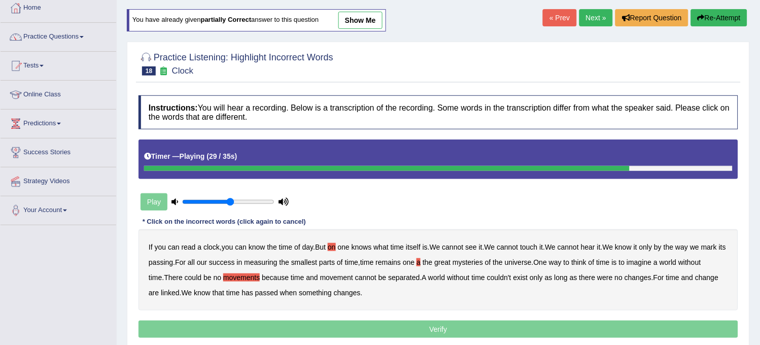
click at [511, 276] on b "couldn't" at bounding box center [499, 277] width 24 height 8
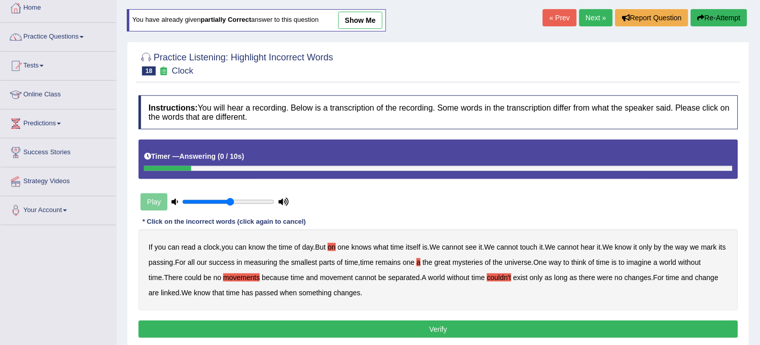
click at [477, 323] on button "Verify" at bounding box center [437, 328] width 599 height 17
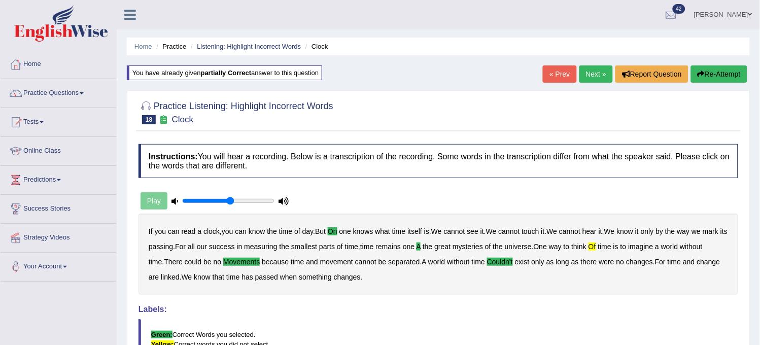
click at [597, 67] on link "Next »" at bounding box center [595, 73] width 33 height 17
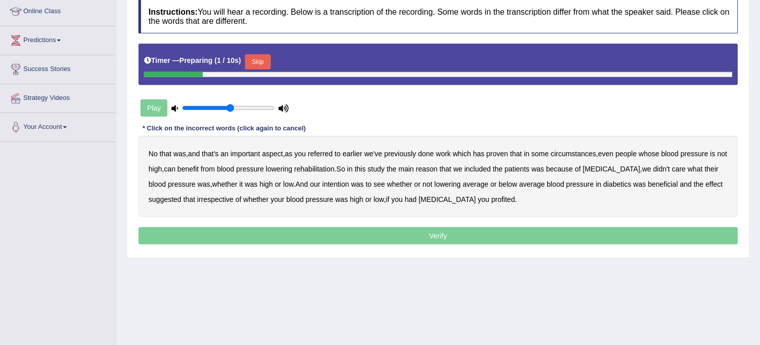
scroll to position [169, 0]
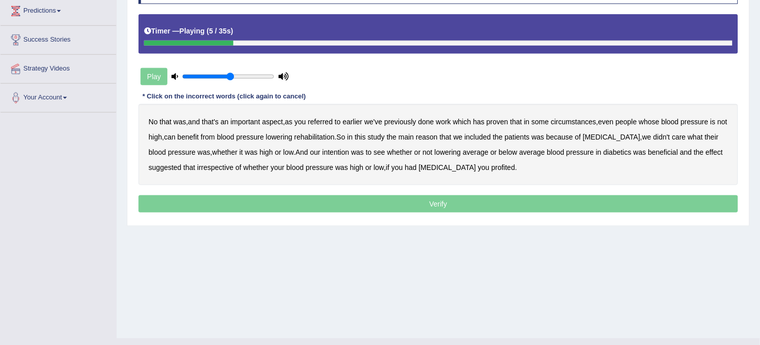
click at [322, 117] on div "No that was , and that's an important aspect , as you referred to earlier we've…" at bounding box center [437, 144] width 599 height 81
click at [322, 122] on b "referred" at bounding box center [320, 122] width 25 height 8
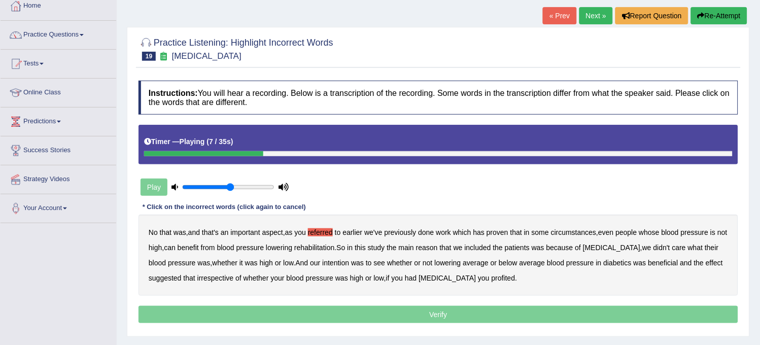
scroll to position [56, 0]
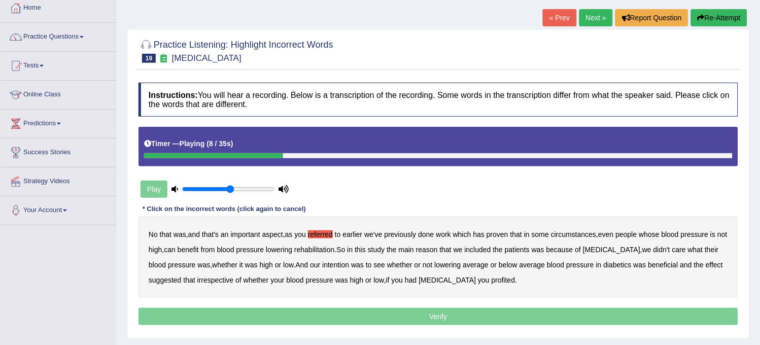
click at [715, 18] on button "Re-Attempt" at bounding box center [719, 17] width 56 height 17
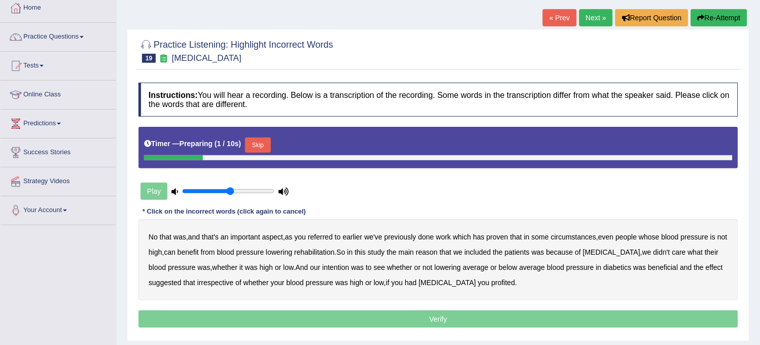
click at [261, 149] on button "Skip" at bounding box center [257, 144] width 25 height 15
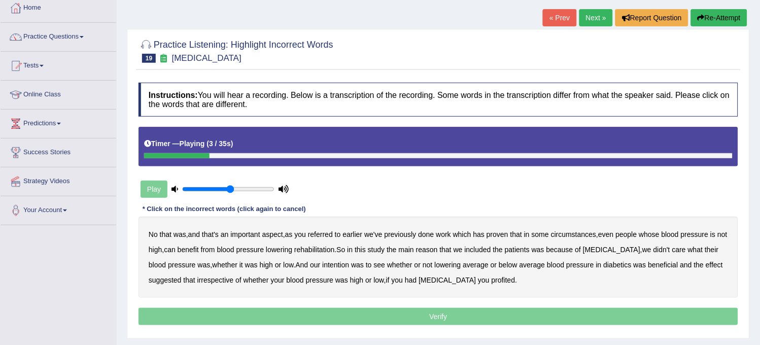
click at [318, 233] on b "referred" at bounding box center [320, 234] width 25 height 8
click at [579, 237] on b "circumstances" at bounding box center [573, 234] width 45 height 8
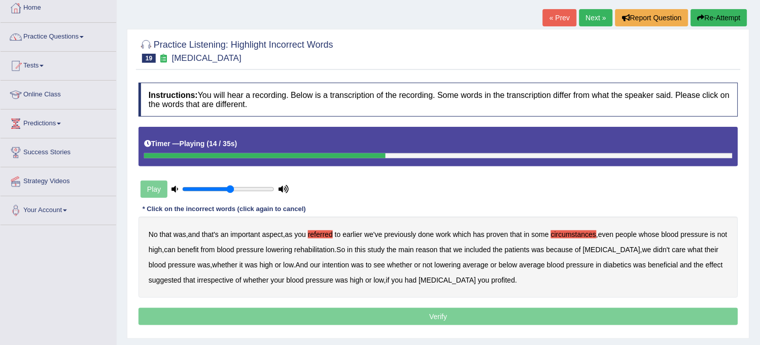
click at [328, 249] on b "rehabilitation" at bounding box center [314, 249] width 40 height 8
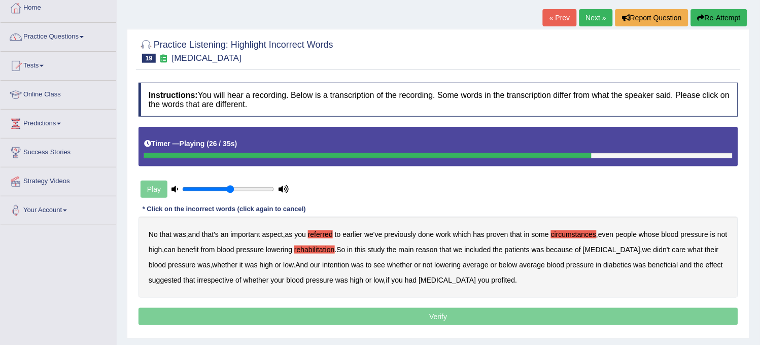
click at [307, 259] on div "No that was , and that's an important aspect , as you referred to earlier we've…" at bounding box center [437, 257] width 599 height 81
click at [322, 264] on b "intention" at bounding box center [335, 265] width 27 height 8
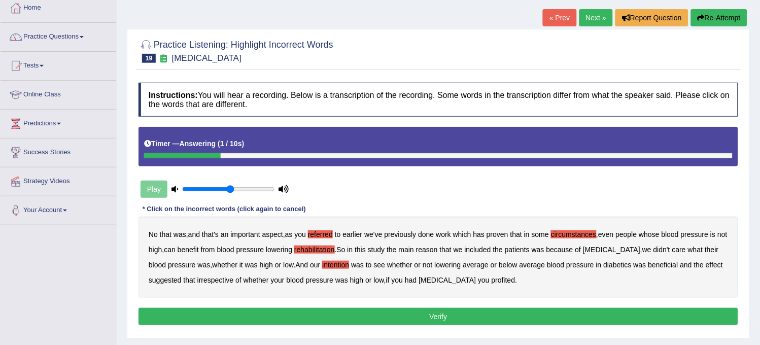
click at [364, 316] on button "Verify" at bounding box center [437, 316] width 599 height 17
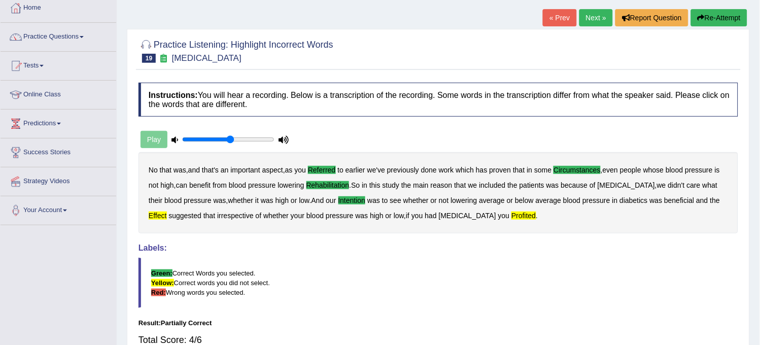
click at [590, 18] on link "Next »" at bounding box center [595, 17] width 33 height 17
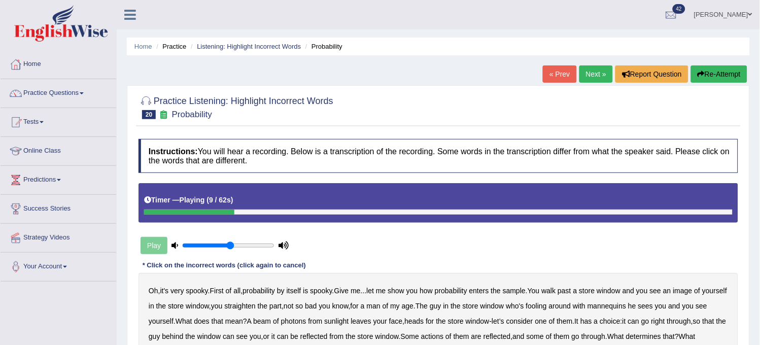
click at [726, 70] on button "Re-Attempt" at bounding box center [719, 73] width 56 height 17
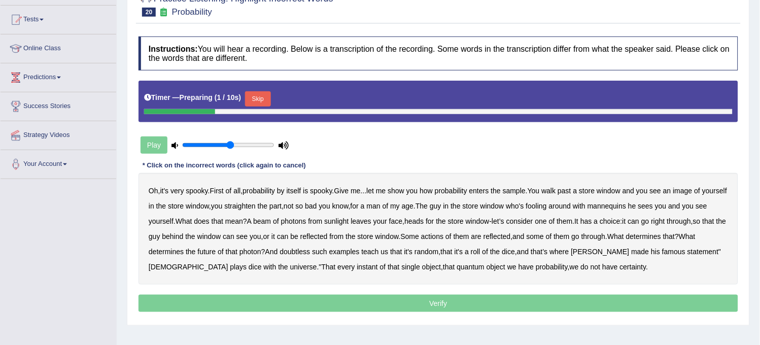
scroll to position [188, 0]
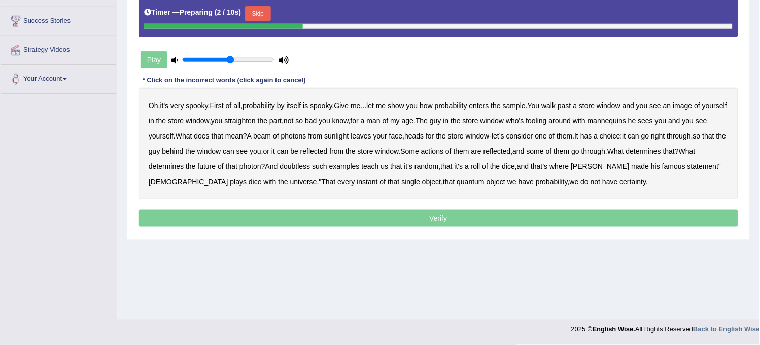
click at [264, 8] on button "Skip" at bounding box center [257, 13] width 25 height 15
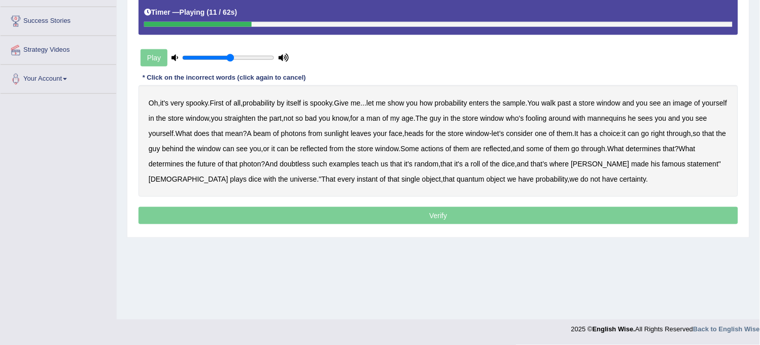
click at [523, 103] on b "sample" at bounding box center [513, 103] width 23 height 8
click at [271, 137] on b "beam" at bounding box center [262, 133] width 18 height 8
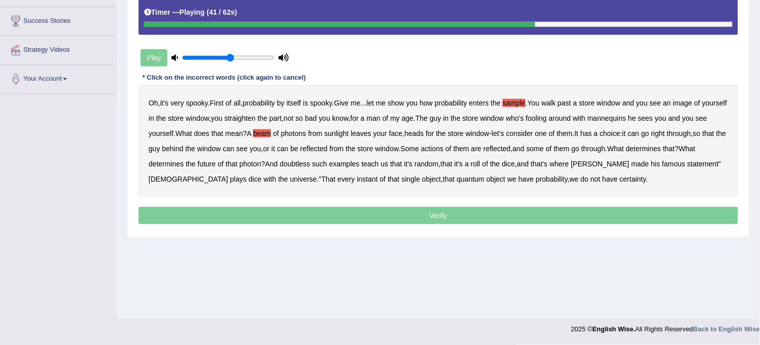
click at [443, 149] on b "actions" at bounding box center [432, 149] width 22 height 8
click at [310, 160] on b "doubtless" at bounding box center [294, 164] width 30 height 8
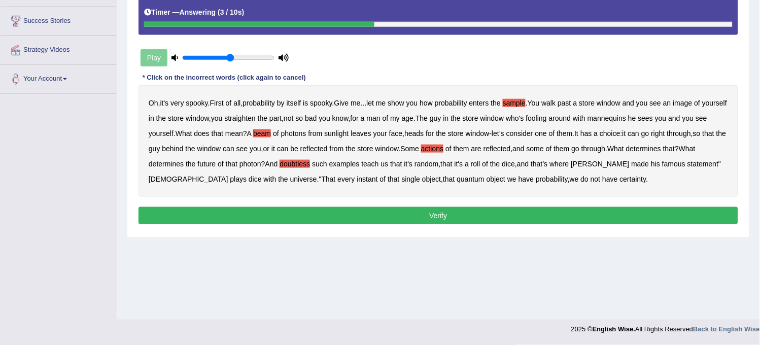
click at [621, 211] on button "Verify" at bounding box center [437, 215] width 599 height 17
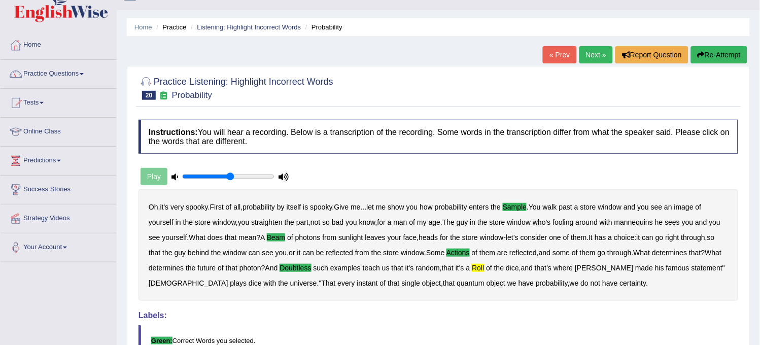
scroll to position [0, 0]
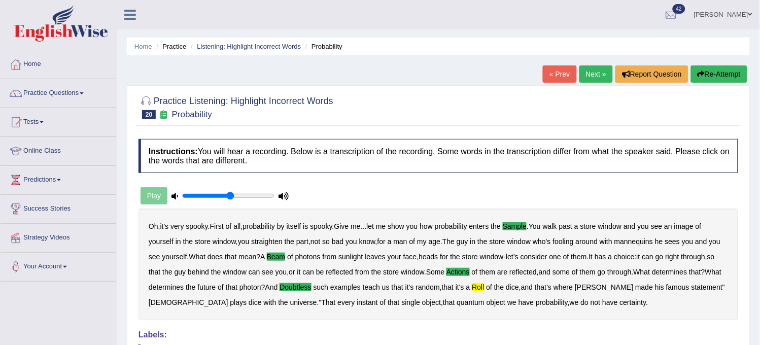
click at [598, 69] on link "Next »" at bounding box center [595, 73] width 33 height 17
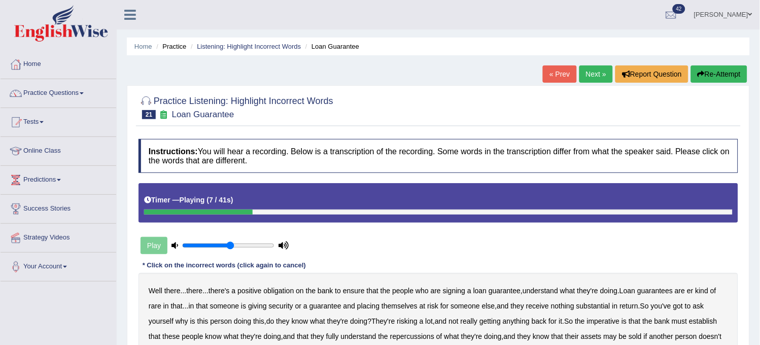
click at [708, 77] on button "Re-Attempt" at bounding box center [719, 73] width 56 height 17
click at [723, 75] on button "Re-Attempt" at bounding box center [719, 73] width 56 height 17
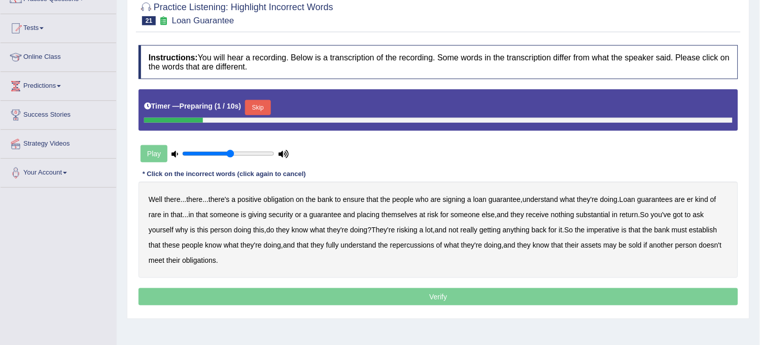
scroll to position [113, 0]
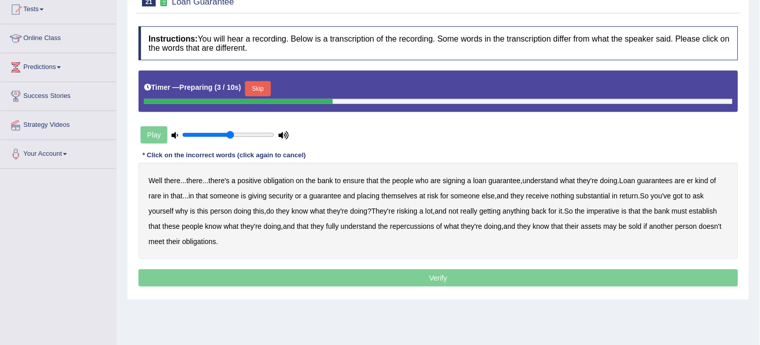
click at [266, 89] on button "Skip" at bounding box center [257, 88] width 25 height 15
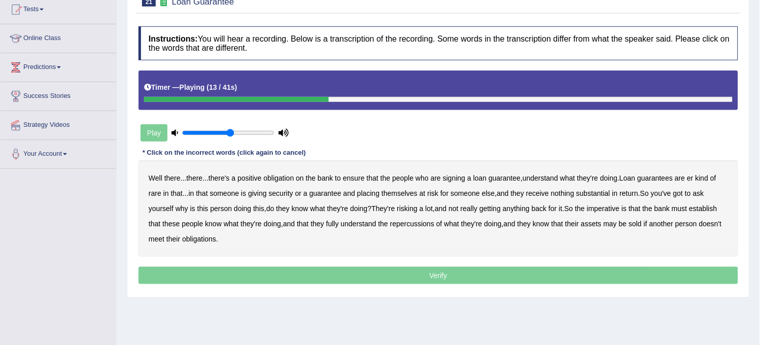
click at [156, 191] on b "rare" at bounding box center [155, 193] width 13 height 8
click at [590, 194] on b "substantial" at bounding box center [593, 193] width 34 height 8
click at [629, 194] on b "return" at bounding box center [629, 193] width 19 height 8
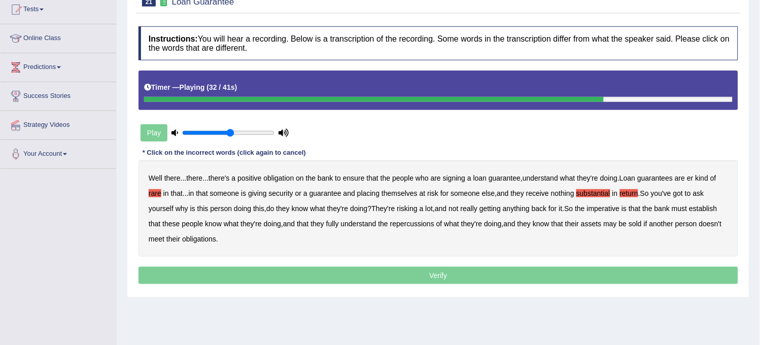
click at [705, 206] on b "establish" at bounding box center [703, 208] width 28 height 8
click at [419, 224] on b "repercussions" at bounding box center [412, 224] width 44 height 8
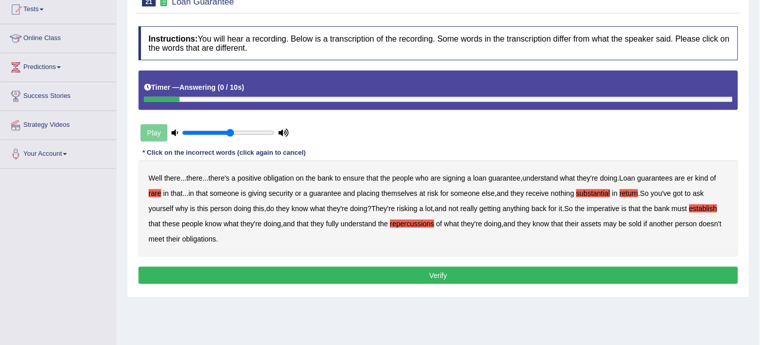
click at [429, 280] on button "Verify" at bounding box center [437, 275] width 599 height 17
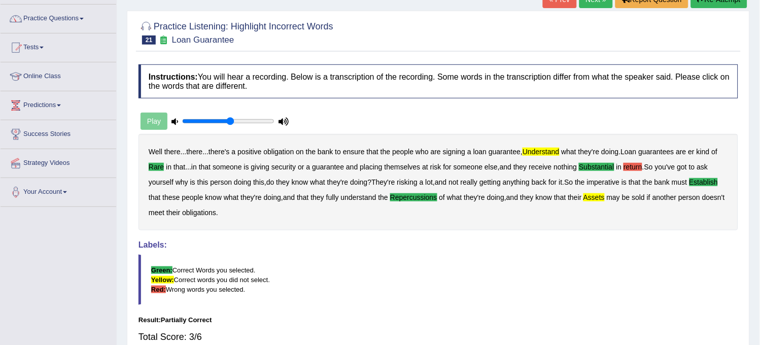
scroll to position [0, 0]
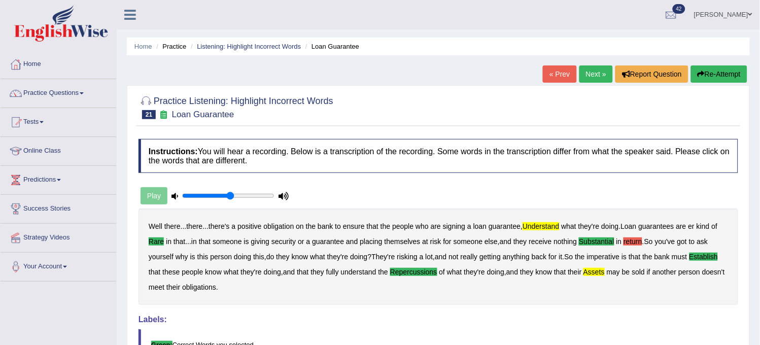
click at [592, 71] on link "Next »" at bounding box center [595, 73] width 33 height 17
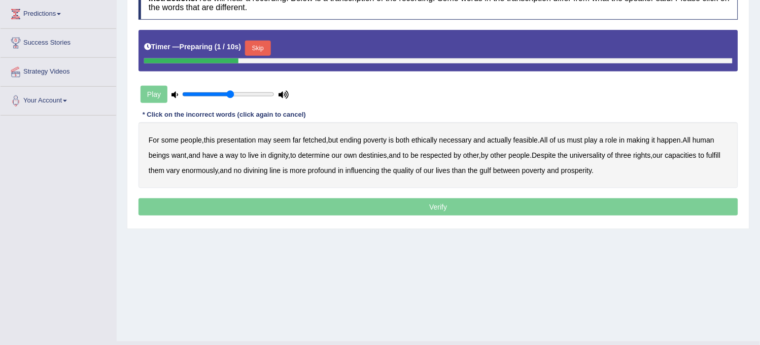
scroll to position [169, 0]
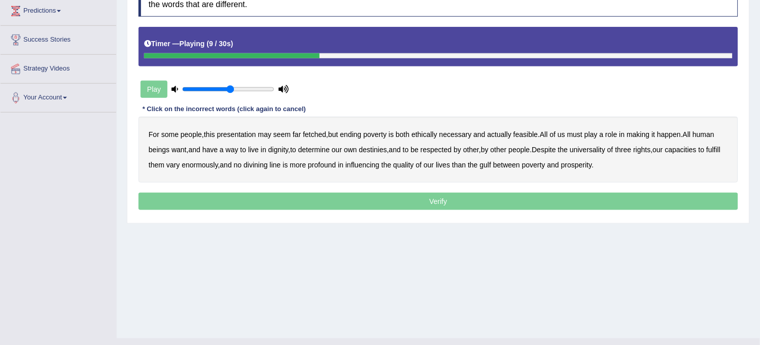
click at [419, 138] on div "For some people , this presentation may seem far fetched , but ending poverty i…" at bounding box center [437, 150] width 599 height 66
click at [419, 133] on b "ethically" at bounding box center [424, 134] width 26 height 8
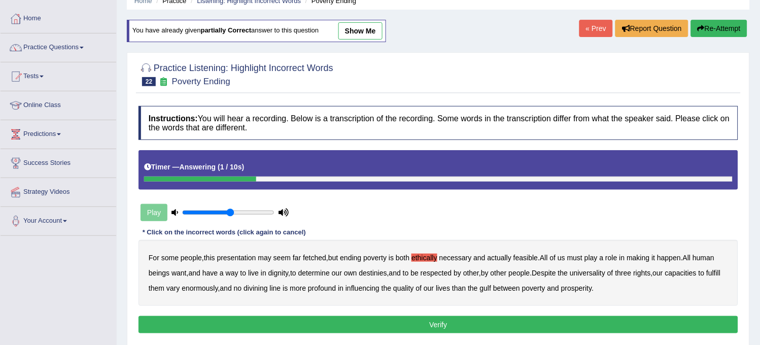
scroll to position [0, 0]
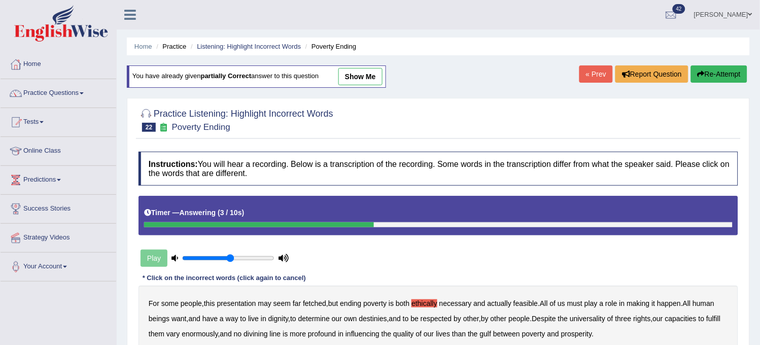
click at [717, 70] on button "Re-Attempt" at bounding box center [719, 73] width 56 height 17
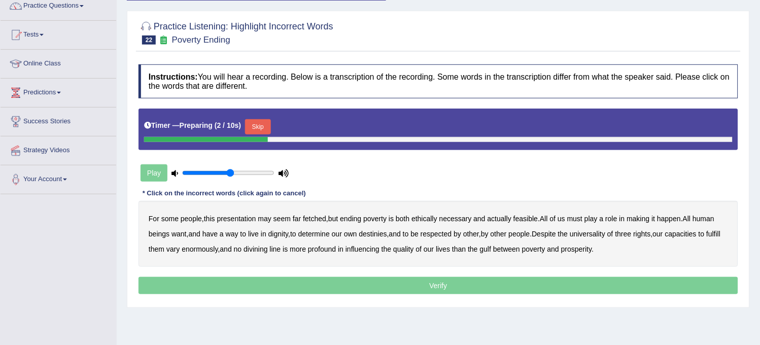
scroll to position [113, 0]
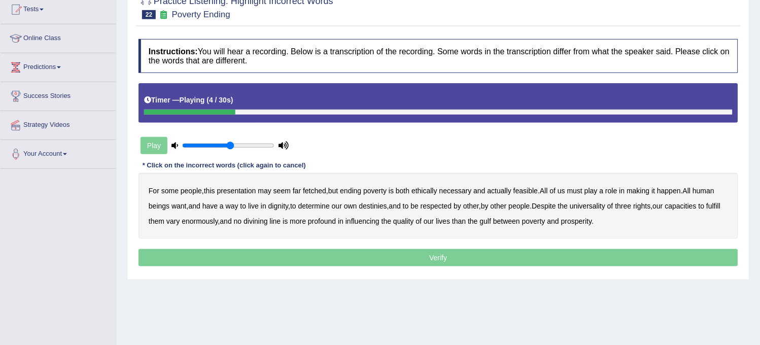
click at [230, 191] on b "presentation" at bounding box center [236, 191] width 39 height 8
click at [427, 192] on b "ethically" at bounding box center [424, 191] width 26 height 8
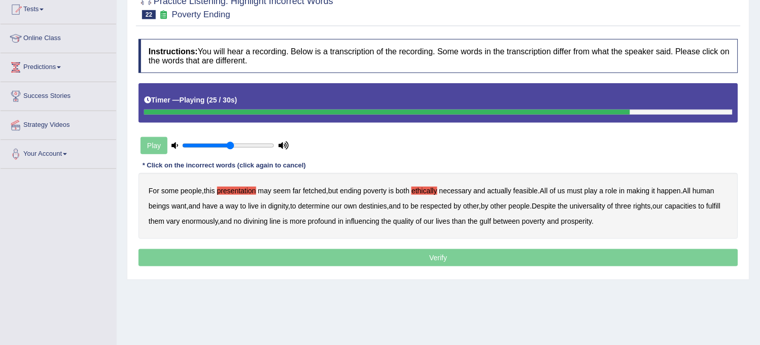
click at [688, 205] on b "capacities" at bounding box center [680, 206] width 31 height 8
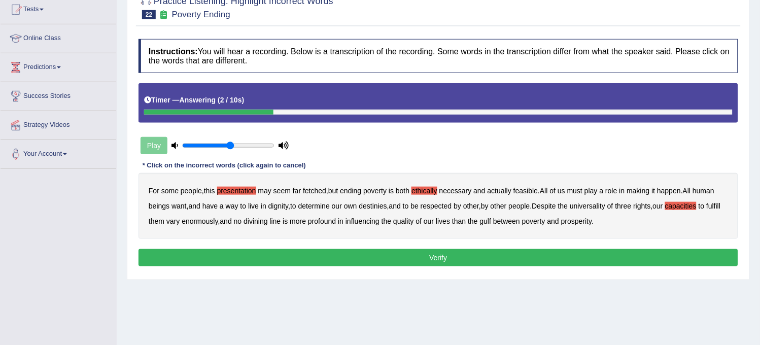
click at [368, 222] on b "influencing" at bounding box center [362, 221] width 34 height 8
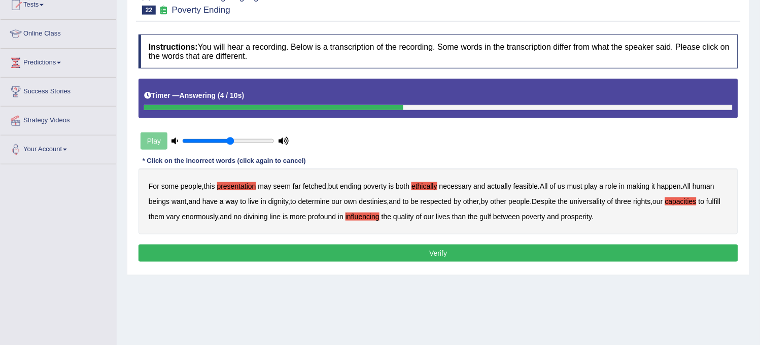
scroll to position [18, 0]
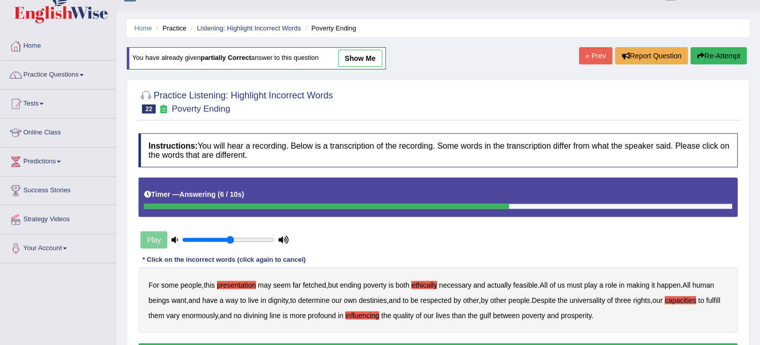
click at [708, 61] on button "Re-Attempt" at bounding box center [719, 55] width 56 height 17
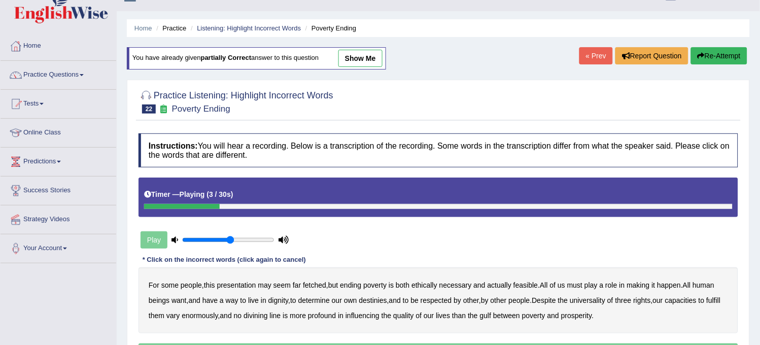
click at [236, 281] on b "presentation" at bounding box center [236, 285] width 39 height 8
click at [427, 285] on b "ethically" at bounding box center [424, 285] width 26 height 8
click at [530, 286] on b "feasible" at bounding box center [525, 285] width 24 height 8
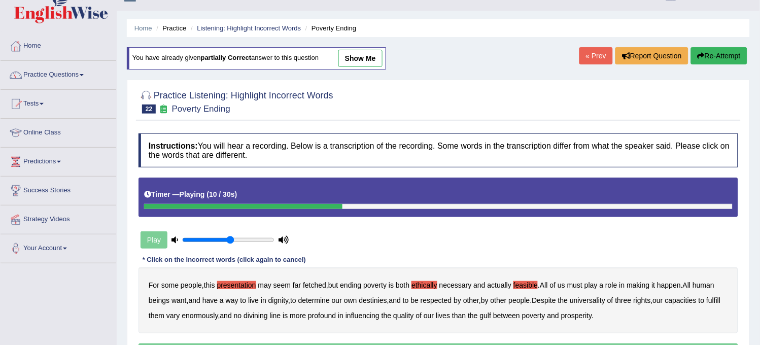
click at [530, 286] on b "feasible" at bounding box center [525, 285] width 24 height 8
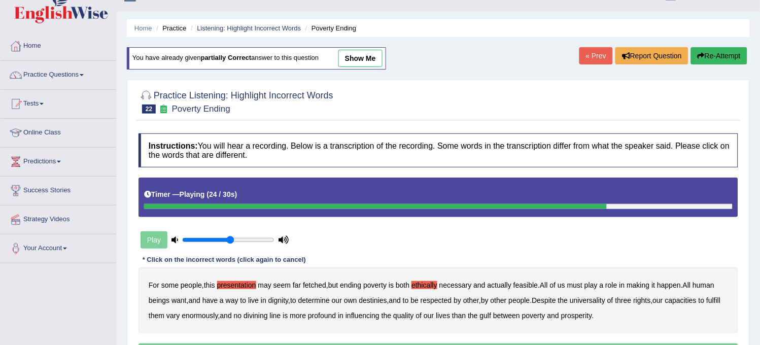
click at [691, 299] on b "capacities" at bounding box center [680, 300] width 31 height 8
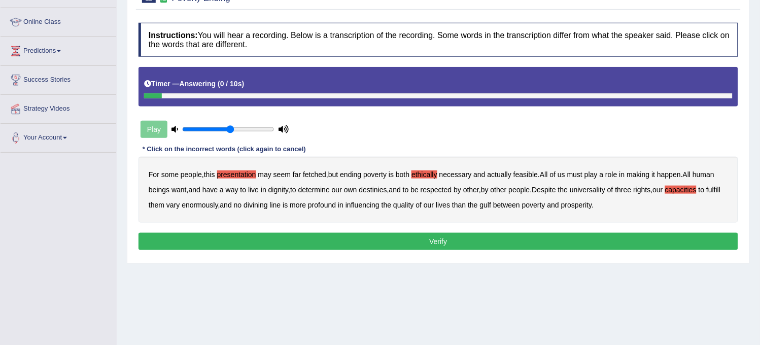
scroll to position [131, 0]
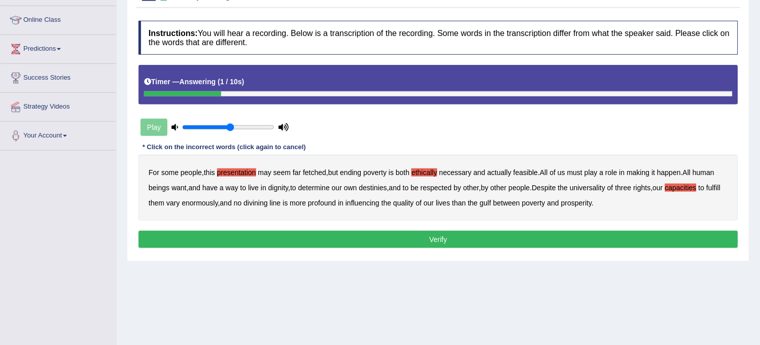
click at [681, 238] on button "Verify" at bounding box center [437, 239] width 599 height 17
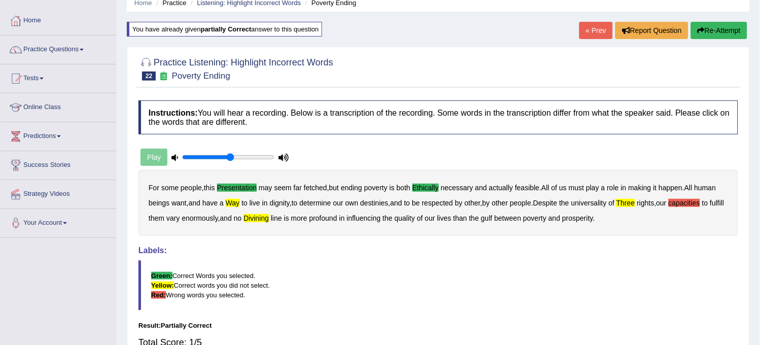
scroll to position [0, 0]
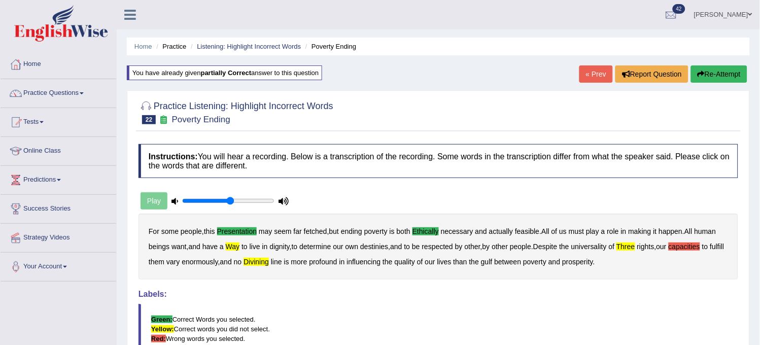
click at [711, 76] on button "Re-Attempt" at bounding box center [719, 73] width 56 height 17
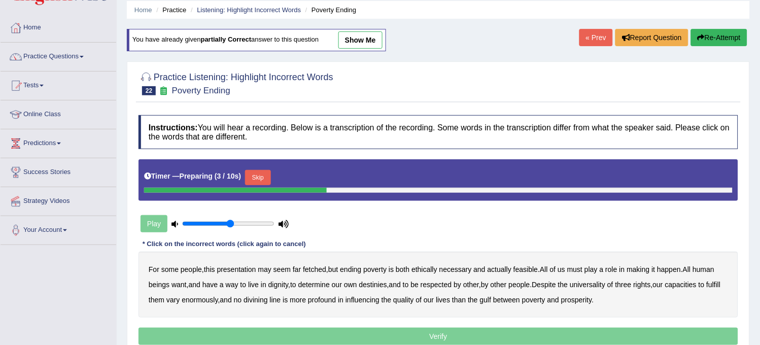
scroll to position [113, 0]
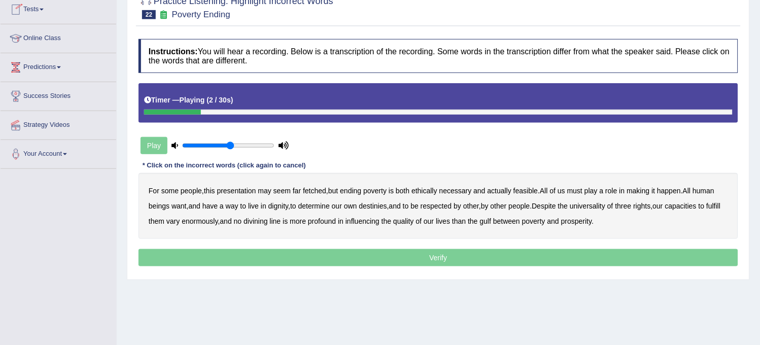
click at [237, 190] on b "presentation" at bounding box center [236, 191] width 39 height 8
click at [432, 189] on b "ethically" at bounding box center [424, 191] width 26 height 8
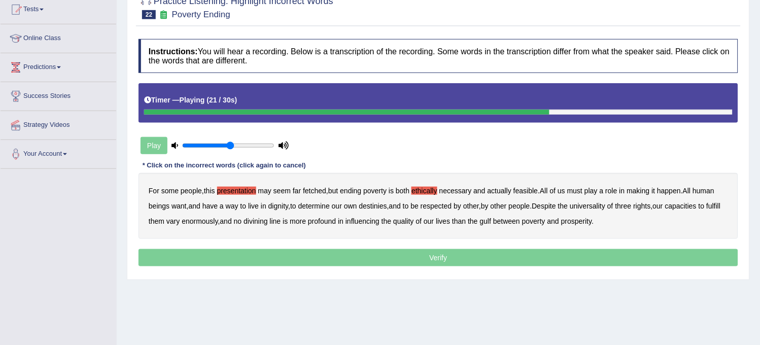
click at [630, 208] on b "three" at bounding box center [623, 206] width 16 height 8
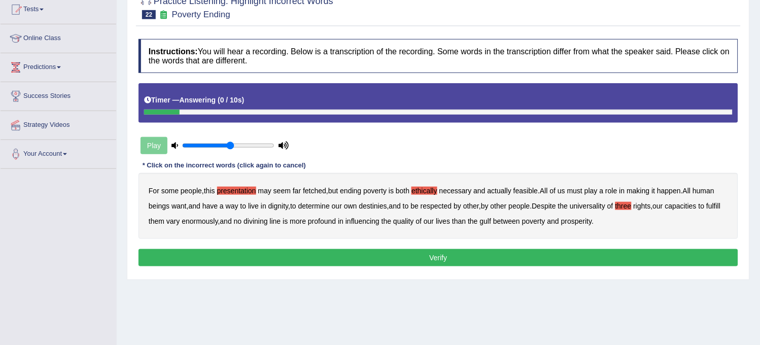
click at [563, 256] on button "Verify" at bounding box center [437, 257] width 599 height 17
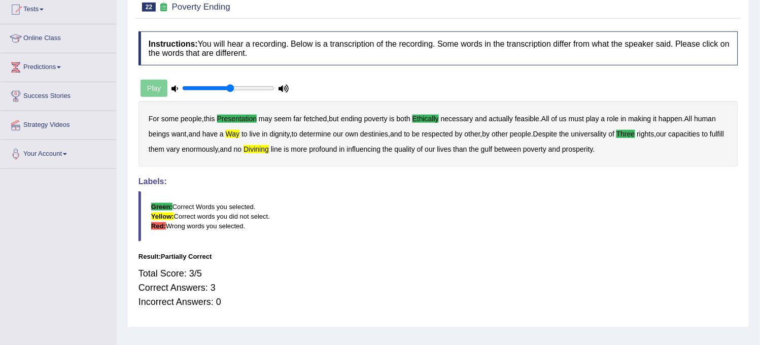
scroll to position [0, 0]
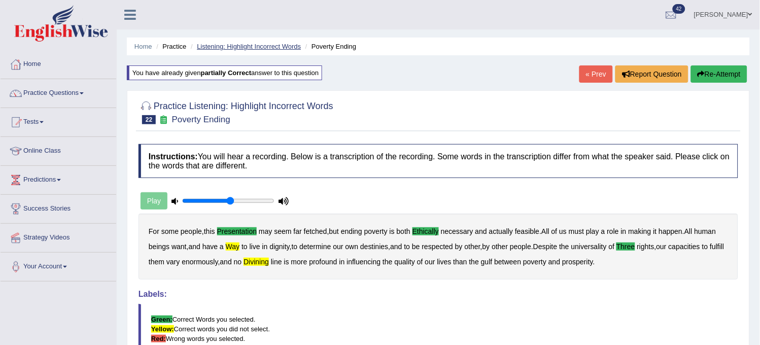
click at [254, 47] on link "Listening: Highlight Incorrect Words" at bounding box center [249, 47] width 104 height 8
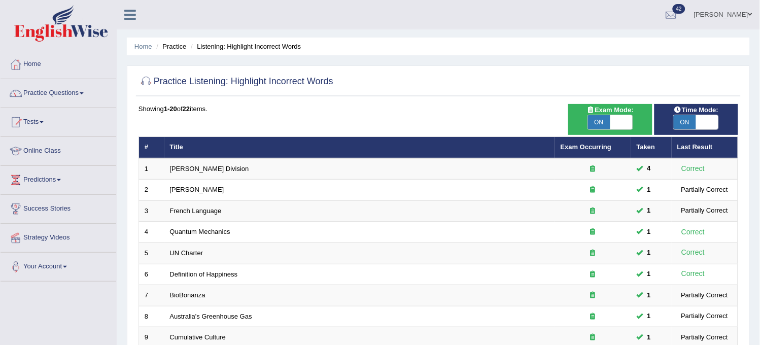
click at [600, 120] on span "ON" at bounding box center [599, 122] width 22 height 14
checkbox input "false"
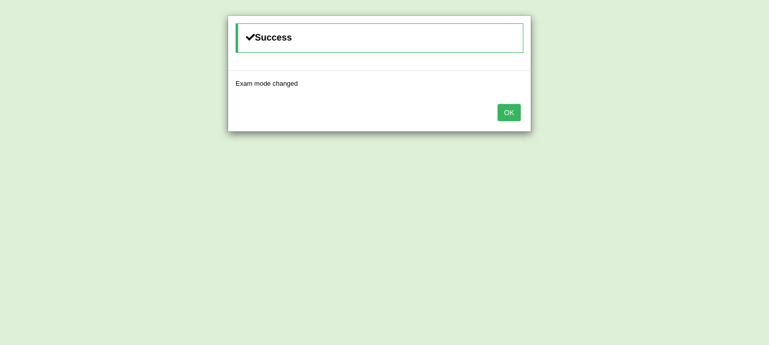
click at [509, 114] on button "OK" at bounding box center [509, 112] width 23 height 17
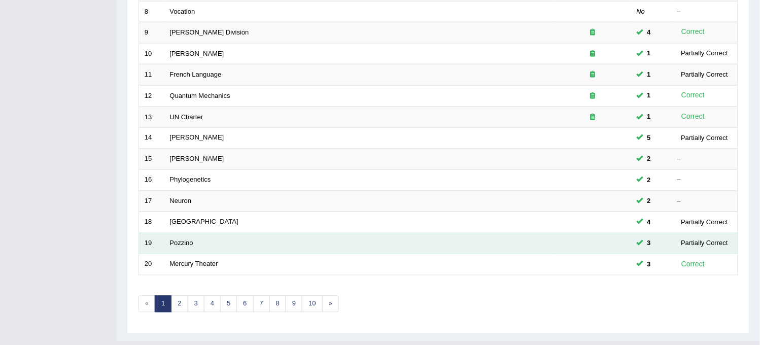
scroll to position [327, 0]
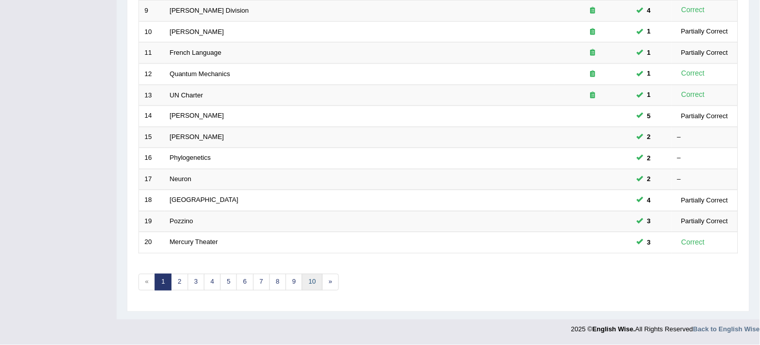
click at [304, 289] on link "10" at bounding box center [312, 282] width 20 height 17
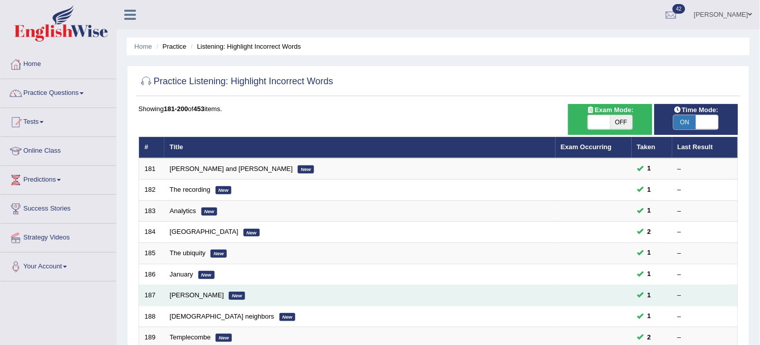
drag, startPoint x: 0, startPoint y: 0, endPoint x: 306, endPoint y: 285, distance: 418.3
click at [304, 289] on td "Simon Wheeler New" at bounding box center [359, 295] width 391 height 21
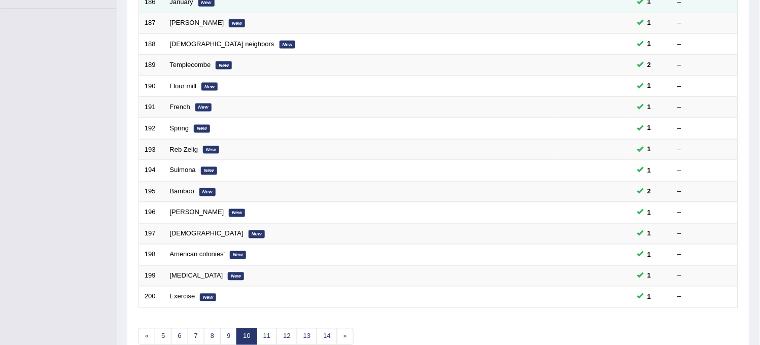
scroll to position [327, 0]
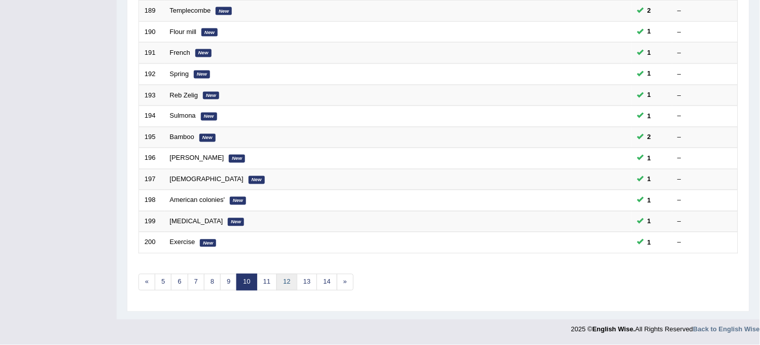
click at [281, 287] on link "12" at bounding box center [286, 282] width 20 height 17
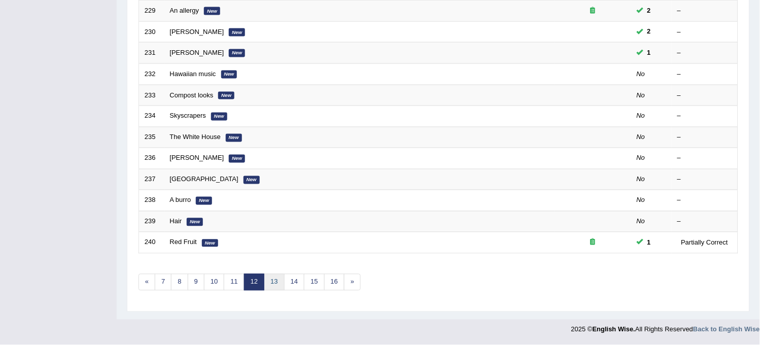
drag, startPoint x: 0, startPoint y: 0, endPoint x: 281, endPoint y: 287, distance: 401.6
click at [281, 287] on link "13" at bounding box center [274, 282] width 20 height 17
